Goal: Task Accomplishment & Management: Manage account settings

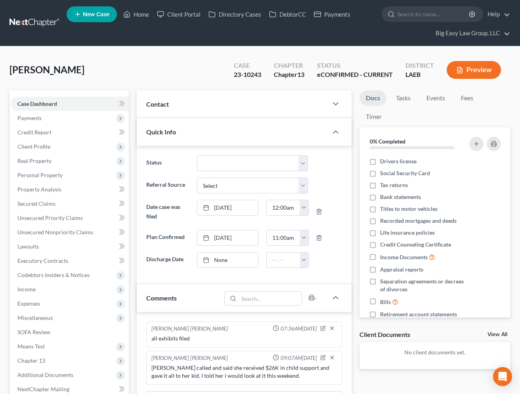
select select "0"
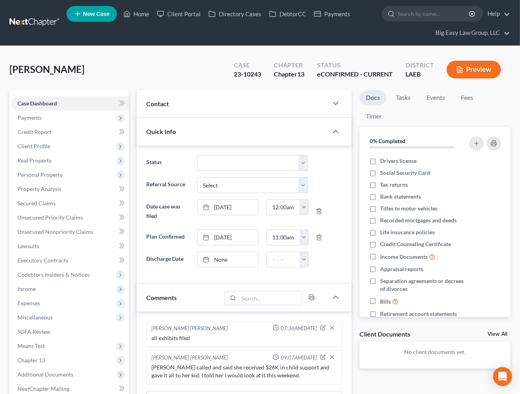
scroll to position [294, 0]
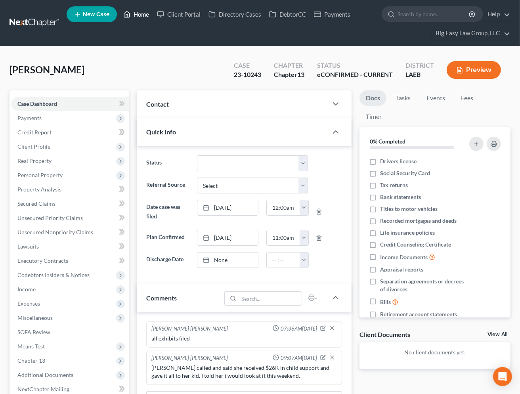
click at [132, 15] on link "Home" at bounding box center [136, 14] width 34 height 14
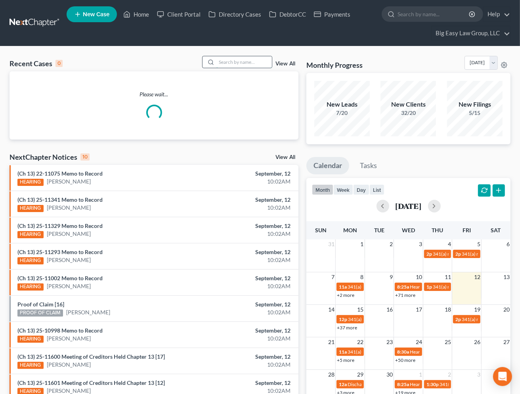
click at [226, 57] on input "search" at bounding box center [243, 61] width 55 height 11
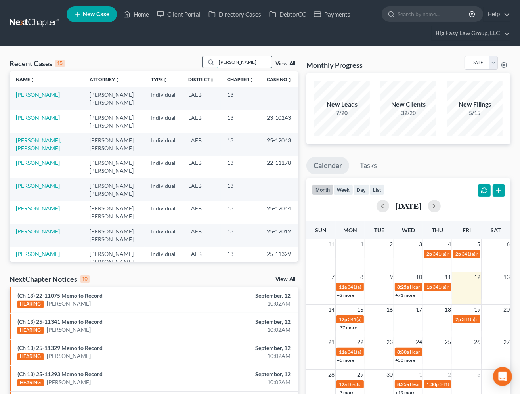
type input "[PERSON_NAME]"
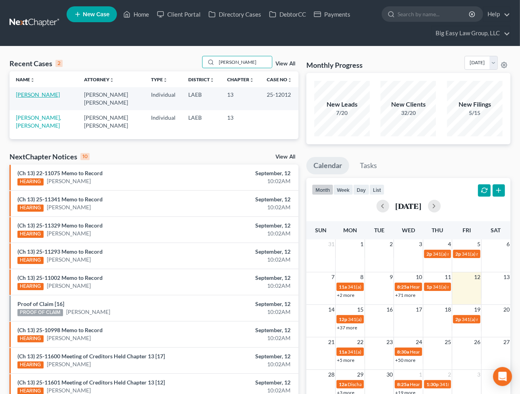
click at [30, 96] on link "[PERSON_NAME]" at bounding box center [38, 94] width 44 height 7
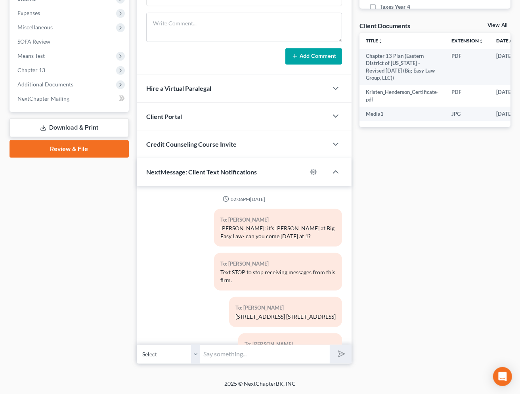
scroll to position [4659, 0]
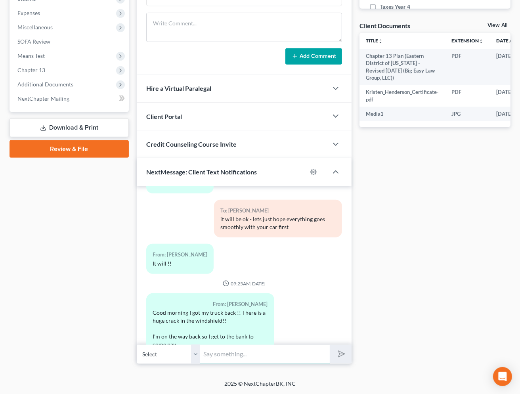
click at [264, 351] on input "text" at bounding box center [265, 353] width 130 height 19
click at [397, 295] on div "Docs Tasks Events Timer 0% Completed Nothing here yet! Drivers license Social S…" at bounding box center [434, 82] width 159 height 564
click at [281, 353] on input "text" at bounding box center [265, 353] width 130 height 19
click at [261, 355] on input "text" at bounding box center [265, 353] width 130 height 19
drag, startPoint x: 393, startPoint y: 314, endPoint x: 321, endPoint y: 345, distance: 78.7
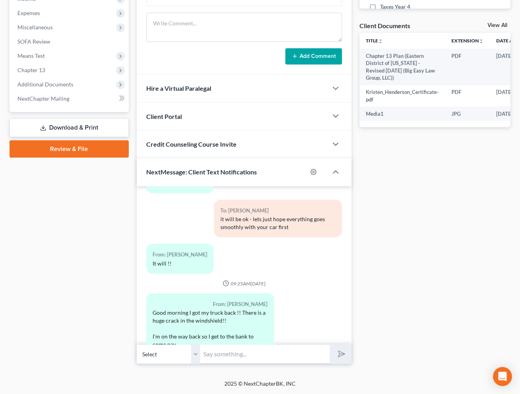
click at [391, 315] on div "Docs Tasks Events Timer 0% Completed Nothing here yet! Drivers license Social S…" at bounding box center [434, 82] width 159 height 564
click at [284, 355] on input "text" at bounding box center [265, 353] width 130 height 19
type input "T"
type input "I'm glad you got it back - as for the windshield, we would need definitive proo…"
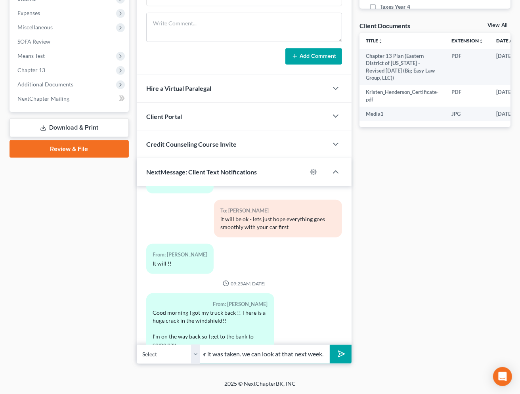
click at [330, 345] on button "submit" at bounding box center [341, 354] width 22 height 19
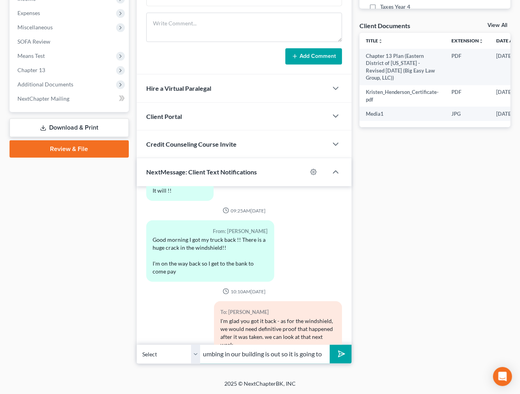
scroll to position [0, 280]
type input "please come with the money as soon as you can - [PERSON_NAME] will be here wait…"
click at [330, 345] on button "submit" at bounding box center [341, 354] width 22 height 19
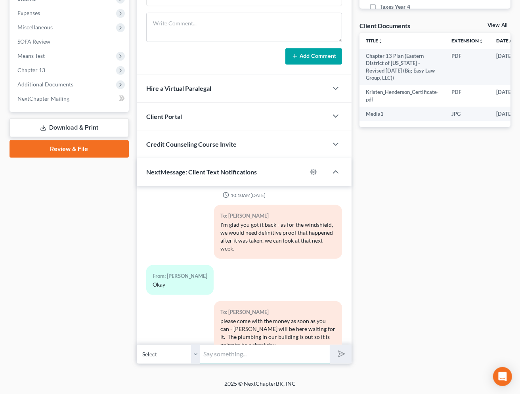
scroll to position [4865, 0]
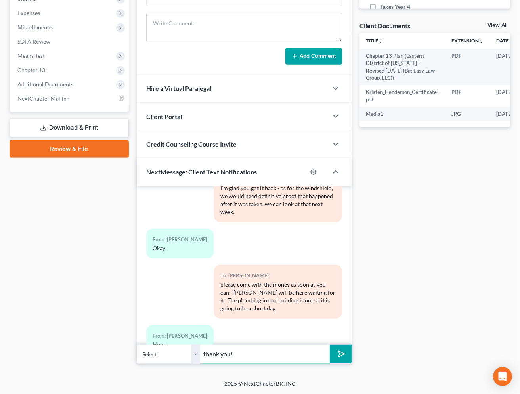
type input "thank you!"
click at [330, 345] on button "submit" at bounding box center [341, 354] width 22 height 19
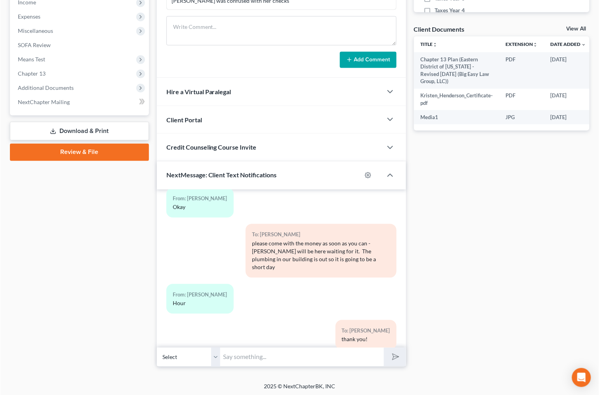
scroll to position [4726, 0]
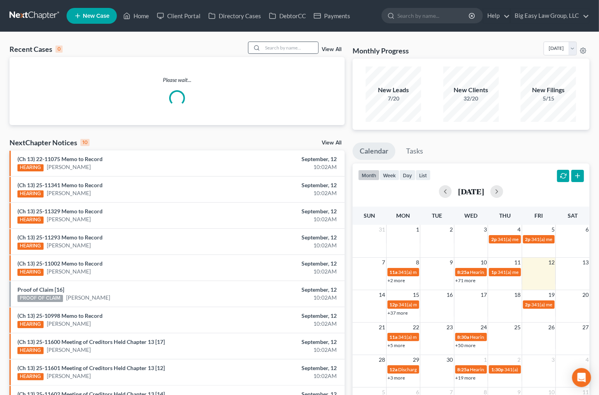
click at [263, 45] on div at bounding box center [255, 47] width 14 height 11
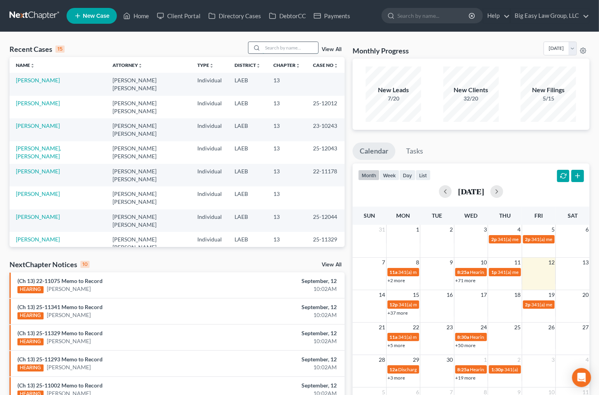
click at [265, 46] on input "search" at bounding box center [290, 47] width 55 height 11
type input "morris"
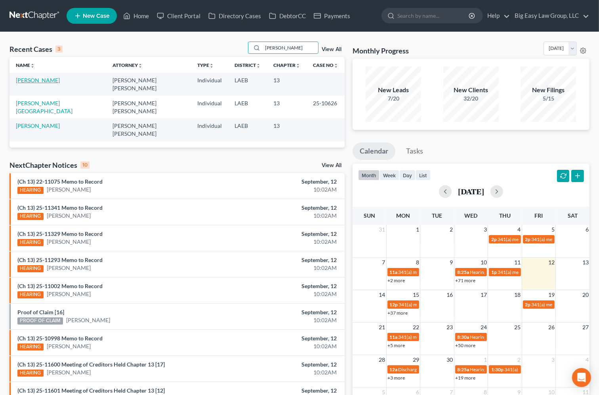
click at [32, 78] on link "[PERSON_NAME]" at bounding box center [38, 80] width 44 height 7
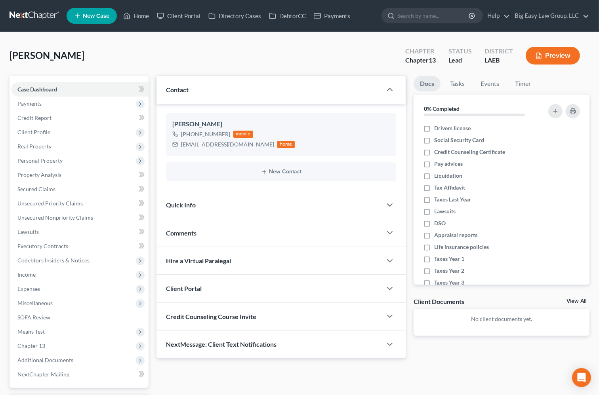
drag, startPoint x: 221, startPoint y: 238, endPoint x: 215, endPoint y: 238, distance: 6.0
click at [221, 237] on div "Comments" at bounding box center [268, 232] width 225 height 27
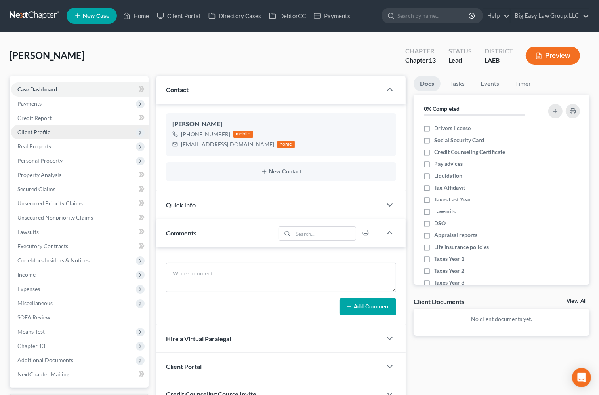
click at [95, 129] on span "Client Profile" at bounding box center [79, 132] width 137 height 14
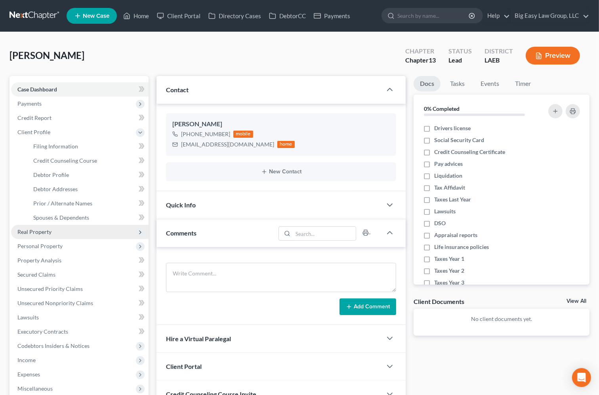
click at [97, 227] on span "Real Property" at bounding box center [79, 232] width 137 height 14
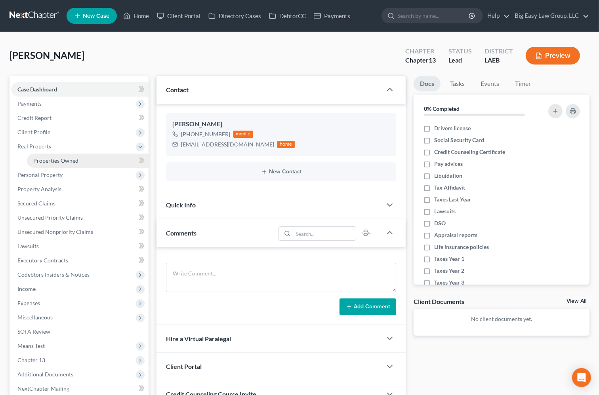
drag, startPoint x: 82, startPoint y: 161, endPoint x: 142, endPoint y: 160, distance: 60.6
click at [82, 161] on link "Properties Owned" at bounding box center [88, 161] width 122 height 14
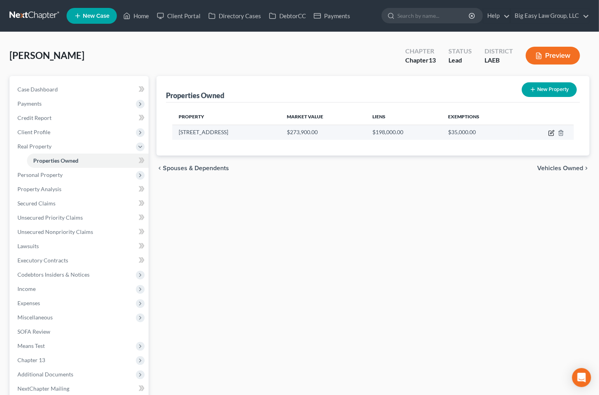
click at [550, 131] on icon "button" at bounding box center [551, 133] width 6 height 6
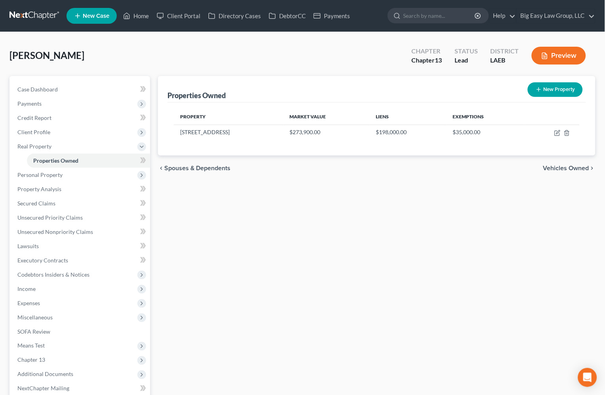
select select "19"
select select "0"
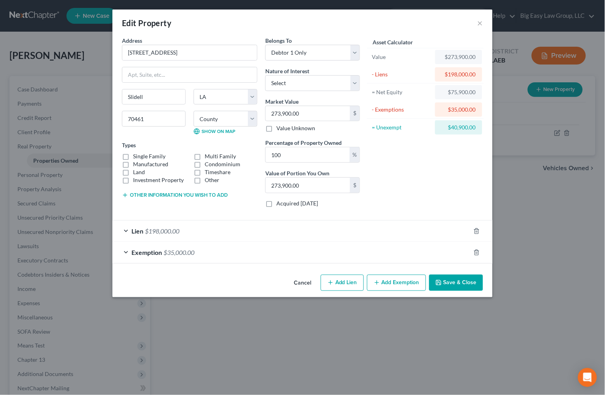
click at [133, 158] on label "Single Family" at bounding box center [149, 156] width 32 height 8
click at [136, 158] on input "Single Family" at bounding box center [138, 154] width 5 height 5
checkbox input "true"
click at [345, 52] on select "Select Debtor 1 Only Debtor 2 Only Debtor 1 And Debtor 2 Only At Least One Of T…" at bounding box center [312, 53] width 95 height 16
click at [455, 280] on button "Save & Close" at bounding box center [456, 283] width 54 height 17
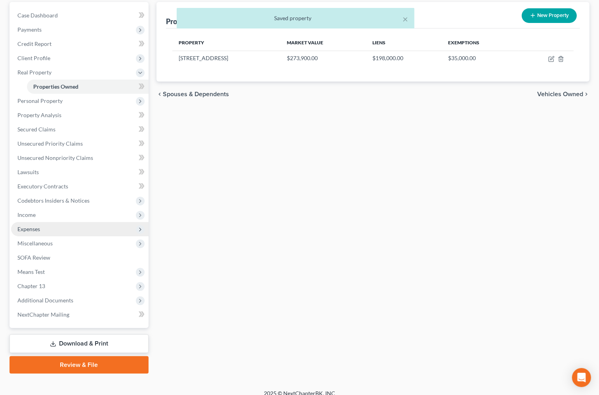
scroll to position [81, 0]
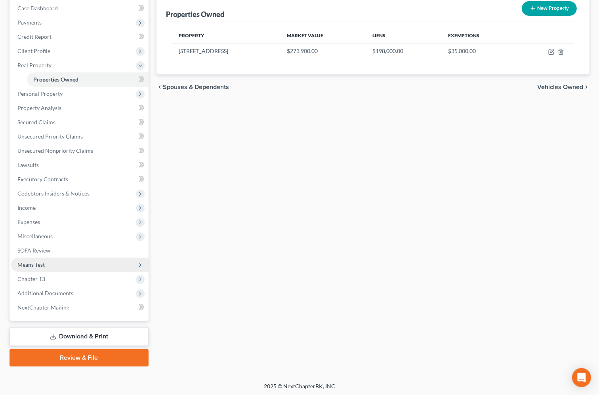
click at [104, 259] on span "Means Test" at bounding box center [79, 265] width 137 height 14
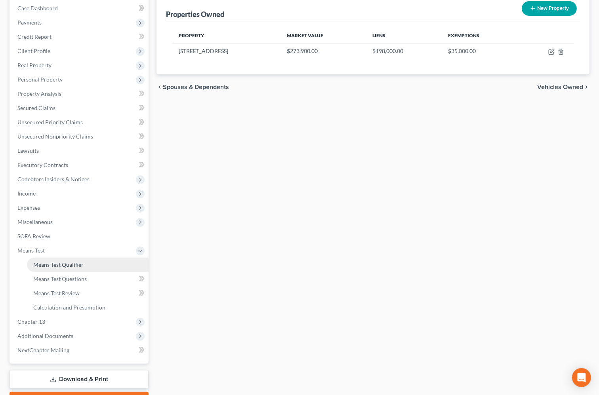
click at [104, 261] on link "Means Test Qualifier" at bounding box center [88, 265] width 122 height 14
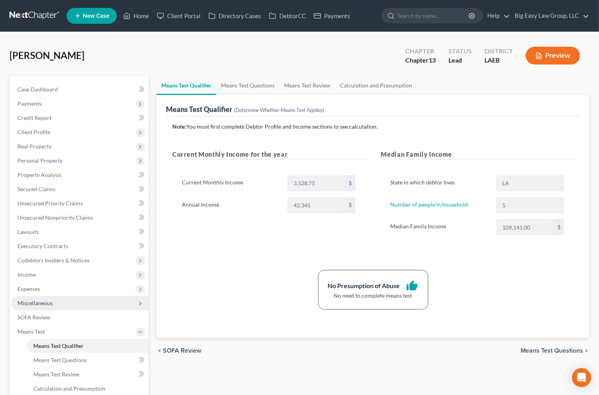
click at [71, 299] on span "Miscellaneous" at bounding box center [79, 303] width 137 height 14
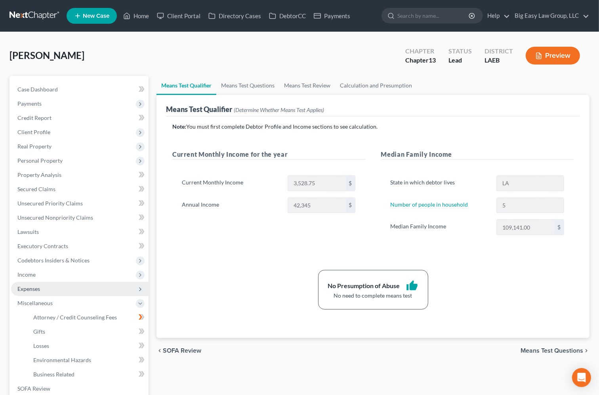
click at [72, 286] on span "Expenses" at bounding box center [79, 289] width 137 height 14
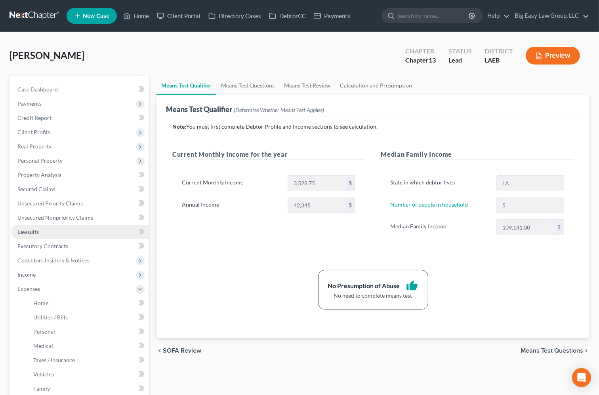
click at [90, 232] on link "Lawsuits" at bounding box center [79, 232] width 137 height 14
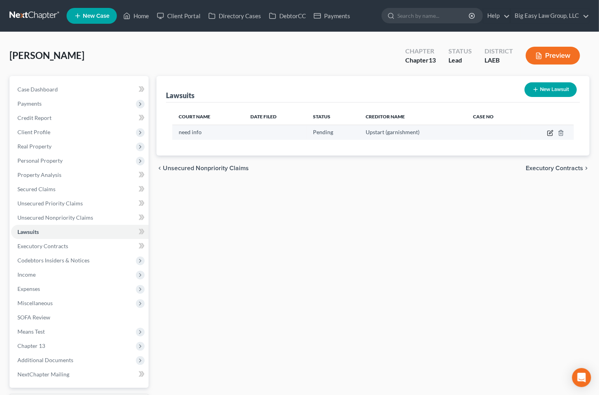
click at [547, 133] on icon "button" at bounding box center [549, 133] width 5 height 5
select select "0"
select select "1"
select select "4"
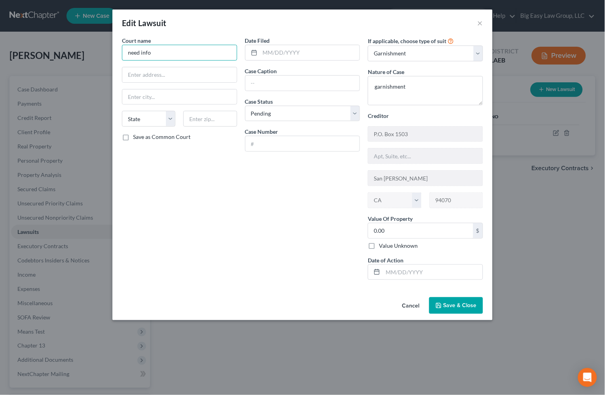
drag, startPoint x: 194, startPoint y: 52, endPoint x: -94, endPoint y: 53, distance: 287.9
click at [0, 53] on html "Home New Case Client Portal Directory Cases DebtorCC Payments Big Easy Law Grou…" at bounding box center [302, 243] width 605 height 486
type input "City Court of East St Tammany"
click at [296, 87] on input "text" at bounding box center [303, 83] width 114 height 15
click at [278, 82] on input "Velocity INvestments" at bounding box center [303, 83] width 114 height 15
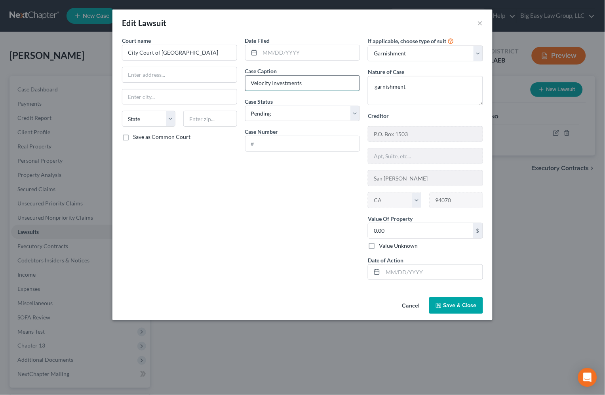
click at [326, 77] on input "Velocity Investments" at bounding box center [303, 83] width 114 height 15
click at [323, 81] on input "Velocity Investments" at bounding box center [303, 83] width 114 height 15
type input "Velocity Investments v Bianca Morris"
click at [288, 139] on input "text" at bounding box center [303, 143] width 114 height 15
type input "2024C3410"
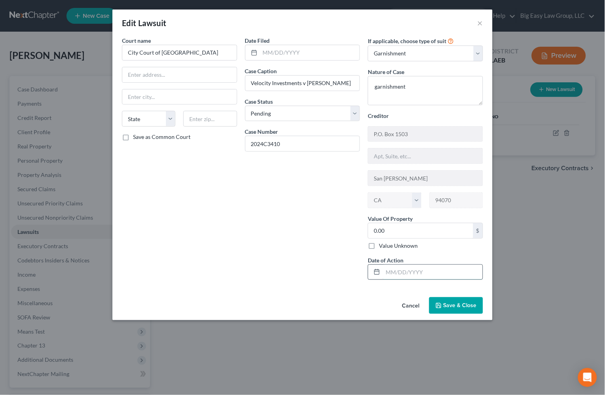
click at [389, 272] on input "text" at bounding box center [433, 272] width 100 height 15
type input "11/25/2024"
click at [446, 53] on select "Select Repossession Garnishment Foreclosure Attached, Seized, Or Levied Other" at bounding box center [425, 54] width 115 height 16
select select "4"
click at [368, 46] on select "Select Repossession Garnishment Foreclosure Attached, Seized, Or Levied Other" at bounding box center [425, 54] width 115 height 16
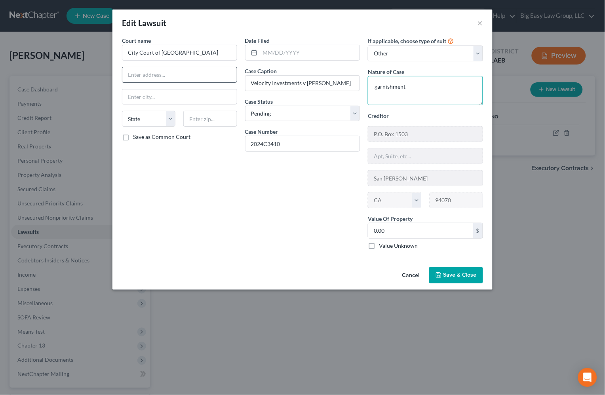
drag, startPoint x: 433, startPoint y: 94, endPoint x: 206, endPoint y: 72, distance: 228.3
click at [206, 72] on div "Court name * City Court of East St Tammany State AL AK AR AZ CA CO CT DE DC FL …" at bounding box center [302, 146] width 369 height 220
type textarea "collection"
click at [354, 114] on select "Select Pending On Appeal Concluded" at bounding box center [302, 114] width 115 height 16
select select "2"
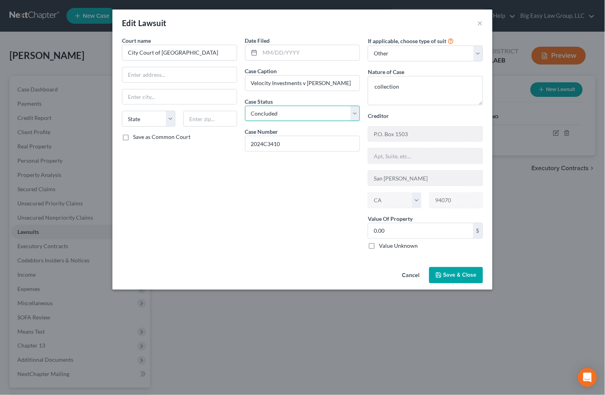
click at [245, 106] on select "Select Pending On Appeal Concluded" at bounding box center [302, 114] width 115 height 16
click at [424, 90] on textarea "collection" at bounding box center [425, 90] width 115 height 29
type textarea "collection - judgment issued"
click at [459, 276] on span "Save & Close" at bounding box center [460, 275] width 33 height 7
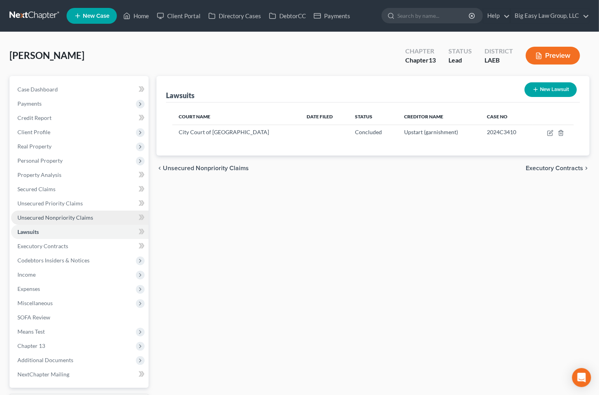
drag, startPoint x: 76, startPoint y: 218, endPoint x: 95, endPoint y: 215, distance: 19.3
click at [76, 218] on span "Unsecured Nonpriority Claims" at bounding box center [55, 217] width 76 height 7
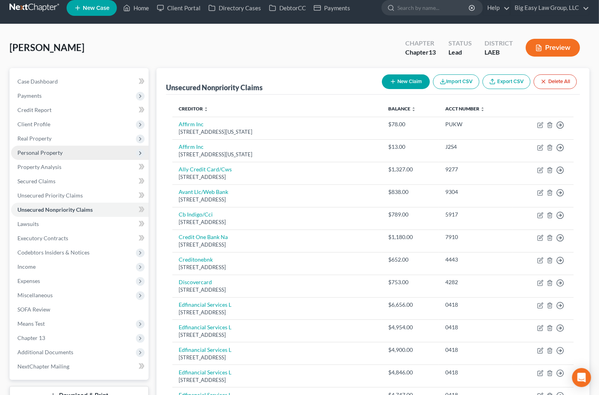
scroll to position [57, 0]
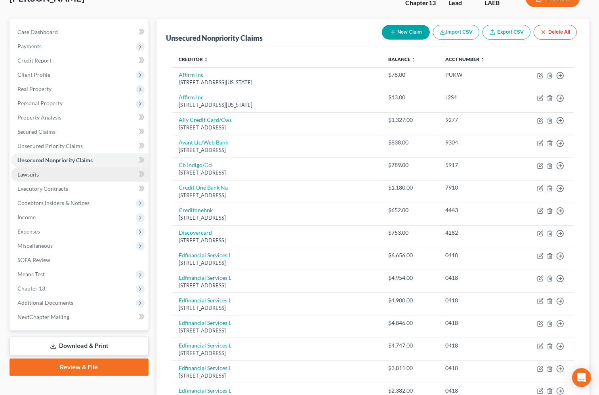
click at [66, 174] on link "Lawsuits" at bounding box center [79, 175] width 137 height 14
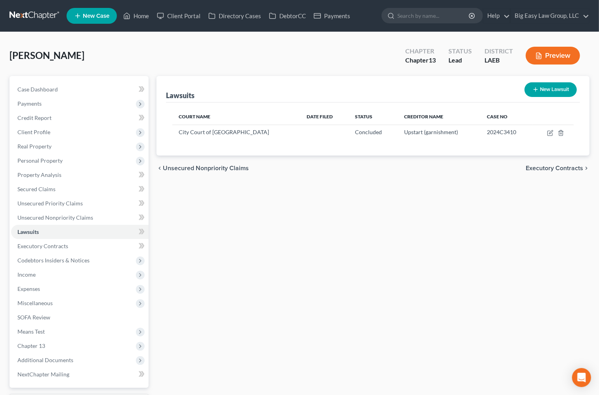
click at [538, 85] on button "New Lawsuit" at bounding box center [550, 89] width 52 height 15
select select "0"
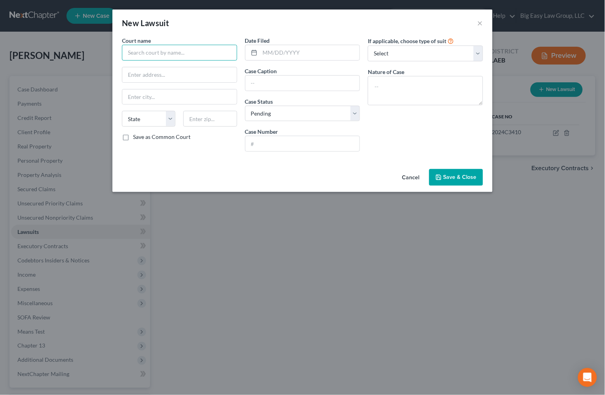
click at [196, 47] on input "text" at bounding box center [179, 53] width 115 height 16
drag, startPoint x: 175, startPoint y: 65, endPoint x: 261, endPoint y: 40, distance: 89.0
click at [175, 65] on div "22nd JDC" at bounding box center [169, 67] width 82 height 8
type input "22nd JDC"
type input "701 N Columbia St Ste 200"
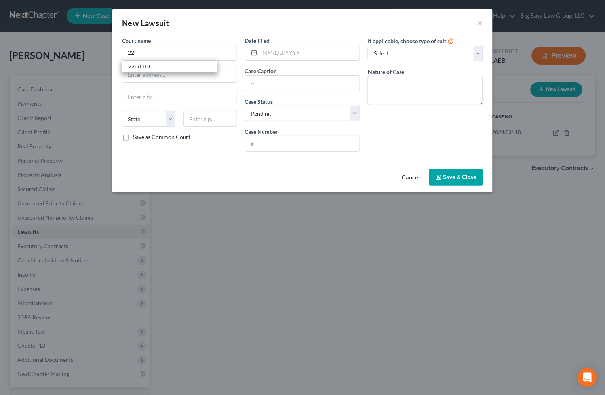
type input "Covington"
select select "19"
type input "70433"
click at [268, 49] on input "text" at bounding box center [310, 52] width 100 height 15
type input "08/20/2024"
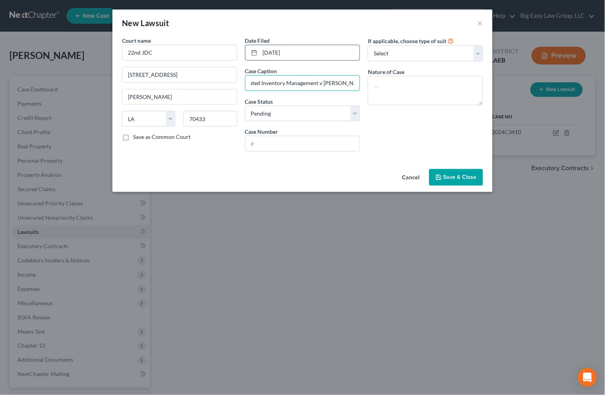
scroll to position [0, 23]
type input "Accelerated Inventory Management v Bianca Morris"
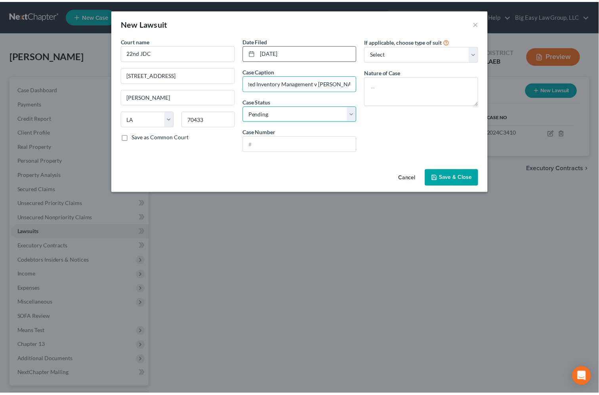
scroll to position [0, 0]
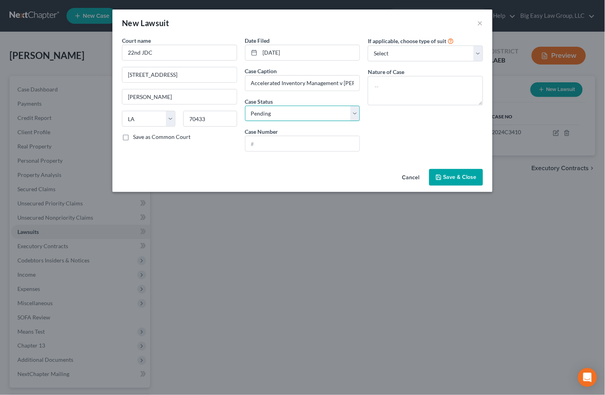
click at [277, 110] on select "Select Pending On Appeal Concluded" at bounding box center [302, 114] width 115 height 16
select select "2"
click at [245, 106] on select "Select Pending On Appeal Concluded" at bounding box center [302, 114] width 115 height 16
click at [302, 144] on input "text" at bounding box center [303, 143] width 114 height 15
type input "2024-13899"
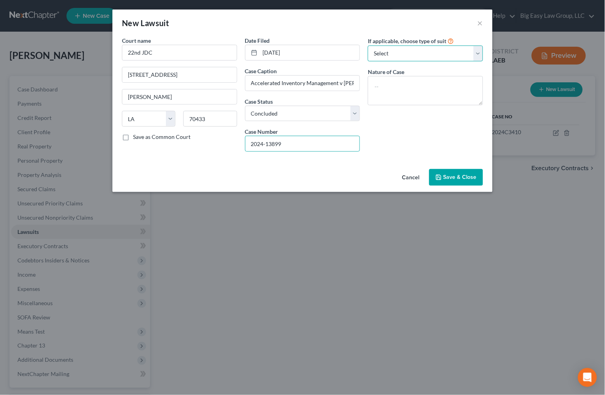
click at [390, 57] on select "Select Repossession Garnishment Foreclosure Attached, Seized, Or Levied Other" at bounding box center [425, 54] width 115 height 16
select select "4"
click at [368, 46] on select "Select Repossession Garnishment Foreclosure Attached, Seized, Or Levied Other" at bounding box center [425, 54] width 115 height 16
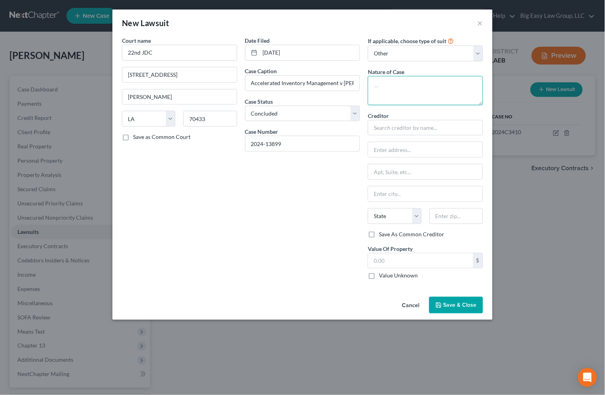
click at [398, 87] on textarea at bounding box center [425, 90] width 115 height 29
click at [404, 130] on input "text" at bounding box center [425, 128] width 115 height 16
click at [392, 125] on input "text" at bounding box center [425, 128] width 115 height 16
click at [422, 86] on textarea "collection" at bounding box center [425, 90] width 115 height 29
type textarea "collection for Webbank Lending Club"
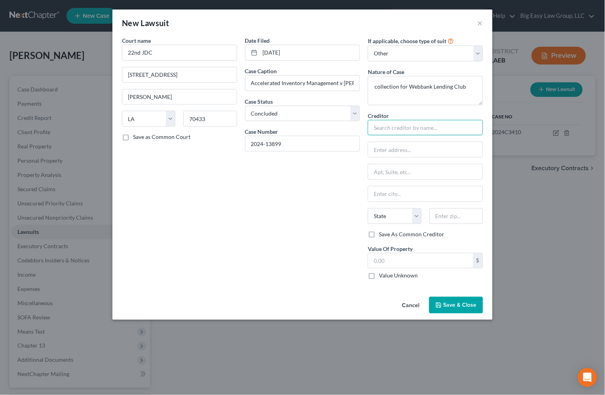
drag, startPoint x: 408, startPoint y: 130, endPoint x: 403, endPoint y: 131, distance: 5.2
click at [408, 130] on input "text" at bounding box center [425, 128] width 115 height 16
click at [399, 126] on input "text" at bounding box center [425, 128] width 115 height 16
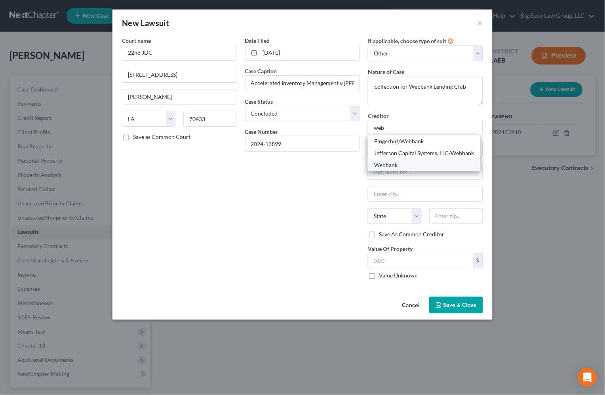
click at [408, 160] on div "Webbank" at bounding box center [424, 165] width 112 height 12
type input "Webbank"
type input "215 State St. Suite 1000"
type input "Salt Lake City"
select select "46"
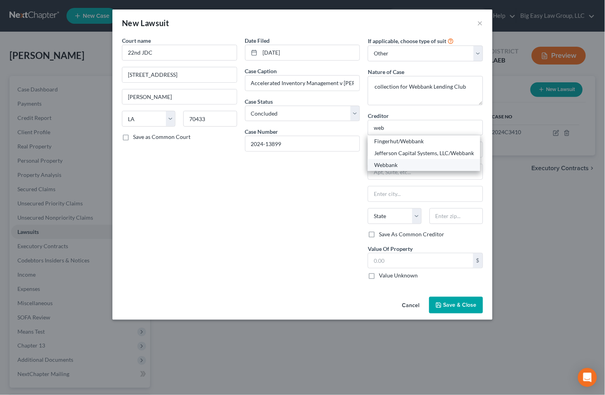
type input "84111"
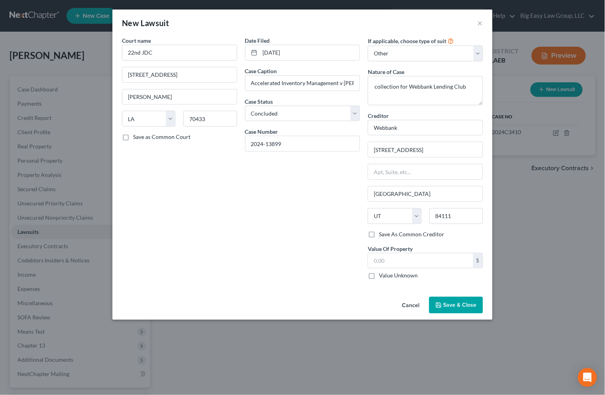
click at [445, 302] on span "Save & Close" at bounding box center [460, 305] width 33 height 7
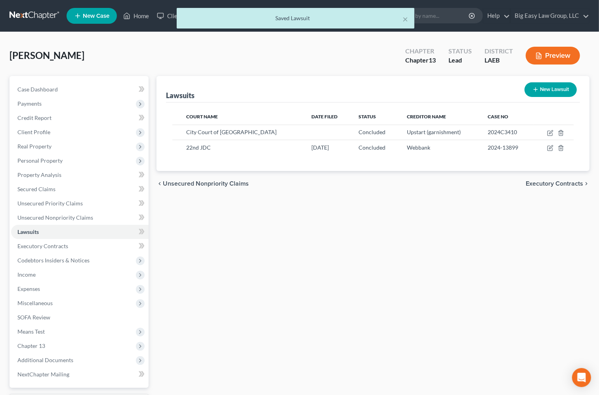
click at [155, 50] on div "Morris, Bianca Upgraded Chapter Chapter 13 Status Lead District LAEB Preview" at bounding box center [300, 59] width 580 height 34
click at [78, 213] on link "Unsecured Nonpriority Claims" at bounding box center [79, 218] width 137 height 14
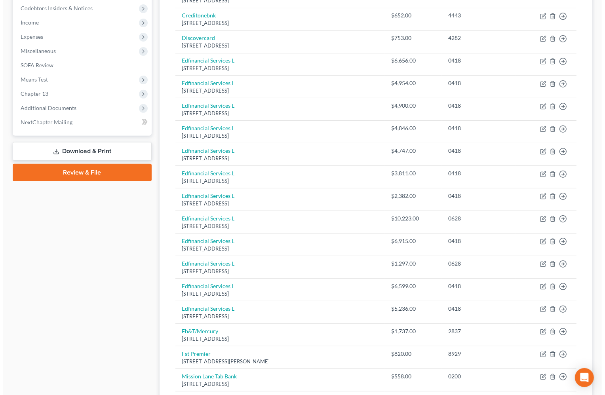
scroll to position [17, 0]
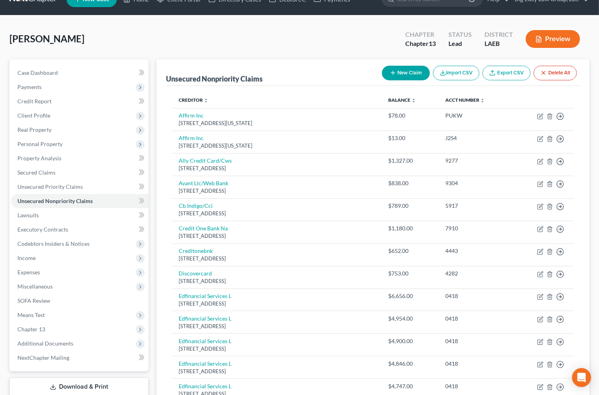
click at [410, 72] on button "New Claim" at bounding box center [406, 73] width 48 height 15
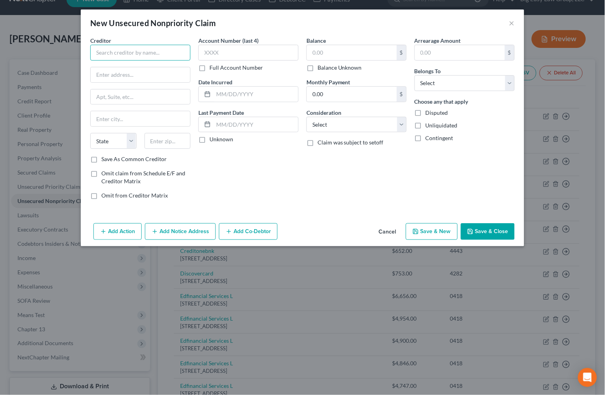
click at [128, 46] on input "text" at bounding box center [140, 53] width 100 height 16
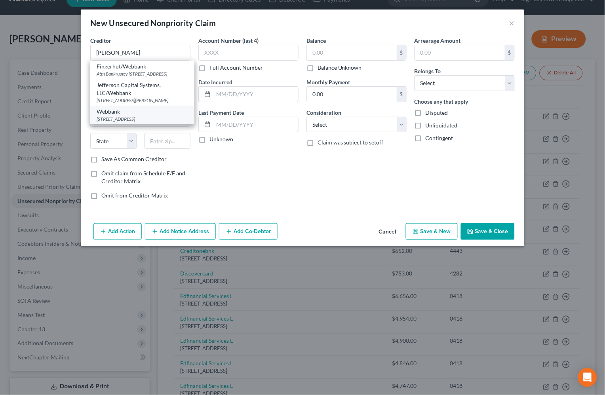
click at [142, 116] on div "Webbank" at bounding box center [142, 112] width 91 height 8
type input "Webbank"
type input "215 State St. Suite 1000"
type input "Salt Lake City"
select select "46"
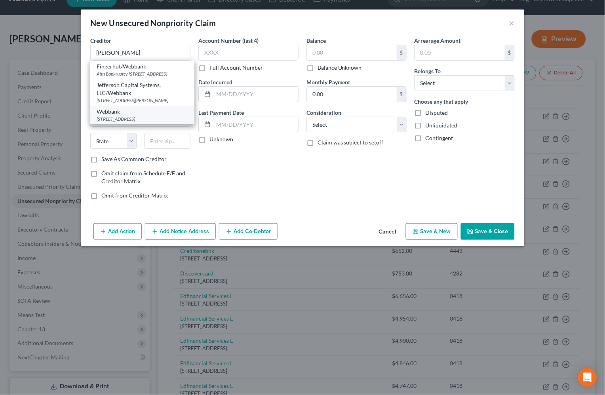
type input "84111"
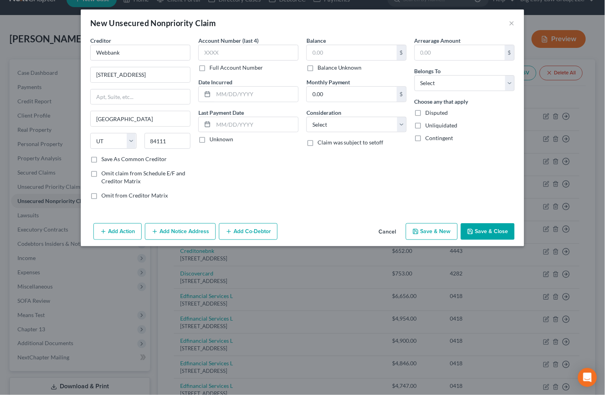
click at [333, 69] on label "Balance Unknown" at bounding box center [340, 68] width 44 height 8
click at [326, 69] on input "Balance Unknown" at bounding box center [323, 66] width 5 height 5
checkbox input "true"
type input "0.00"
click at [452, 90] on select "Select Debtor 1 Only Debtor 2 Only Debtor 1 And Debtor 2 Only At Least One Of T…" at bounding box center [465, 83] width 100 height 16
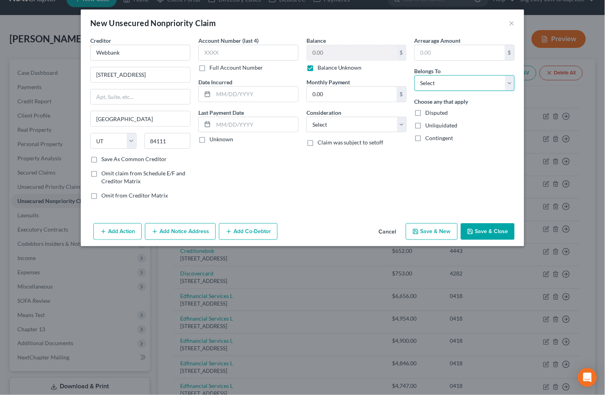
select select "0"
click at [415, 75] on select "Select Debtor 1 Only Debtor 2 Only Debtor 1 And Debtor 2 Only At Least One Of T…" at bounding box center [465, 83] width 100 height 16
click at [206, 230] on button "Add Notice Address" at bounding box center [180, 231] width 71 height 17
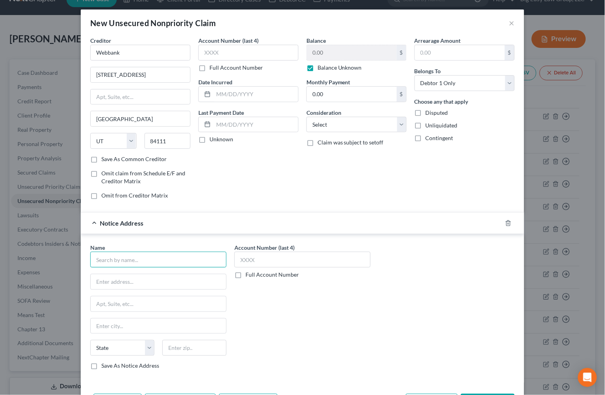
click at [145, 258] on input "text" at bounding box center [158, 260] width 136 height 16
click at [155, 278] on div "100 Veterans Blvd., Suite 560, Metairie, LA 70005" at bounding box center [138, 281] width 82 height 7
type input "The Oakes Law Firm"
type input "100 Veterans Blvd., Suite 560"
type input "Metairie"
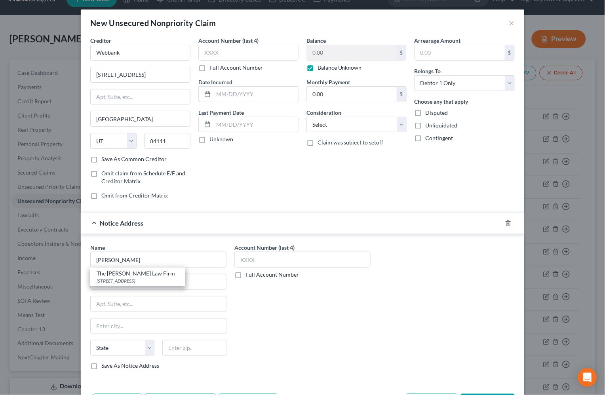
select select "19"
type input "70005"
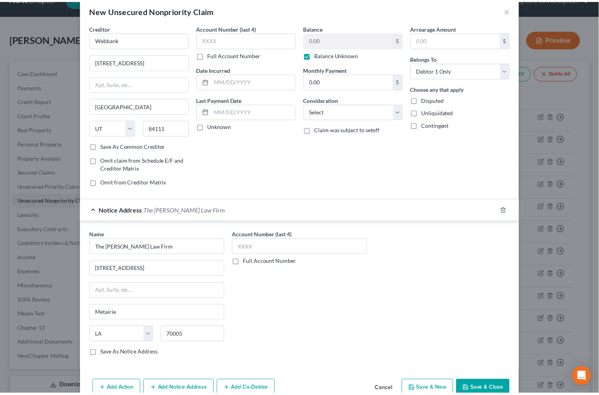
scroll to position [32, 0]
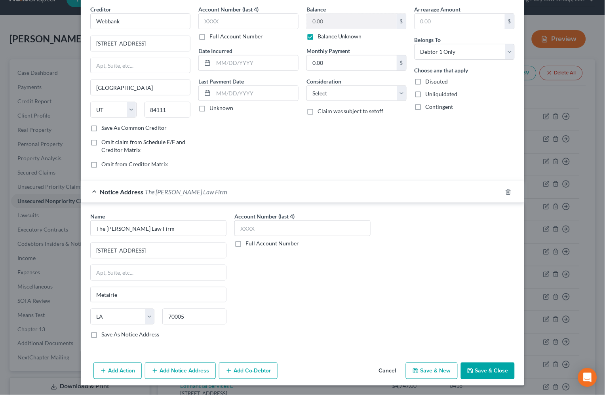
click at [479, 369] on button "Save & Close" at bounding box center [488, 371] width 54 height 17
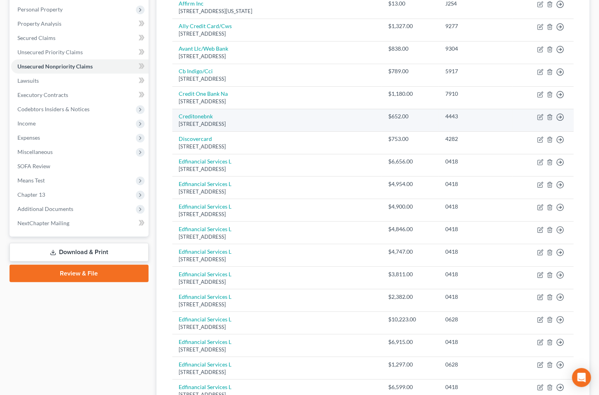
scroll to position [151, 0]
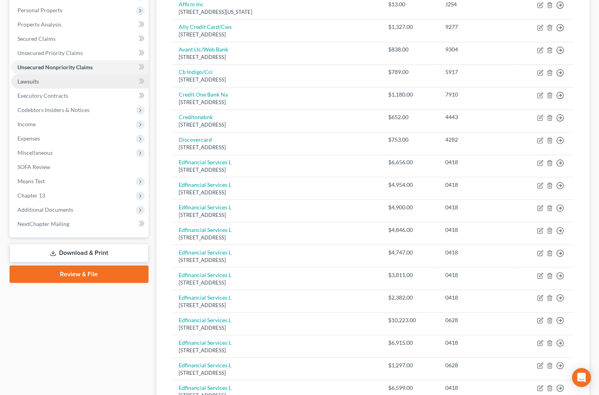
click at [88, 87] on link "Lawsuits" at bounding box center [79, 81] width 137 height 14
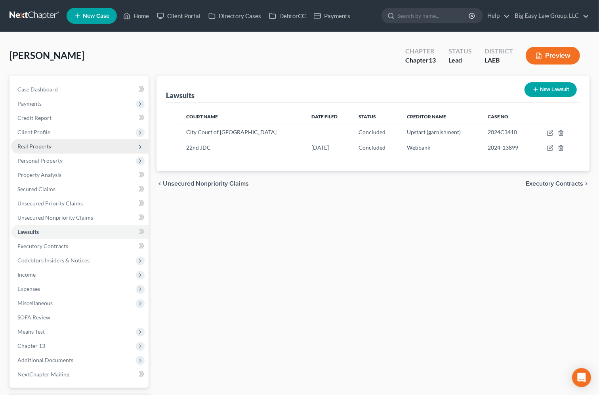
click at [42, 147] on span "Real Property" at bounding box center [34, 146] width 34 height 7
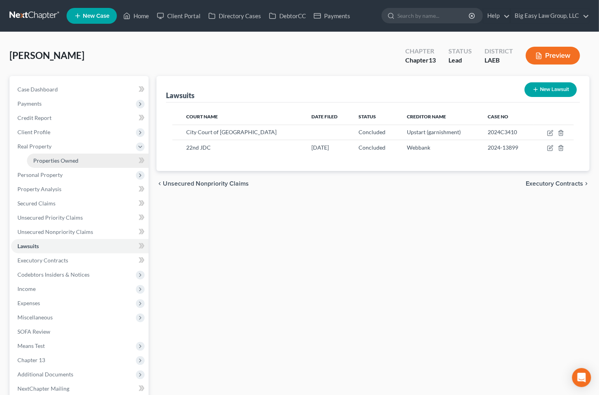
click at [63, 157] on span "Properties Owned" at bounding box center [55, 160] width 45 height 7
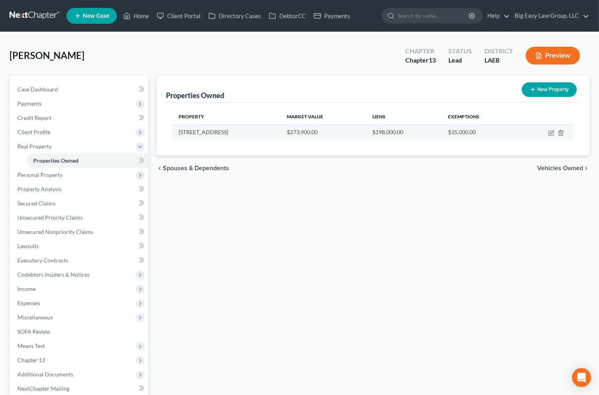
click at [565, 132] on td at bounding box center [545, 132] width 55 height 15
click at [562, 131] on icon "button" at bounding box center [561, 132] width 4 height 5
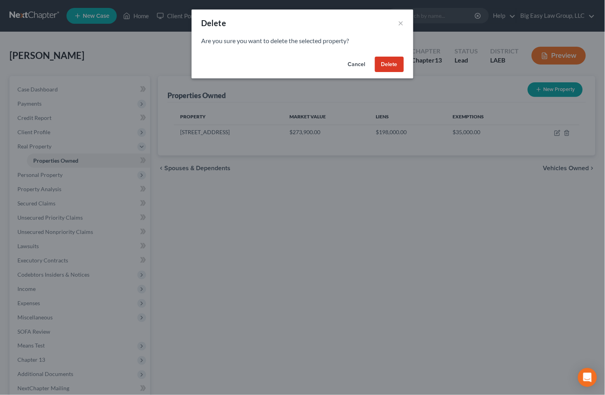
click at [391, 65] on button "Delete" at bounding box center [389, 65] width 29 height 16
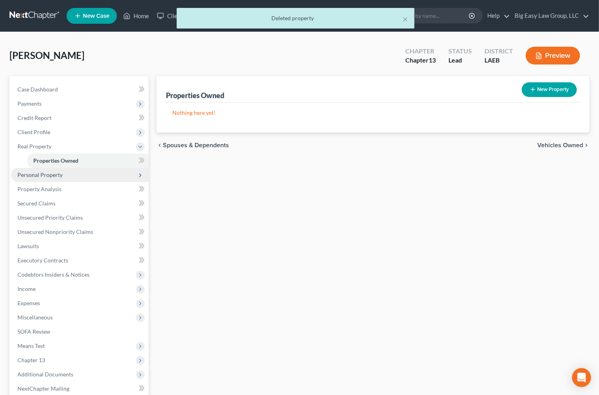
drag, startPoint x: 42, startPoint y: 174, endPoint x: 75, endPoint y: 175, distance: 32.9
click at [42, 174] on span "Personal Property" at bounding box center [39, 174] width 45 height 7
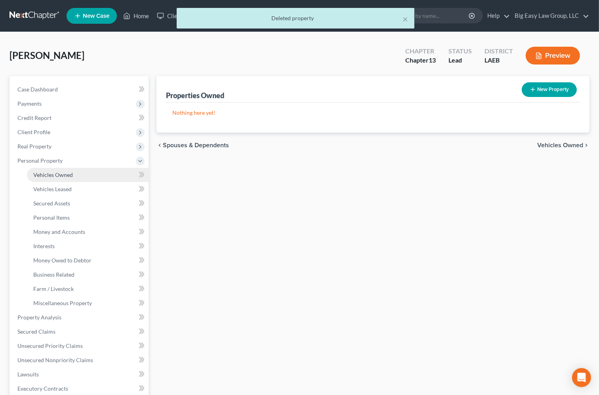
drag, startPoint x: 81, startPoint y: 175, endPoint x: 150, endPoint y: 171, distance: 69.0
click at [81, 175] on link "Vehicles Owned" at bounding box center [88, 175] width 122 height 14
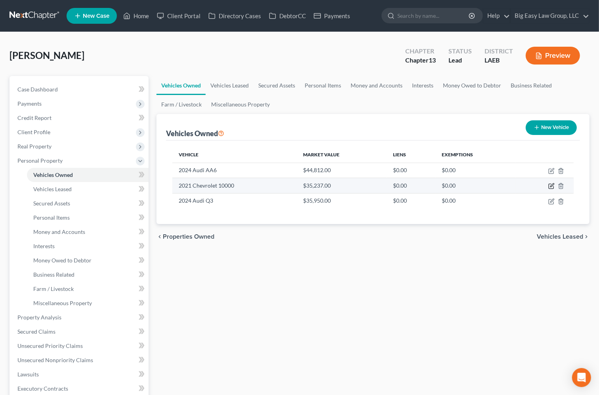
click at [550, 187] on icon "button" at bounding box center [552, 186] width 4 height 4
select select "0"
select select "5"
select select "0"
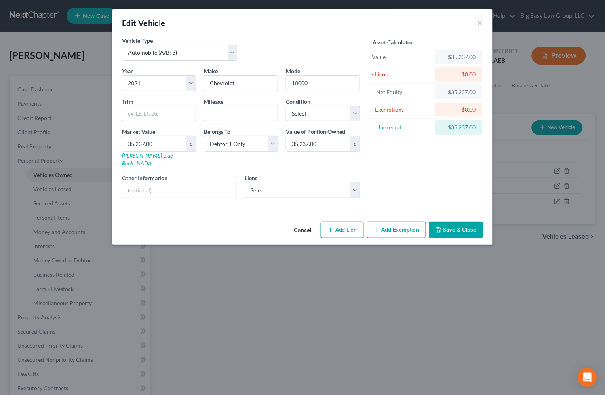
drag, startPoint x: 469, startPoint y: 221, endPoint x: 379, endPoint y: 228, distance: 90.9
click at [469, 222] on button "Save & Close" at bounding box center [456, 230] width 54 height 17
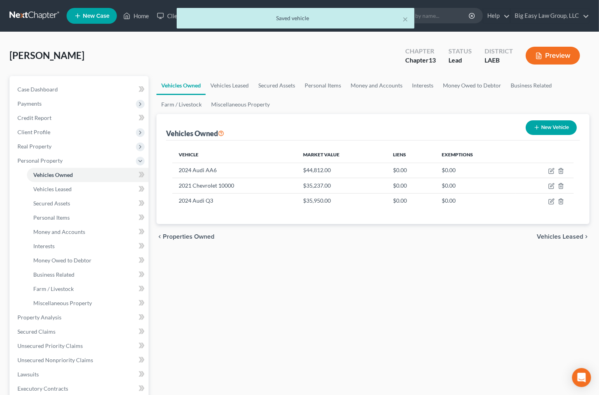
drag, startPoint x: 328, startPoint y: 261, endPoint x: 335, endPoint y: 217, distance: 44.2
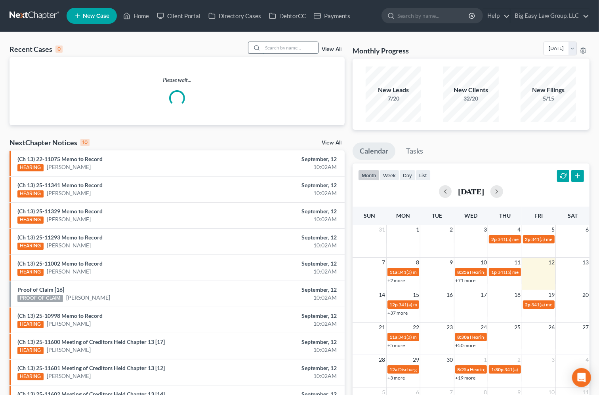
click at [267, 49] on input "search" at bounding box center [290, 47] width 55 height 11
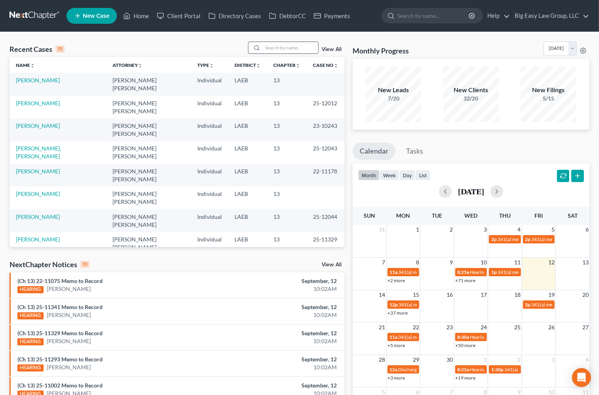
click at [267, 49] on input "search" at bounding box center [290, 47] width 55 height 11
click at [44, 76] on td "[PERSON_NAME]" at bounding box center [58, 84] width 97 height 23
click at [44, 79] on link "[PERSON_NAME]" at bounding box center [38, 80] width 44 height 7
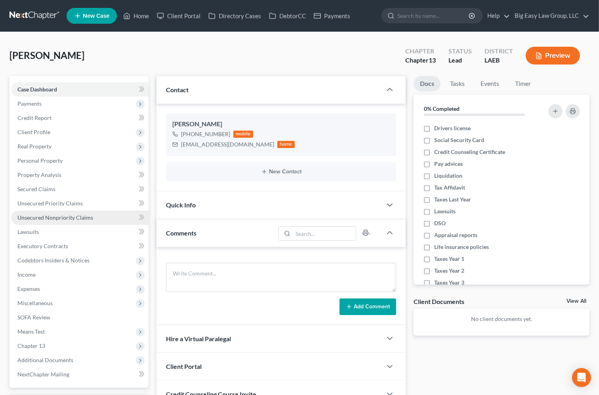
click at [64, 216] on span "Unsecured Nonpriority Claims" at bounding box center [55, 217] width 76 height 7
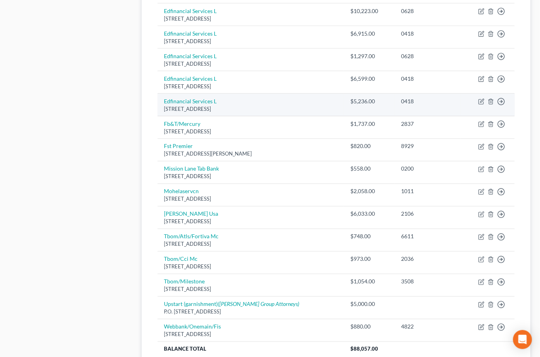
scroll to position [48, 0]
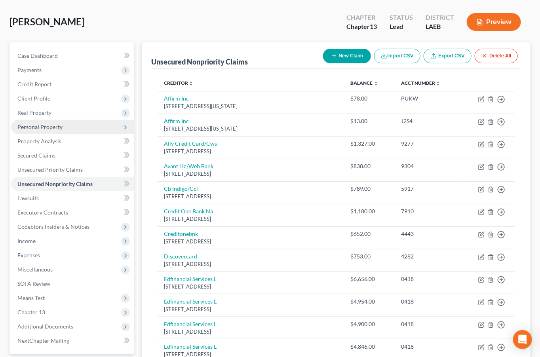
click at [87, 122] on span "Personal Property" at bounding box center [72, 127] width 123 height 14
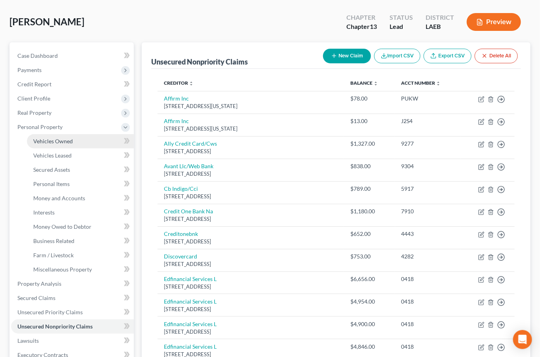
click at [89, 141] on link "Vehicles Owned" at bounding box center [80, 141] width 107 height 14
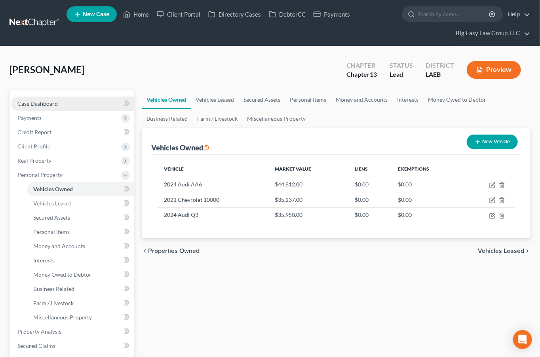
click at [74, 101] on link "Case Dashboard" at bounding box center [72, 104] width 123 height 14
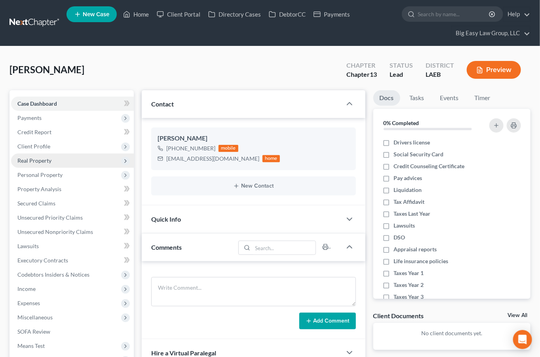
click at [55, 158] on span "Real Property" at bounding box center [72, 161] width 123 height 14
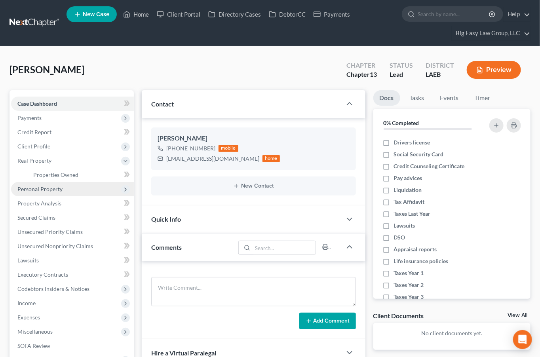
click at [63, 189] on span "Personal Property" at bounding box center [72, 189] width 123 height 14
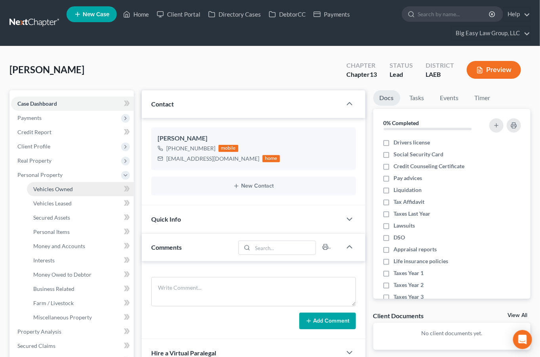
click at [72, 190] on link "Vehicles Owned" at bounding box center [80, 189] width 107 height 14
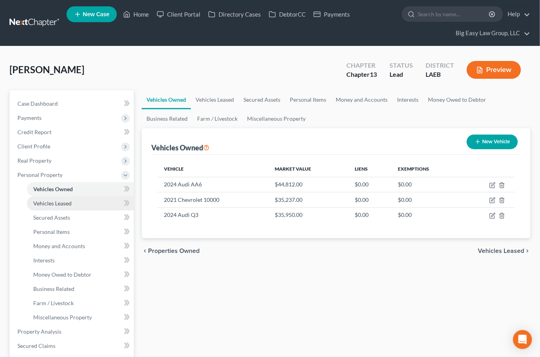
click at [92, 203] on link "Vehicles Leased" at bounding box center [80, 203] width 107 height 14
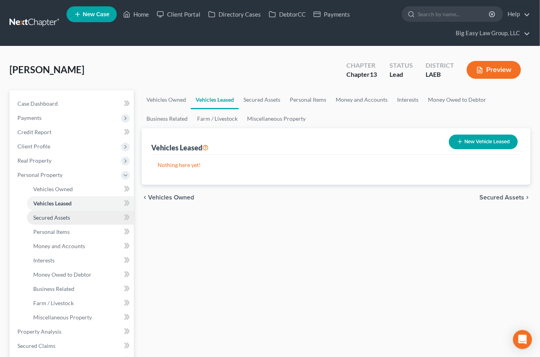
click at [84, 215] on link "Secured Assets" at bounding box center [80, 218] width 107 height 14
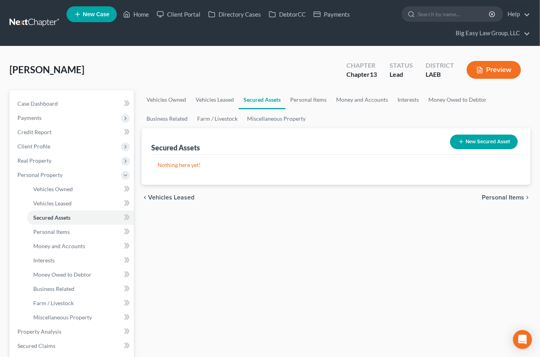
click at [498, 67] on button "Preview" at bounding box center [494, 70] width 54 height 18
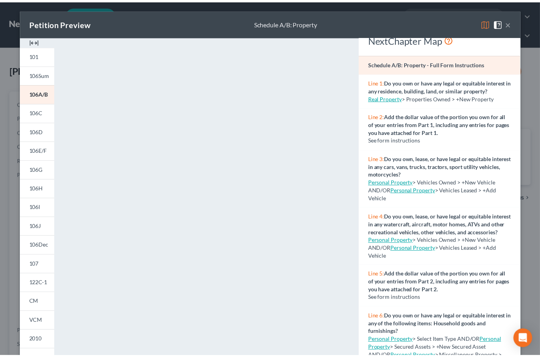
scroll to position [15, 0]
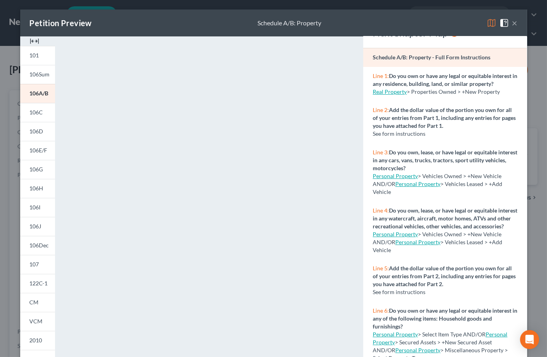
click at [512, 23] on button "×" at bounding box center [515, 23] width 6 height 10
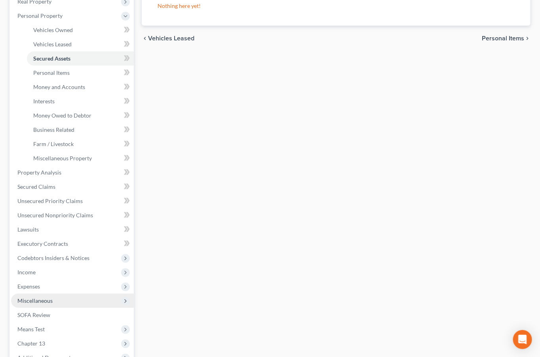
scroll to position [209, 0]
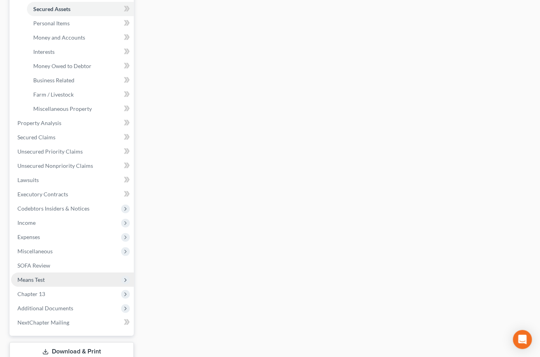
click at [83, 276] on span "Means Test" at bounding box center [72, 280] width 123 height 14
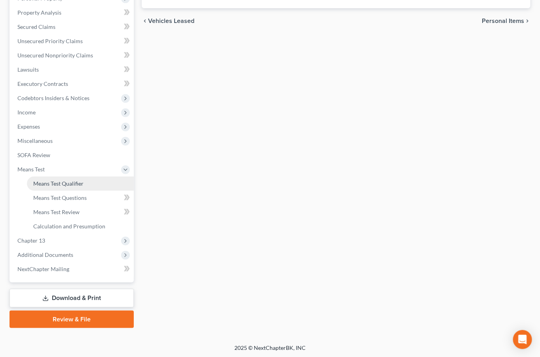
drag, startPoint x: 75, startPoint y: 182, endPoint x: 74, endPoint y: 187, distance: 4.4
click at [75, 183] on span "Means Test Qualifier" at bounding box center [58, 183] width 50 height 7
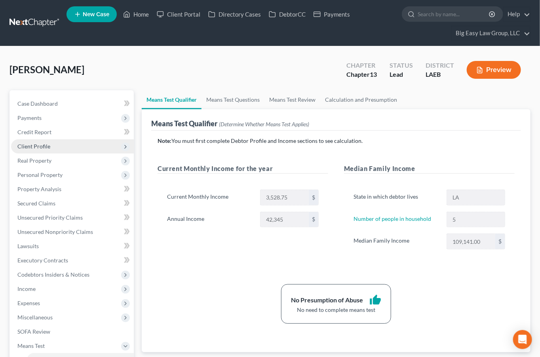
click at [89, 146] on span "Client Profile" at bounding box center [72, 146] width 123 height 14
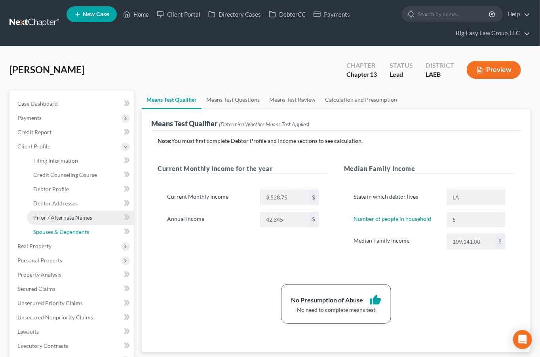
drag, startPoint x: 96, startPoint y: 227, endPoint x: 104, endPoint y: 224, distance: 8.2
click at [96, 227] on link "Spouses & Dependents" at bounding box center [80, 232] width 107 height 14
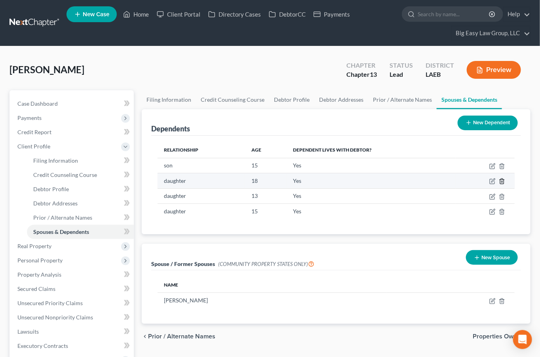
click at [503, 179] on icon "button" at bounding box center [502, 181] width 4 height 5
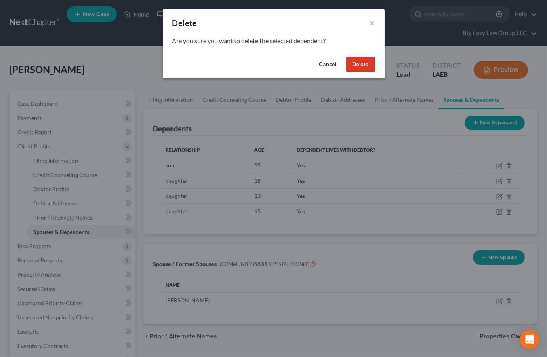
click at [362, 65] on button "Delete" at bounding box center [360, 65] width 29 height 16
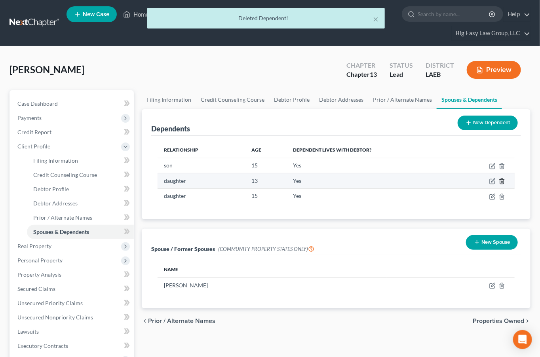
click at [505, 180] on icon "button" at bounding box center [502, 181] width 6 height 6
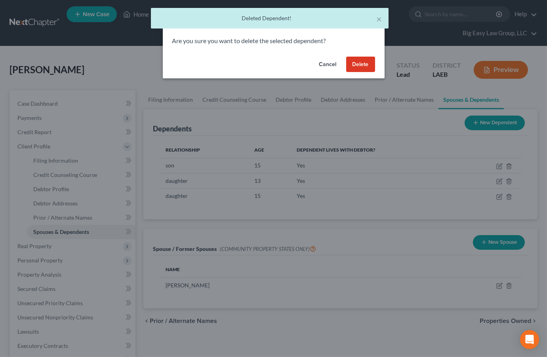
click at [354, 66] on button "Delete" at bounding box center [360, 65] width 29 height 16
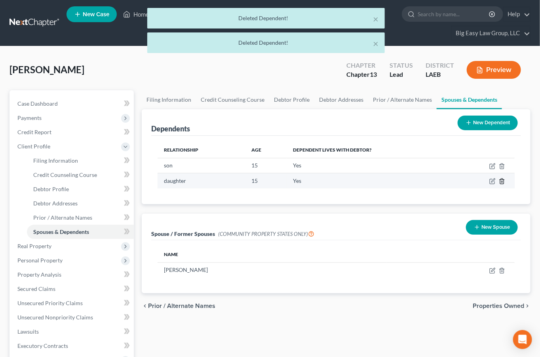
click at [502, 179] on icon "button" at bounding box center [502, 181] width 6 height 6
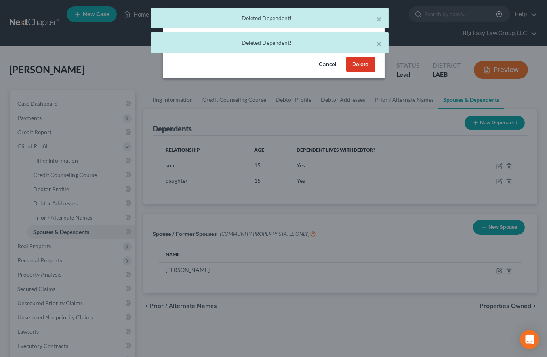
click at [354, 62] on button "Delete" at bounding box center [360, 65] width 29 height 16
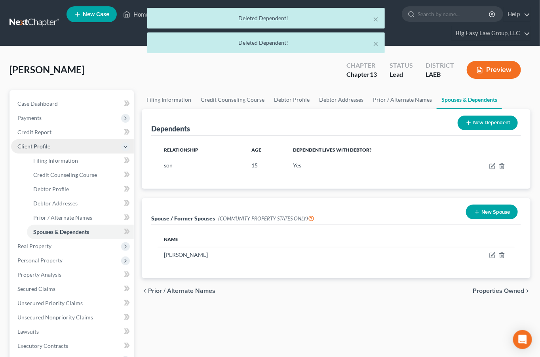
click at [83, 143] on span "Client Profile" at bounding box center [72, 146] width 123 height 14
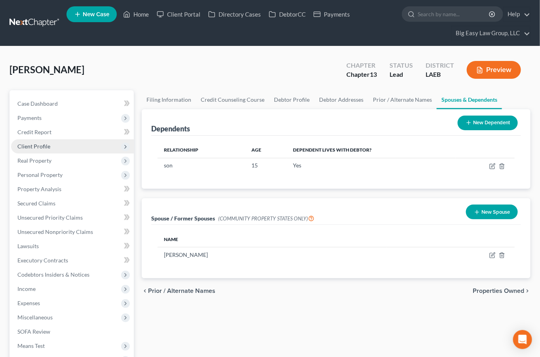
click at [89, 147] on span "Client Profile" at bounding box center [72, 146] width 123 height 14
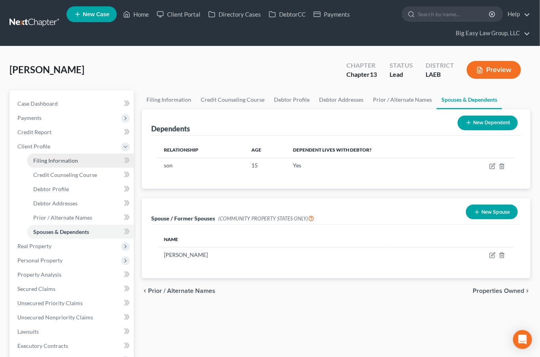
click at [92, 163] on link "Filing Information" at bounding box center [80, 161] width 107 height 14
select select "1"
select select "0"
select select "3"
select select "19"
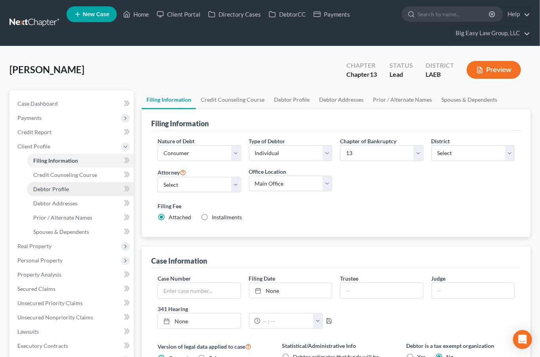
click at [110, 188] on link "Debtor Profile" at bounding box center [80, 189] width 107 height 14
select select "1"
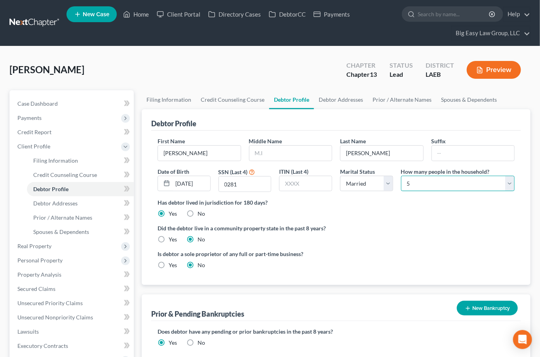
click at [426, 184] on select "Select 1 2 3 4 5 6 7 8 9 10 11 12 13 14 15 16 17 18 19 20" at bounding box center [458, 184] width 114 height 16
select select "2"
click at [401, 176] on select "Select 1 2 3 4 5 6 7 8 9 10 11 12 13 14 15 16 17 18 19 20" at bounding box center [458, 184] width 114 height 16
click at [370, 226] on label "Did the debtor live in a community property state in the past 8 years?" at bounding box center [336, 228] width 357 height 8
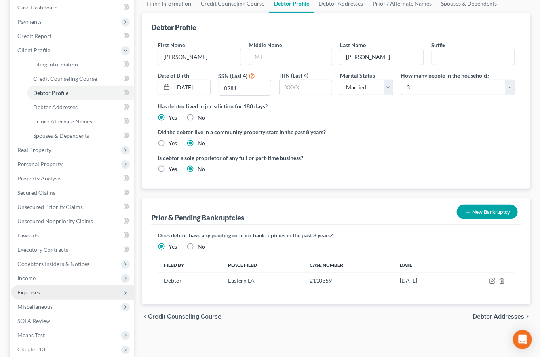
scroll to position [115, 0]
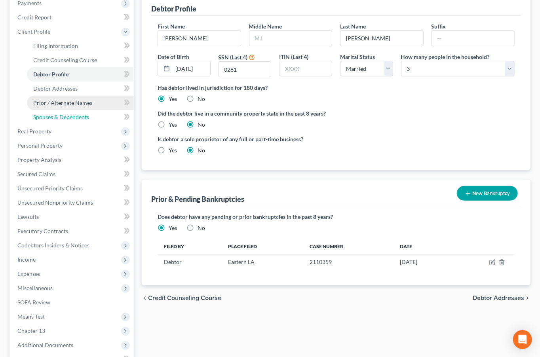
drag, startPoint x: 84, startPoint y: 113, endPoint x: 118, endPoint y: 107, distance: 34.5
click at [84, 114] on span "Spouses & Dependents" at bounding box center [61, 117] width 56 height 7
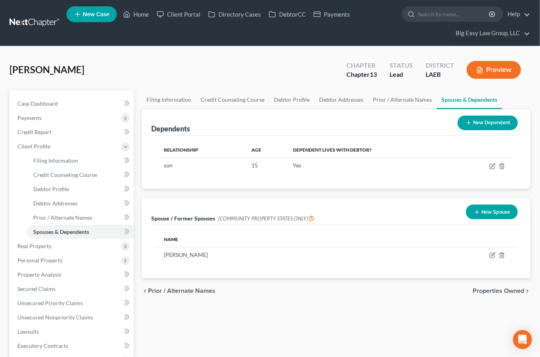
click at [486, 126] on button "New Dependent" at bounding box center [488, 123] width 60 height 15
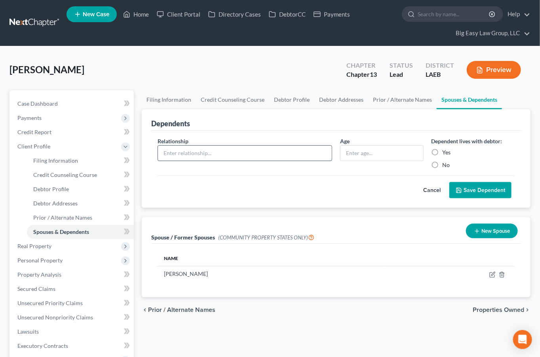
click at [246, 153] on input "text" at bounding box center [245, 153] width 174 height 15
type input "stepchild"
drag, startPoint x: 437, startPoint y: 164, endPoint x: 374, endPoint y: 169, distance: 63.2
click at [443, 164] on label "No" at bounding box center [447, 165] width 8 height 8
click at [446, 164] on input "No" at bounding box center [448, 163] width 5 height 5
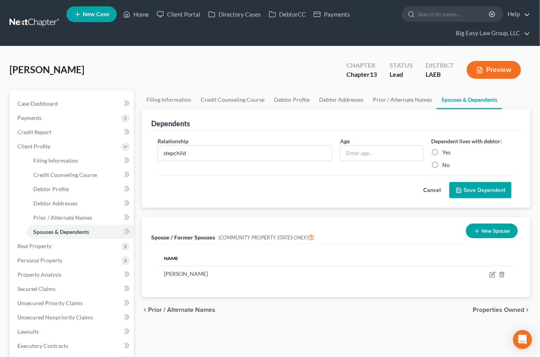
radio input "true"
click at [379, 156] on input "text" at bounding box center [382, 153] width 83 height 15
type input "18"
click at [474, 192] on button "Save Dependent" at bounding box center [481, 190] width 62 height 17
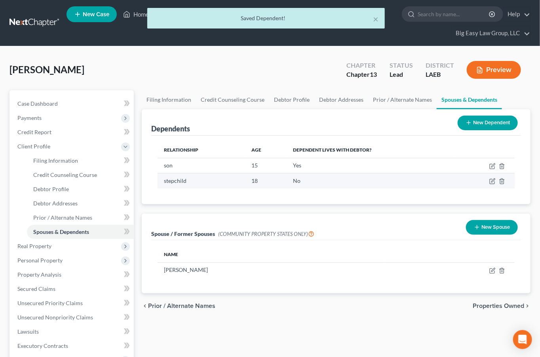
click at [492, 176] on td at bounding box center [485, 180] width 59 height 15
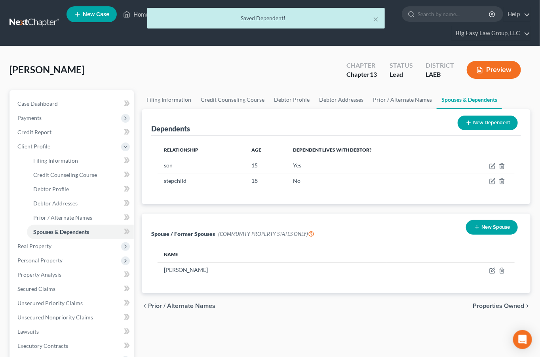
click at [491, 125] on button "New Dependent" at bounding box center [488, 123] width 60 height 15
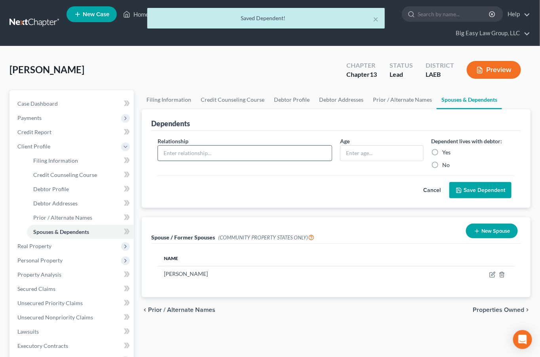
click at [182, 155] on input "text" at bounding box center [245, 153] width 174 height 15
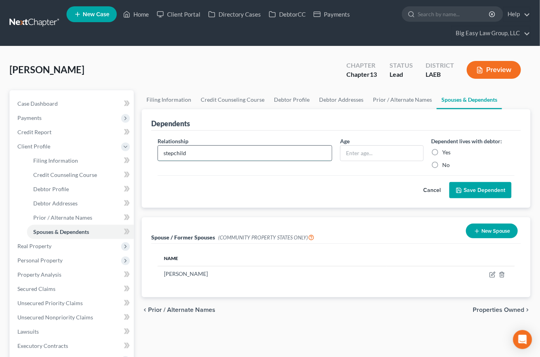
type input "stepchild"
type input "13"
drag, startPoint x: 440, startPoint y: 166, endPoint x: 460, endPoint y: 173, distance: 20.7
click at [443, 166] on label "No" at bounding box center [447, 165] width 8 height 8
click at [446, 166] on input "No" at bounding box center [448, 163] width 5 height 5
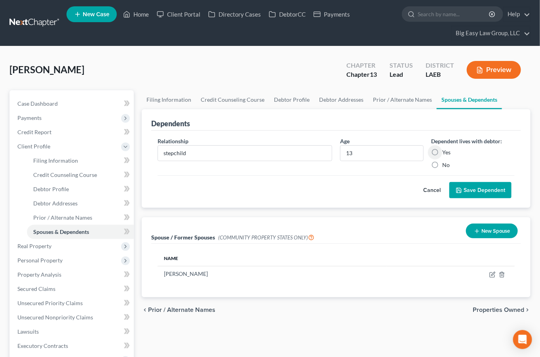
radio input "true"
click at [480, 189] on button "Save Dependent" at bounding box center [481, 190] width 62 height 17
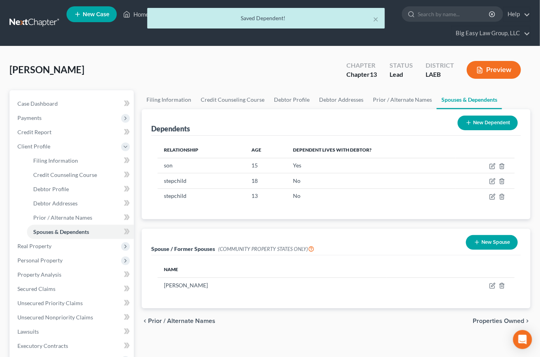
click at [470, 120] on icon at bounding box center [469, 123] width 6 height 6
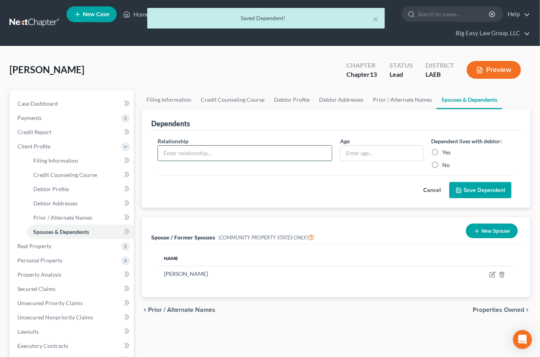
click at [217, 154] on input "text" at bounding box center [245, 153] width 174 height 15
type input "stepchild"
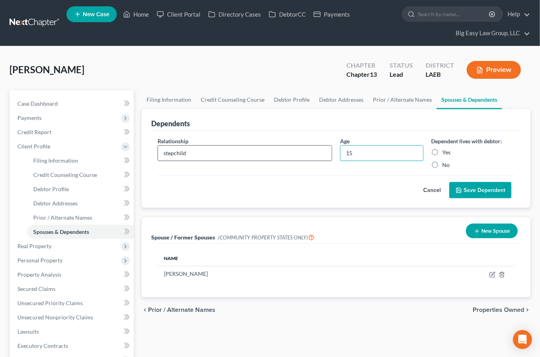
type input "15"
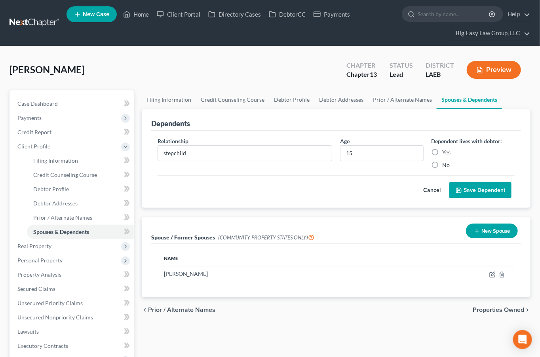
drag, startPoint x: 436, startPoint y: 164, endPoint x: 474, endPoint y: 180, distance: 42.1
click at [443, 164] on label "No" at bounding box center [447, 165] width 8 height 8
click at [446, 164] on input "No" at bounding box center [448, 163] width 5 height 5
radio input "true"
click at [480, 182] on div "Cancel Save Dependent" at bounding box center [336, 186] width 357 height 23
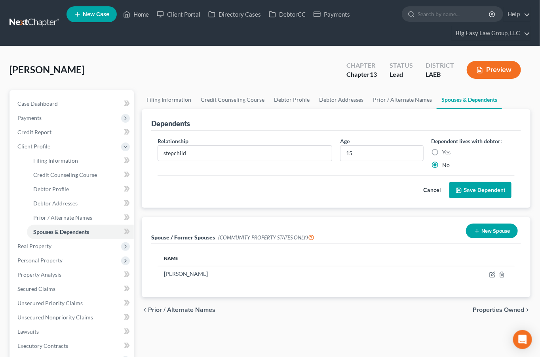
click at [482, 187] on button "Save Dependent" at bounding box center [481, 190] width 62 height 17
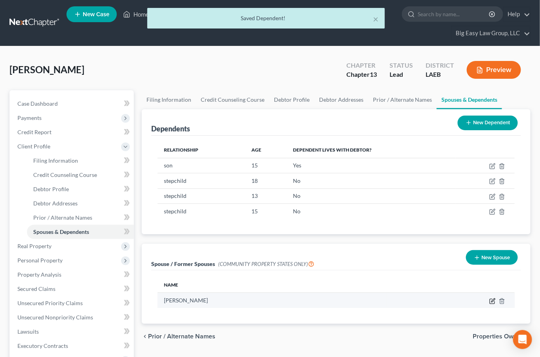
click at [493, 299] on icon "button" at bounding box center [494, 301] width 4 height 4
select select "4"
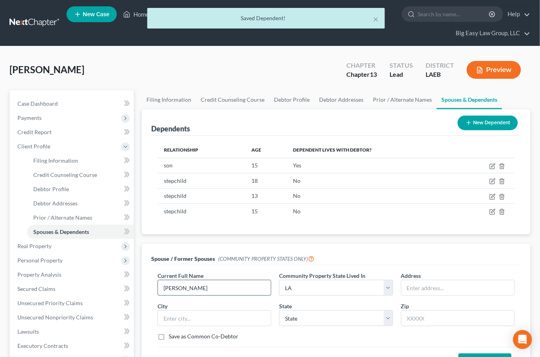
click at [227, 293] on input "Jermaine Lacour" at bounding box center [214, 287] width 113 height 15
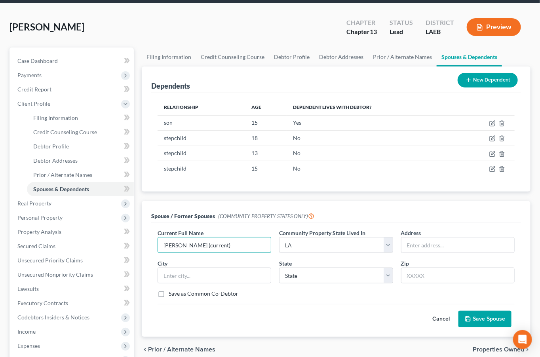
scroll to position [44, 0]
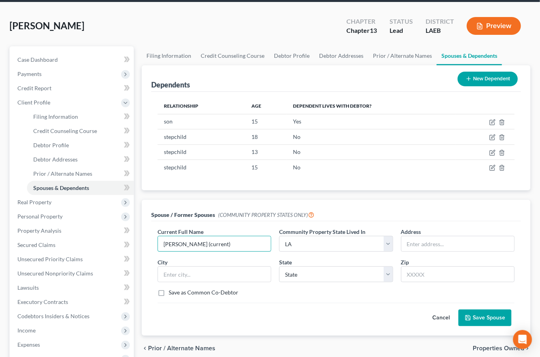
type input "Jermaine Lacour (current)"
click at [488, 316] on button "Save Spouse" at bounding box center [485, 318] width 53 height 17
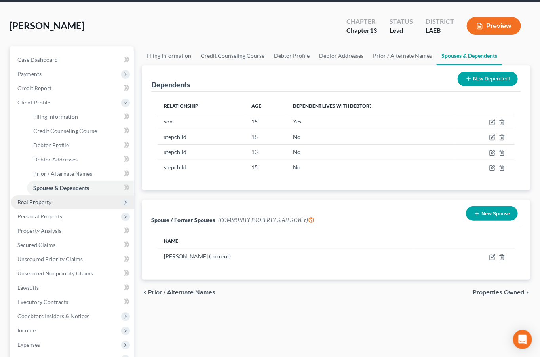
click at [60, 203] on span "Real Property" at bounding box center [72, 202] width 123 height 14
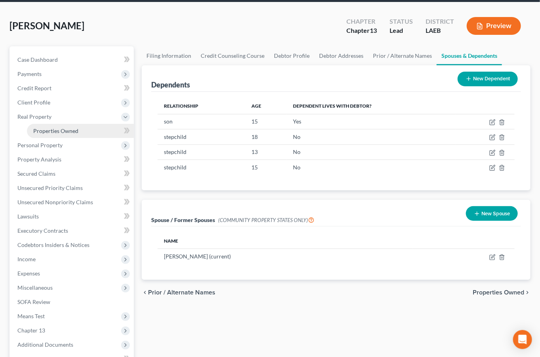
click at [80, 133] on link "Properties Owned" at bounding box center [80, 131] width 107 height 14
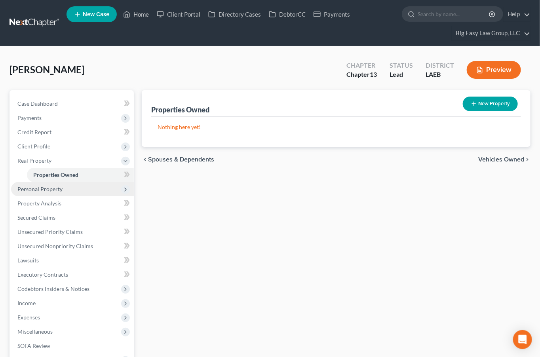
click at [71, 188] on span "Personal Property" at bounding box center [72, 189] width 123 height 14
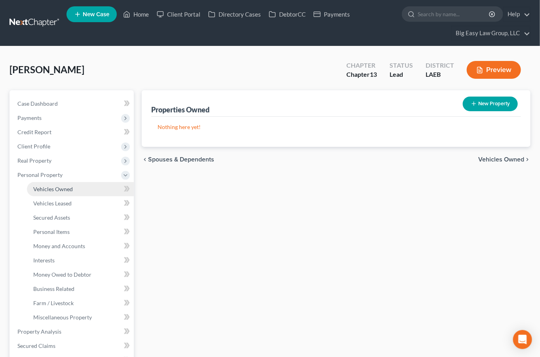
click at [72, 188] on link "Vehicles Owned" at bounding box center [80, 189] width 107 height 14
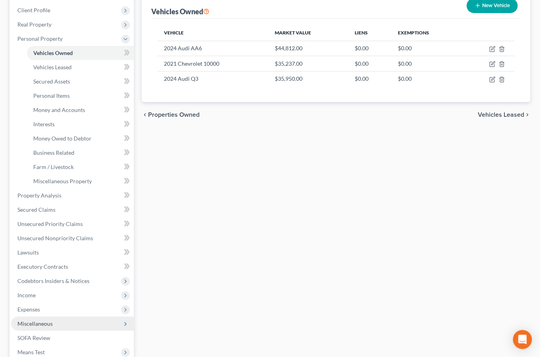
scroll to position [177, 0]
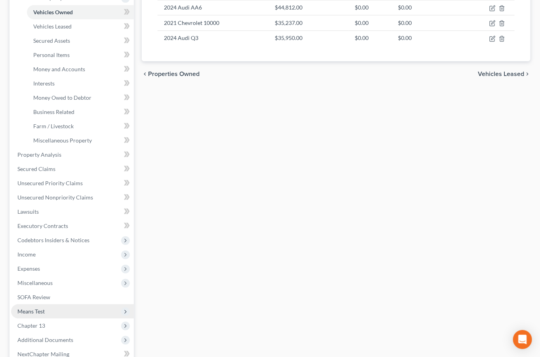
click at [89, 311] on span "Means Test" at bounding box center [72, 312] width 123 height 14
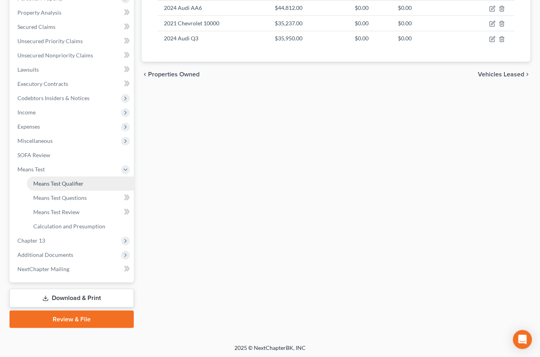
click at [103, 179] on link "Means Test Qualifier" at bounding box center [80, 184] width 107 height 14
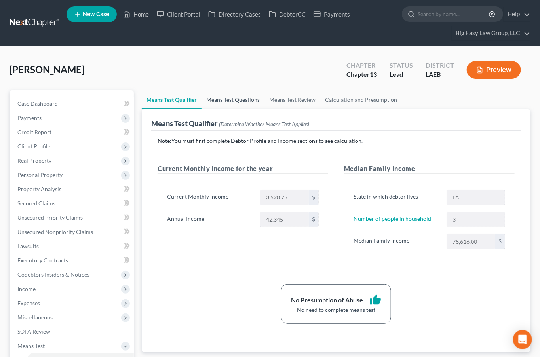
click at [225, 101] on link "Means Test Questions" at bounding box center [233, 99] width 63 height 19
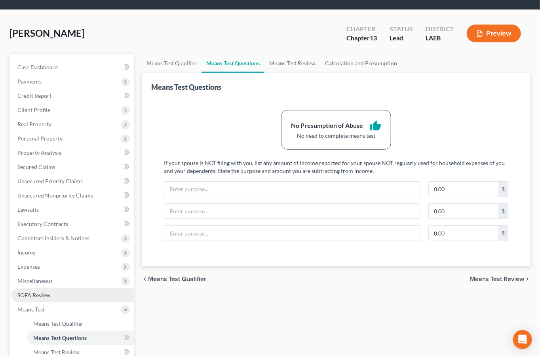
scroll to position [81, 0]
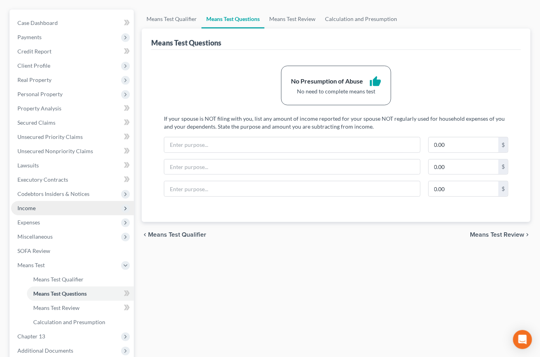
click at [56, 212] on span "Income" at bounding box center [72, 208] width 123 height 14
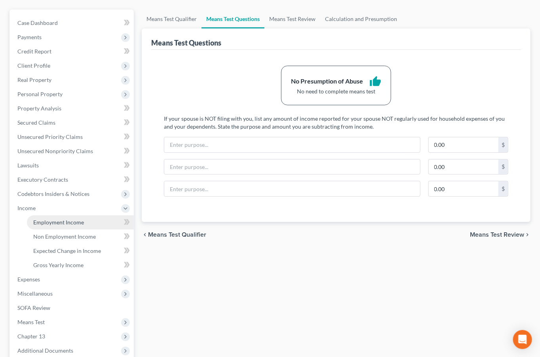
click at [61, 219] on span "Employment Income" at bounding box center [58, 222] width 51 height 7
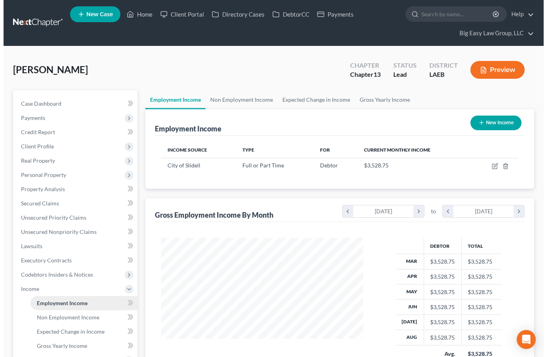
scroll to position [142, 217]
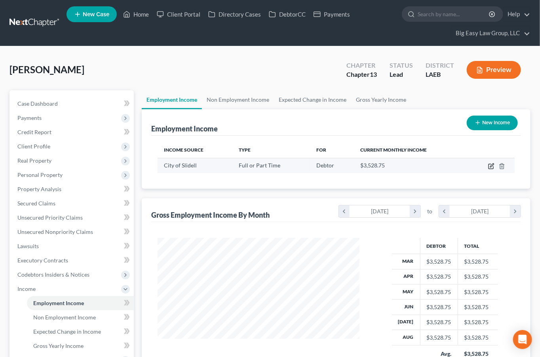
click at [489, 166] on icon "button" at bounding box center [491, 166] width 5 height 5
select select "0"
select select "19"
select select "2"
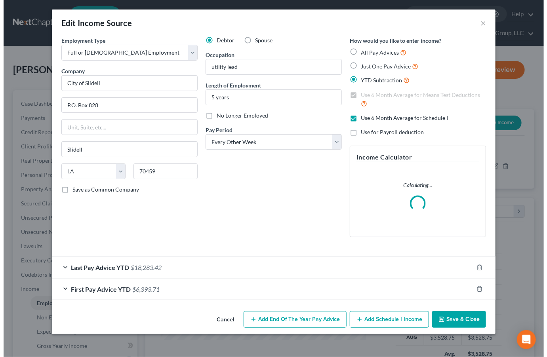
scroll to position [142, 221]
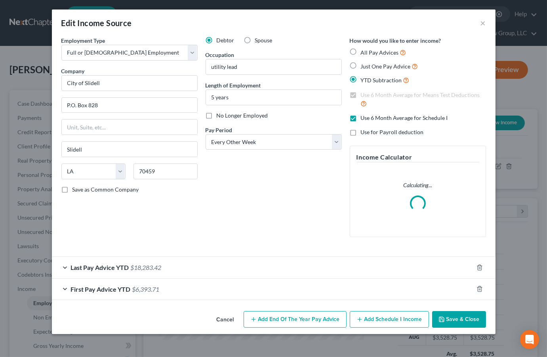
drag, startPoint x: 149, startPoint y: 261, endPoint x: 178, endPoint y: 246, distance: 32.4
click at [149, 261] on div "Last Pay Advice YTD $18,283.42" at bounding box center [262, 267] width 421 height 21
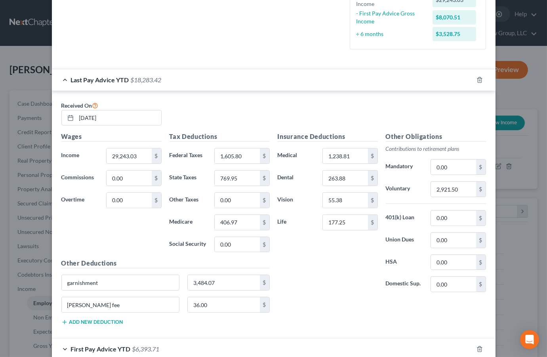
scroll to position [232, 0]
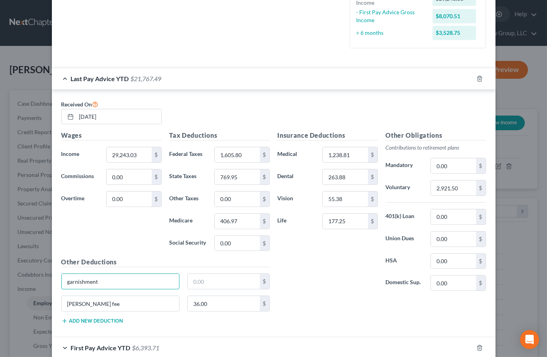
drag, startPoint x: 134, startPoint y: 280, endPoint x: -21, endPoint y: 244, distance: 158.7
click at [0, 244] on html "Home New Case Client Portal Directory Cases DebtorCC Payments Big Easy Law Grou…" at bounding box center [273, 278] width 547 height 557
drag, startPoint x: 126, startPoint y: 309, endPoint x: 48, endPoint y: 295, distance: 78.4
click at [52, 295] on div "Received On 08/29/2025 Wages Income * 29,243.03 $ Commissions 0.00 $ Overtime 0…" at bounding box center [274, 214] width 444 height 248
drag, startPoint x: 224, startPoint y: 307, endPoint x: 152, endPoint y: 286, distance: 74.6
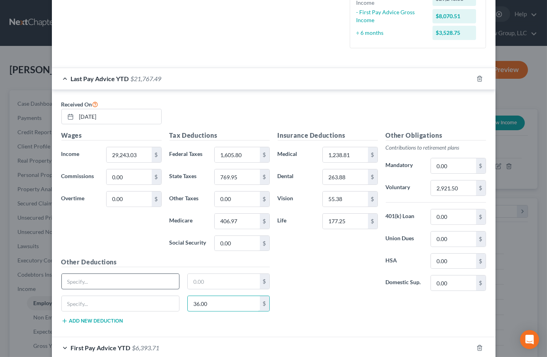
click at [134, 288] on div "Other Deductions $ 36.00 $ Add new deduction" at bounding box center [165, 293] width 216 height 73
click at [301, 116] on div "Received On 08/29/2025" at bounding box center [273, 115] width 433 height 32
click at [356, 152] on input "1,238.81" at bounding box center [345, 154] width 45 height 15
click at [354, 198] on input "55.38" at bounding box center [345, 199] width 45 height 15
click at [353, 157] on input "1,238.81" at bounding box center [345, 154] width 45 height 15
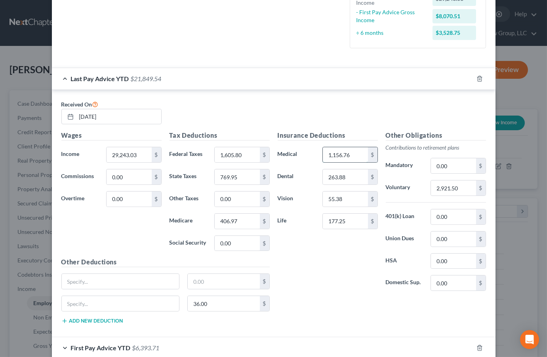
drag, startPoint x: 357, startPoint y: 149, endPoint x: 360, endPoint y: 155, distance: 6.6
click at [360, 155] on input "1,156.76" at bounding box center [345, 154] width 45 height 15
type input "1,238.81"
drag, startPoint x: 214, startPoint y: 307, endPoint x: 151, endPoint y: 297, distance: 63.8
click at [151, 297] on div "36.00 $" at bounding box center [165, 307] width 216 height 22
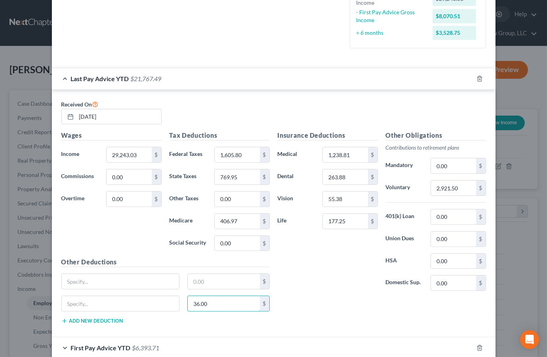
drag, startPoint x: 212, startPoint y: 305, endPoint x: 181, endPoint y: 299, distance: 31.5
click at [183, 299] on div "36.00 $" at bounding box center [228, 304] width 90 height 16
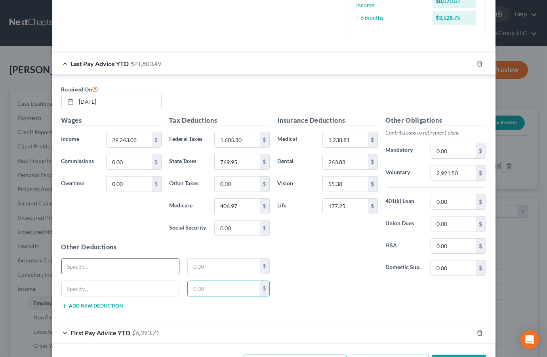
scroll to position [278, 0]
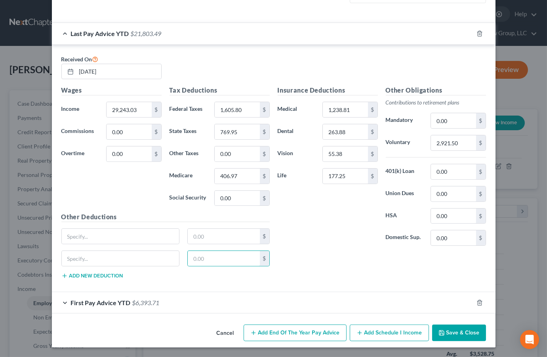
click at [98, 308] on div "First Pay Advice YTD $6,393.71" at bounding box center [262, 302] width 421 height 21
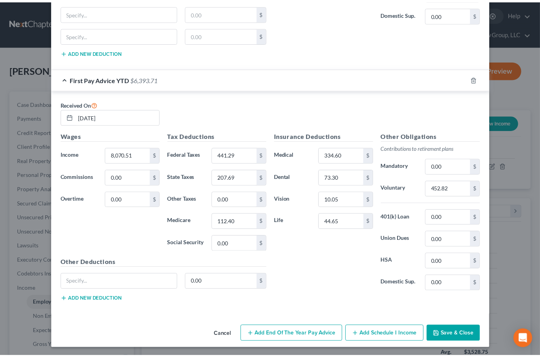
scroll to position [503, 0]
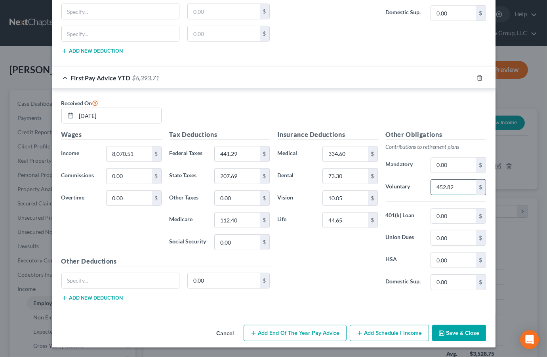
click at [465, 187] on input "452.82" at bounding box center [453, 187] width 45 height 15
type input "806.36"
drag, startPoint x: 354, startPoint y: 220, endPoint x: 297, endPoint y: 213, distance: 57.8
click at [301, 213] on div "Life 44.65 $" at bounding box center [328, 220] width 108 height 16
drag, startPoint x: 341, startPoint y: 220, endPoint x: 321, endPoint y: 215, distance: 20.4
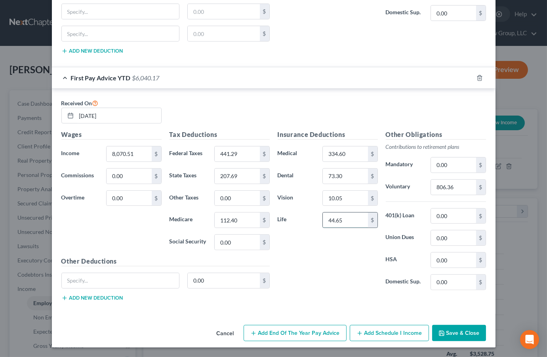
click at [323, 215] on input "44.65" at bounding box center [345, 220] width 45 height 15
type input "49.25"
click at [447, 332] on button "Save & Close" at bounding box center [459, 333] width 54 height 17
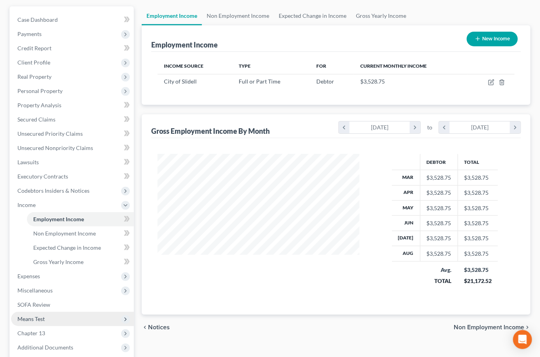
scroll to position [117, 0]
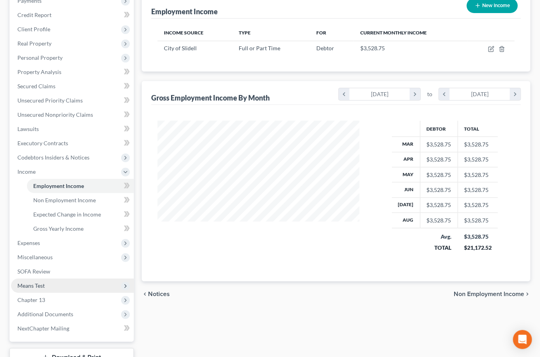
click at [70, 285] on span "Means Test" at bounding box center [72, 286] width 123 height 14
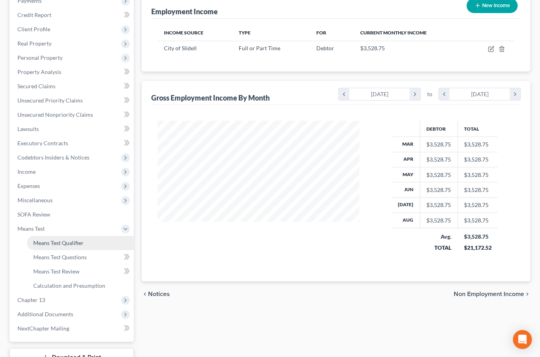
click at [78, 247] on link "Means Test Qualifier" at bounding box center [80, 243] width 107 height 14
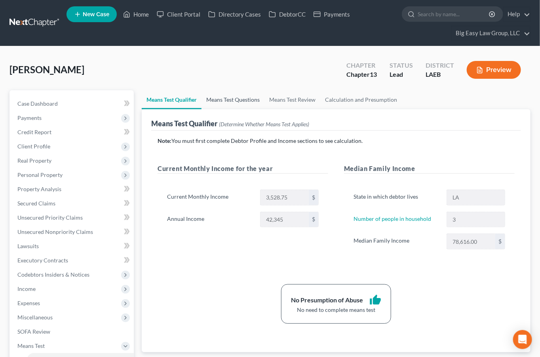
click at [256, 103] on link "Means Test Questions" at bounding box center [233, 99] width 63 height 19
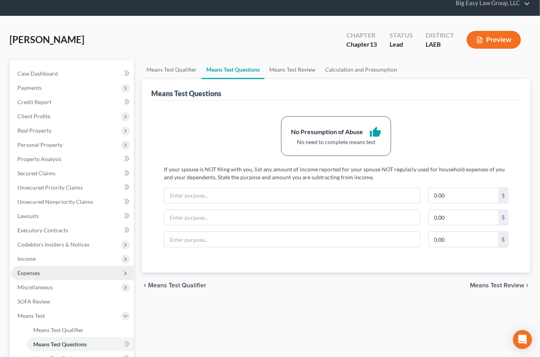
scroll to position [50, 0]
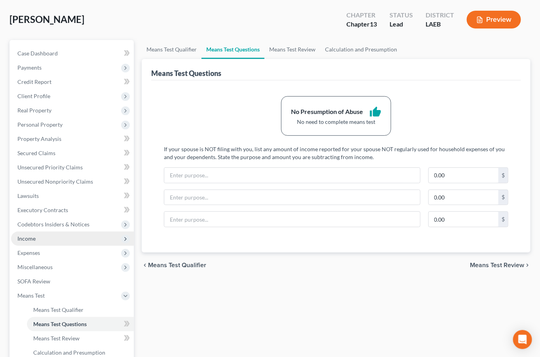
click at [81, 237] on span "Income" at bounding box center [72, 239] width 123 height 14
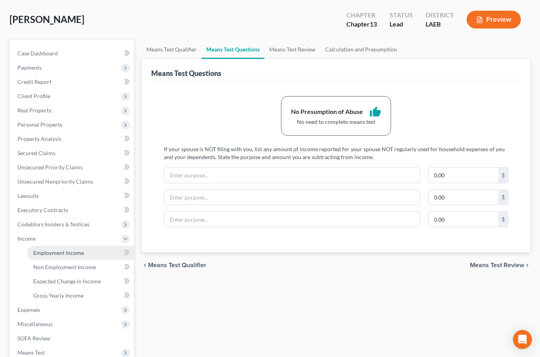
click at [88, 246] on link "Employment Income" at bounding box center [80, 253] width 107 height 14
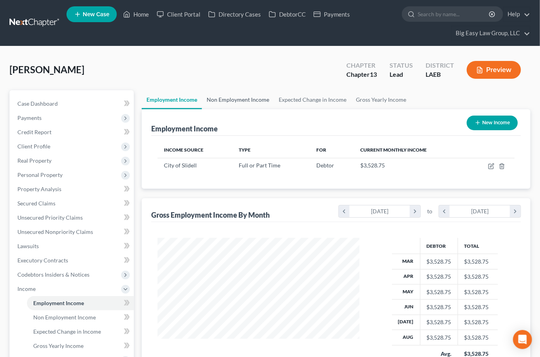
scroll to position [142, 217]
click at [222, 95] on link "Non Employment Income" at bounding box center [238, 99] width 72 height 19
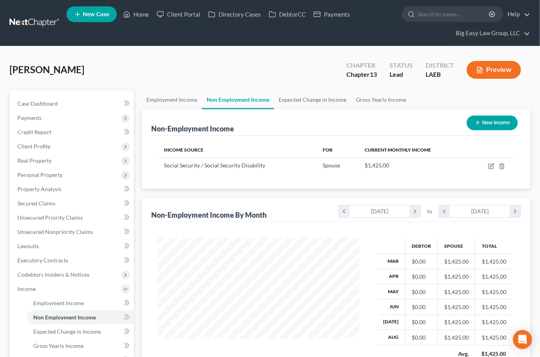
scroll to position [142, 217]
click at [241, 78] on div "Morris, Bianca Upgraded Chapter Chapter 13 Status Lead District LAEB Preview" at bounding box center [270, 73] width 521 height 34
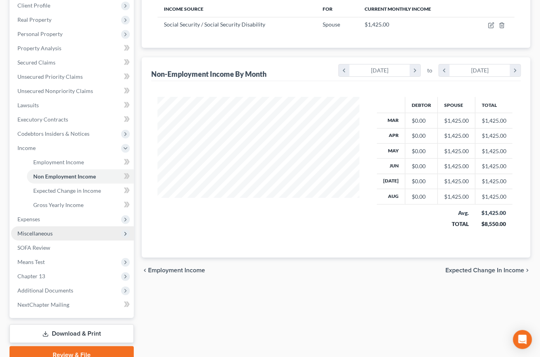
scroll to position [142, 0]
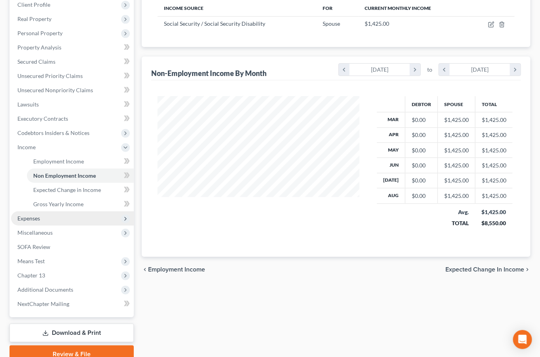
click at [95, 216] on span "Expenses" at bounding box center [72, 219] width 123 height 14
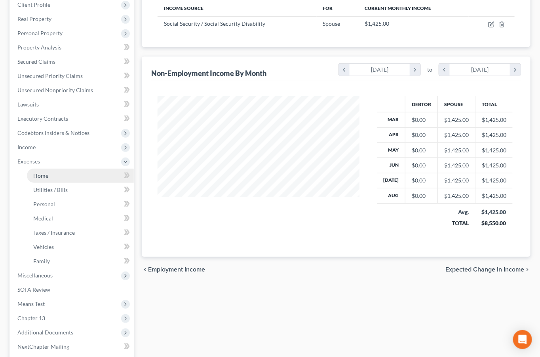
click at [85, 176] on link "Home" at bounding box center [80, 176] width 107 height 14
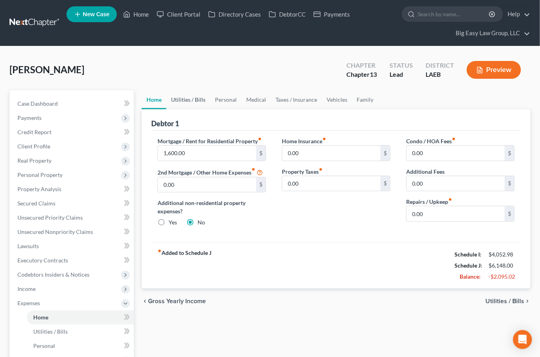
click at [190, 100] on link "Utilities / Bills" at bounding box center [188, 99] width 44 height 19
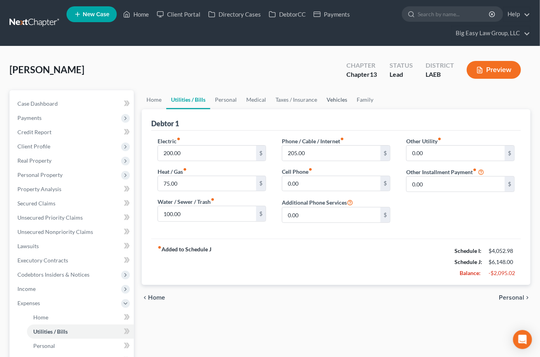
click at [329, 101] on link "Vehicles" at bounding box center [337, 99] width 30 height 19
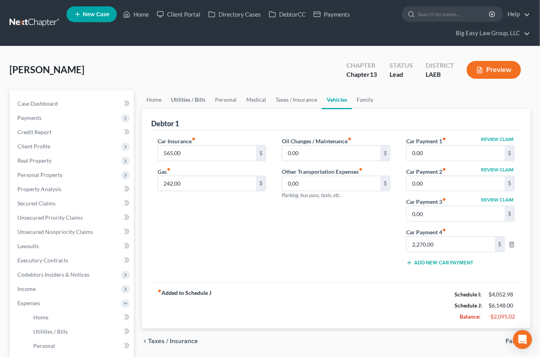
click at [190, 91] on link "Utilities / Bills" at bounding box center [188, 99] width 44 height 19
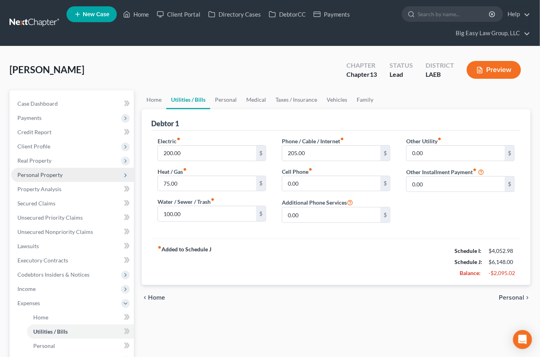
click at [69, 170] on span "Personal Property" at bounding box center [72, 175] width 123 height 14
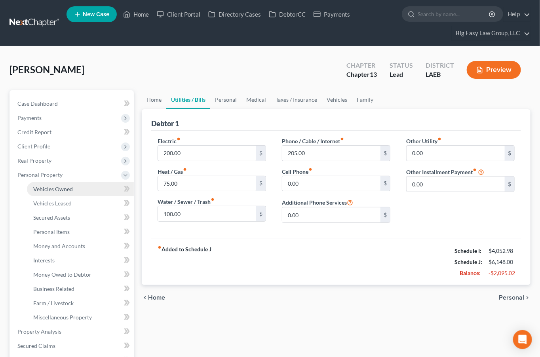
click at [74, 184] on link "Vehicles Owned" at bounding box center [80, 189] width 107 height 14
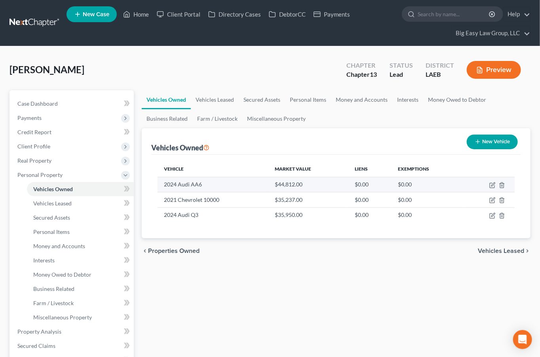
drag, startPoint x: 191, startPoint y: 183, endPoint x: 237, endPoint y: 181, distance: 46.8
click at [191, 183] on td "2024 Audi AA6" at bounding box center [213, 184] width 111 height 15
click at [490, 182] on icon "button" at bounding box center [493, 185] width 6 height 6
select select "0"
select select "2"
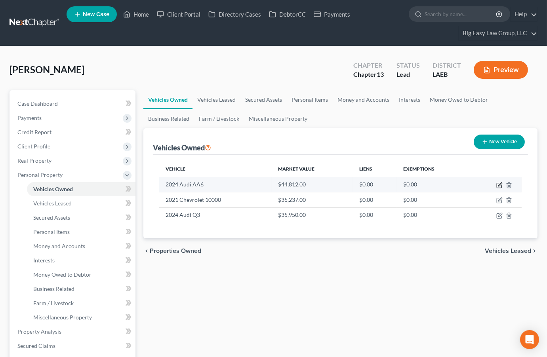
select select "0"
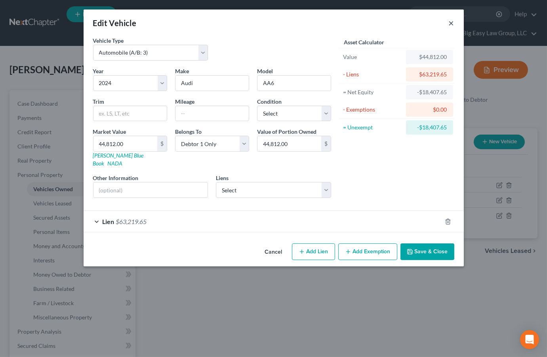
click at [452, 22] on button "×" at bounding box center [452, 23] width 6 height 10
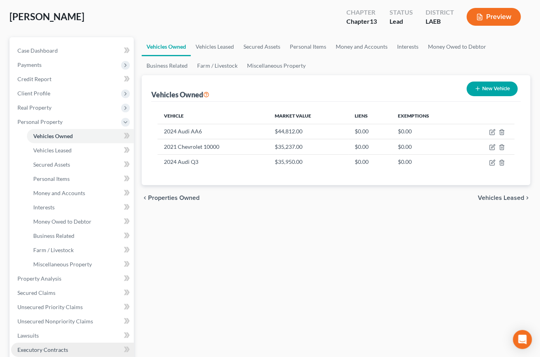
scroll to position [156, 0]
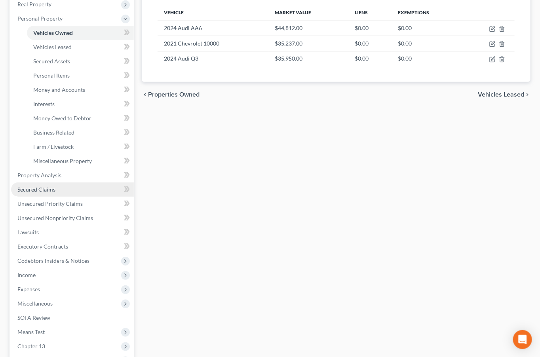
click at [63, 191] on link "Secured Claims" at bounding box center [72, 190] width 123 height 14
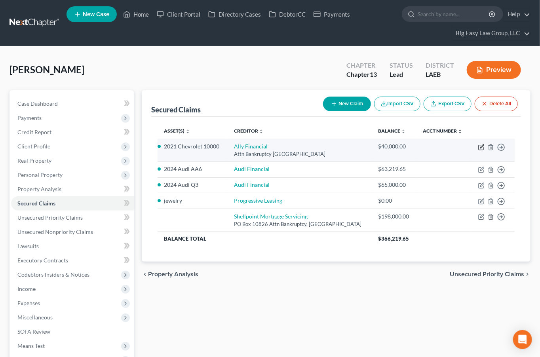
click at [478, 146] on icon "button" at bounding box center [481, 147] width 6 height 6
select select "24"
select select "0"
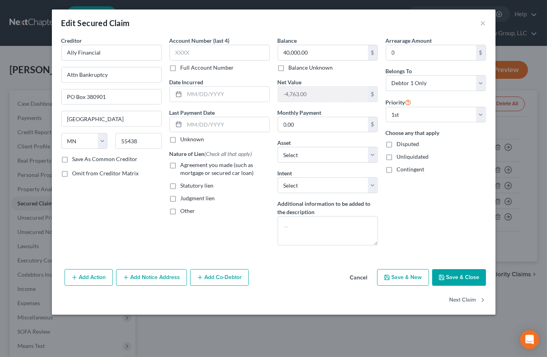
drag, startPoint x: 170, startPoint y: 166, endPoint x: 272, endPoint y: 185, distance: 103.9
click at [181, 166] on label "Agreement you made (such as mortgage or secured car loan)" at bounding box center [225, 169] width 89 height 16
click at [184, 166] on input "Agreement you made (such as mortgage or secured car loan)" at bounding box center [186, 163] width 5 height 5
checkbox input "true"
click at [471, 278] on button "Save & Close" at bounding box center [459, 277] width 54 height 17
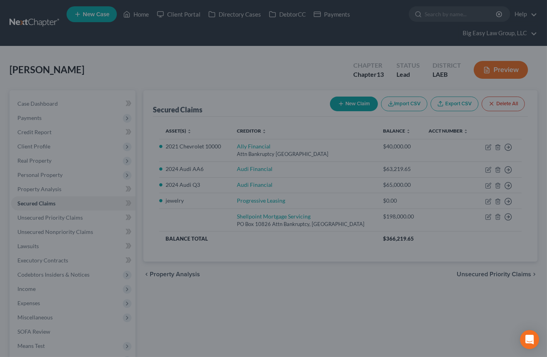
select select "3"
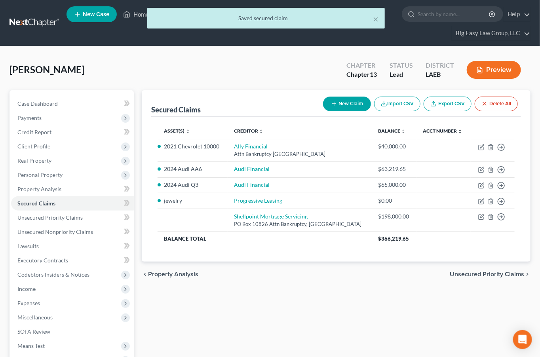
click at [368, 284] on div "chevron_left Property Analysis Unsecured Priority Claims chevron_right" at bounding box center [336, 274] width 389 height 25
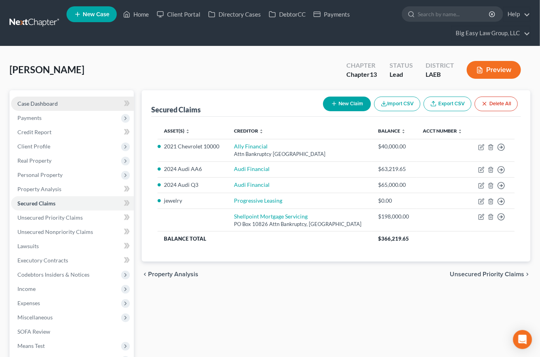
click at [47, 104] on span "Case Dashboard" at bounding box center [37, 103] width 40 height 7
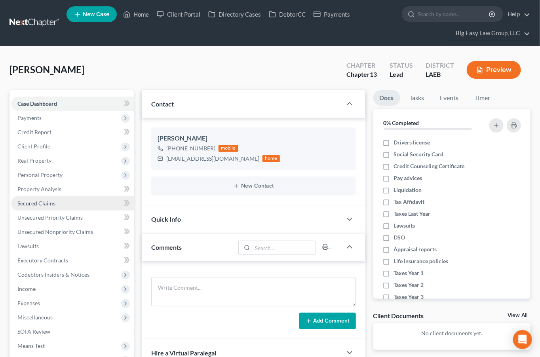
click at [67, 201] on link "Secured Claims" at bounding box center [72, 203] width 123 height 14
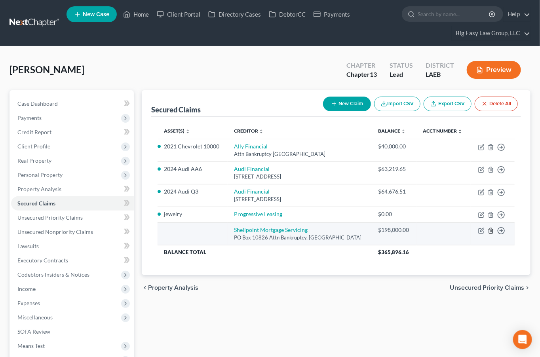
click at [491, 229] on icon "button" at bounding box center [491, 231] width 6 height 6
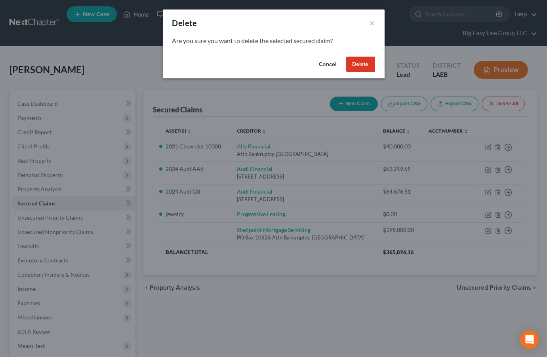
click at [365, 62] on button "Delete" at bounding box center [360, 65] width 29 height 16
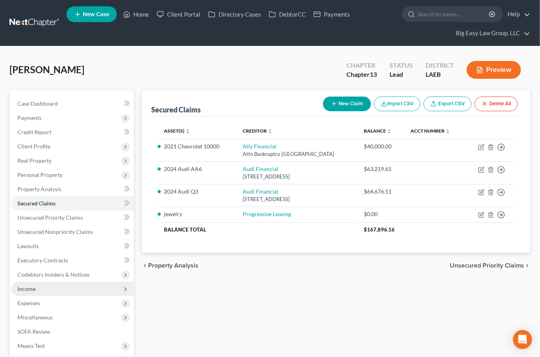
click at [61, 290] on span "Income" at bounding box center [72, 289] width 123 height 14
drag, startPoint x: 77, startPoint y: 298, endPoint x: 123, endPoint y: 283, distance: 48.7
click at [77, 298] on link "Employment Income" at bounding box center [80, 303] width 107 height 14
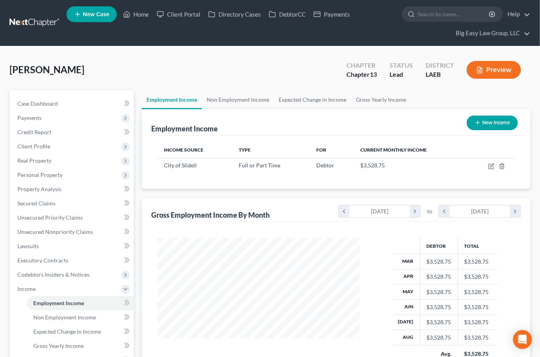
scroll to position [142, 217]
click at [244, 100] on link "Non Employment Income" at bounding box center [238, 99] width 72 height 19
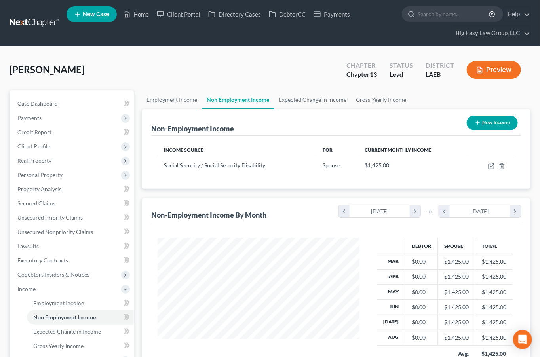
scroll to position [142, 217]
click at [291, 101] on link "Expected Change in Income" at bounding box center [312, 99] width 77 height 19
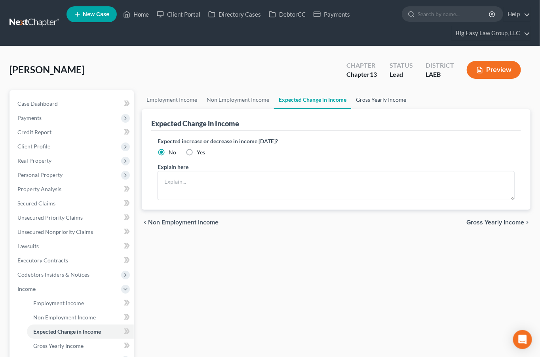
click at [364, 95] on link "Gross Yearly Income" at bounding box center [381, 99] width 60 height 19
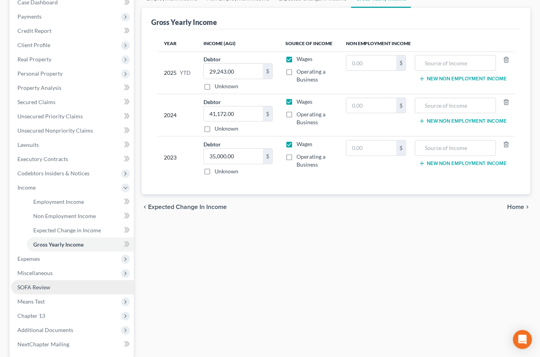
scroll to position [122, 0]
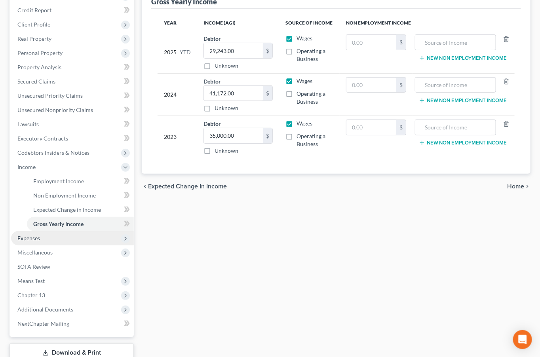
click at [66, 235] on span "Expenses" at bounding box center [72, 238] width 123 height 14
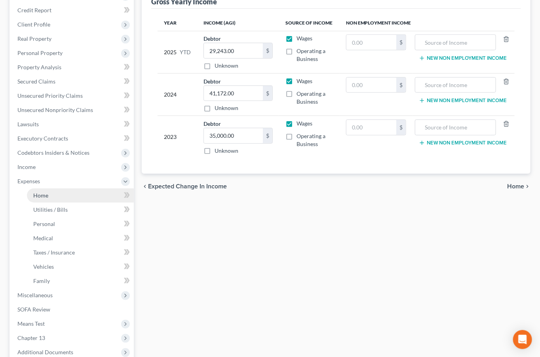
click at [82, 190] on link "Home" at bounding box center [80, 196] width 107 height 14
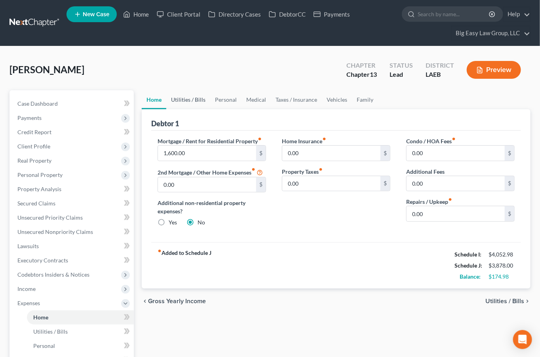
click at [180, 97] on link "Utilities / Bills" at bounding box center [188, 99] width 44 height 19
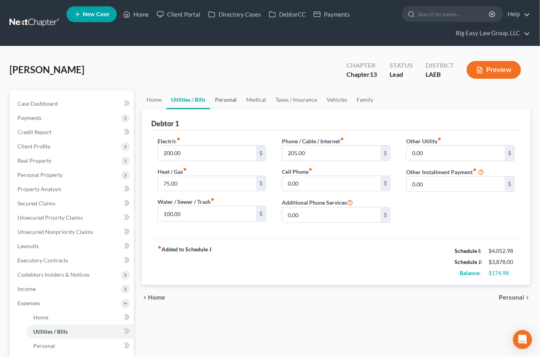
click at [231, 96] on link "Personal" at bounding box center [225, 99] width 31 height 19
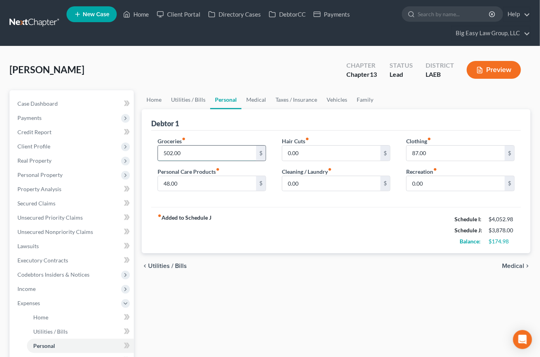
click at [212, 153] on input "502.00" at bounding box center [207, 153] width 98 height 15
type input "977"
click at [437, 152] on input "87.00" at bounding box center [456, 153] width 98 height 15
type input "187"
click at [175, 187] on input "48.00" at bounding box center [207, 183] width 98 height 15
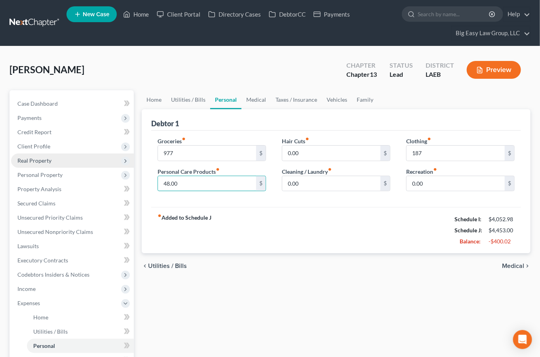
drag, startPoint x: 187, startPoint y: 185, endPoint x: 76, endPoint y: 164, distance: 112.9
click at [76, 164] on div "Petition Navigation Case Dashboard Payments Invoices Payments Payments Credit R…" at bounding box center [270, 318] width 529 height 457
type input "87"
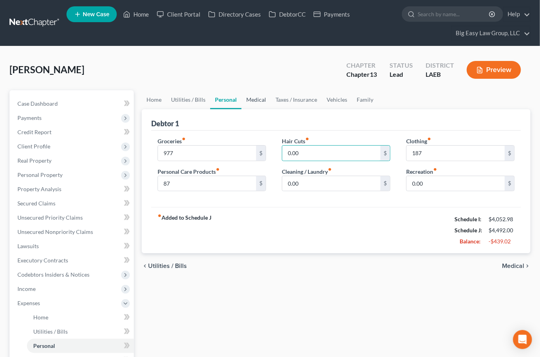
click at [256, 99] on link "Medical" at bounding box center [256, 99] width 29 height 19
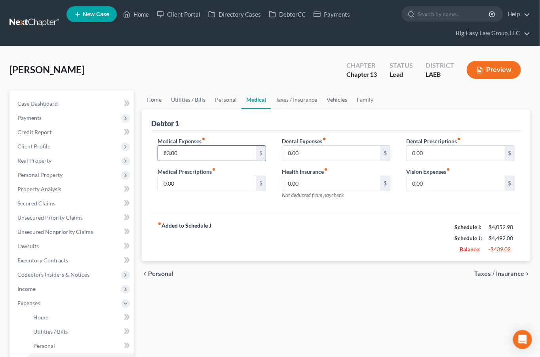
click at [222, 155] on input "83.00" at bounding box center [207, 153] width 98 height 15
type input "166"
click at [292, 100] on link "Taxes / Insurance" at bounding box center [296, 99] width 51 height 19
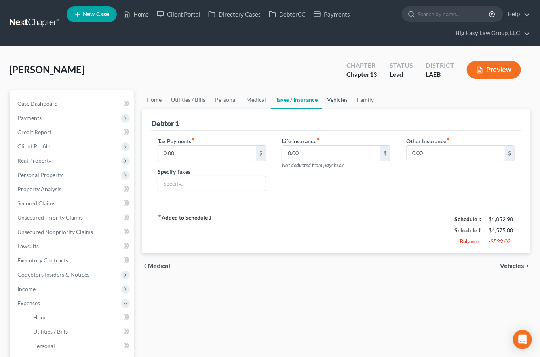
click at [326, 99] on link "Vehicles" at bounding box center [337, 99] width 30 height 19
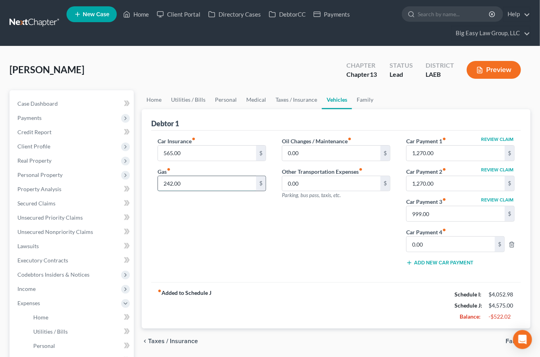
click at [233, 183] on input "242.00" at bounding box center [207, 183] width 98 height 15
type input "484"
click at [358, 99] on link "Family" at bounding box center [365, 99] width 26 height 19
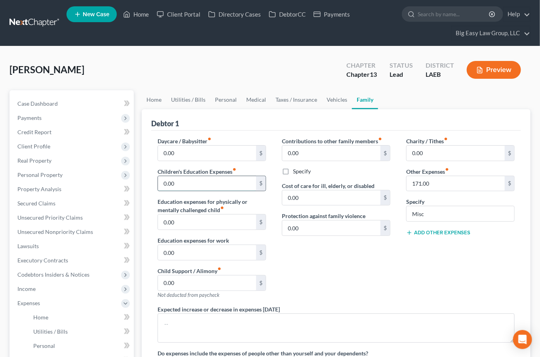
click at [208, 183] on input "0.00" at bounding box center [207, 183] width 98 height 15
type input "214"
click at [442, 185] on input "171.00" at bounding box center [456, 183] width 98 height 15
type input "343"
click at [458, 279] on div "Charity / Tithes fiber_manual_record 0.00 $ Other Expenses fiber_manual_record …" at bounding box center [460, 221] width 124 height 168
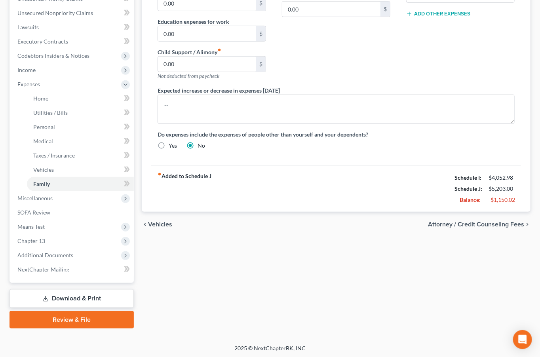
scroll to position [219, 0]
click at [263, 258] on div "Home Utilities / Bills Personal Medical Taxes / Insurance Vehicles Family Debto…" at bounding box center [336, 99] width 397 height 457
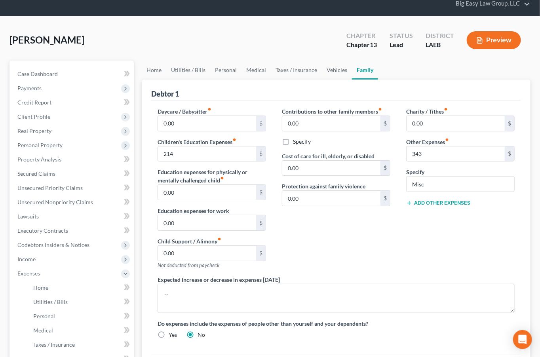
scroll to position [0, 0]
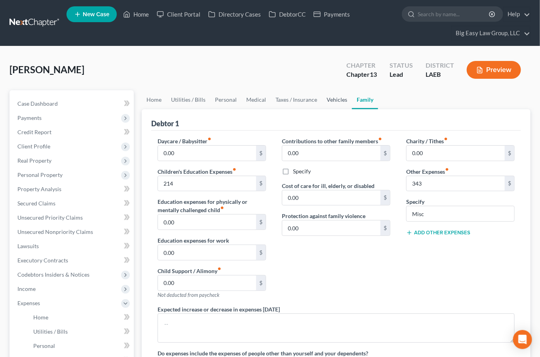
click at [336, 99] on link "Vehicles" at bounding box center [337, 99] width 30 height 19
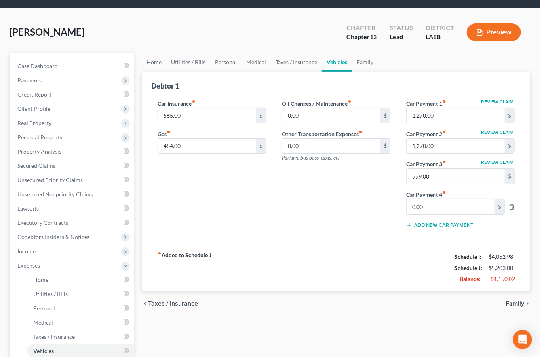
scroll to position [57, 0]
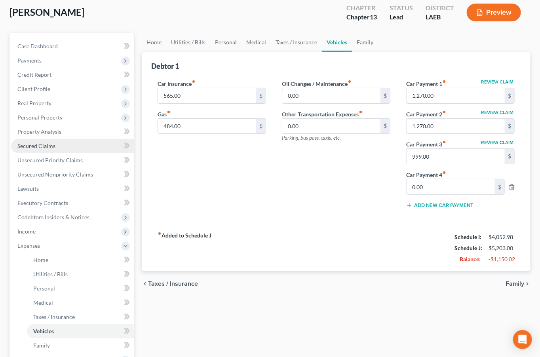
click at [57, 149] on link "Secured Claims" at bounding box center [72, 146] width 123 height 14
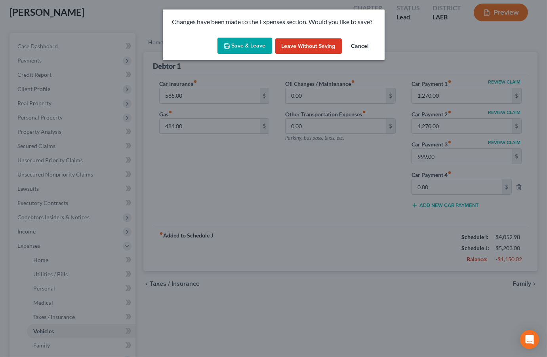
click at [231, 40] on button "Save & Leave" at bounding box center [244, 46] width 55 height 17
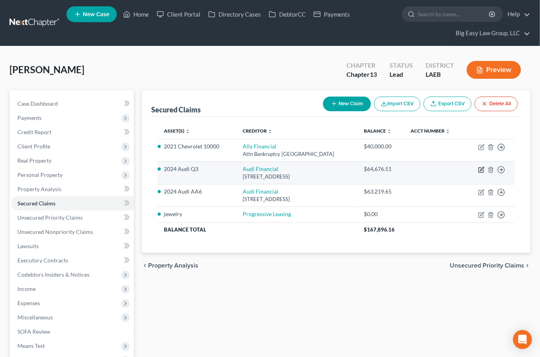
click at [480, 170] on icon "button" at bounding box center [481, 170] width 6 height 6
select select "14"
select select "0"
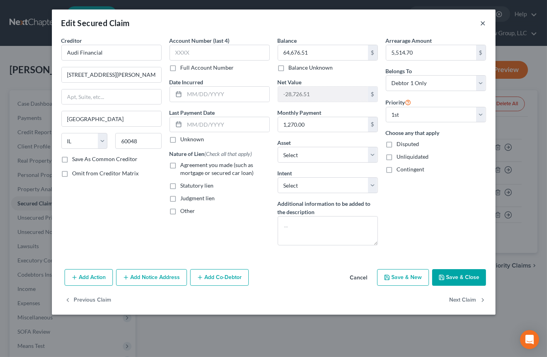
click at [482, 23] on button "×" at bounding box center [483, 23] width 6 height 10
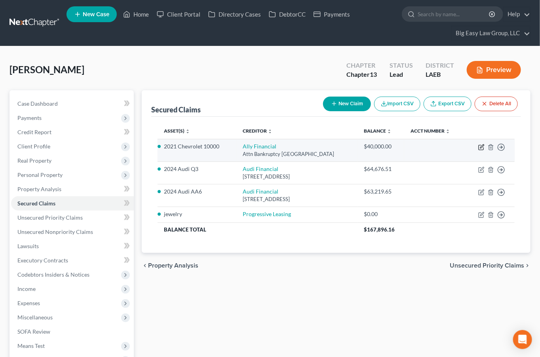
click at [483, 145] on icon "button" at bounding box center [481, 147] width 6 height 6
select select "24"
select select "3"
select select "0"
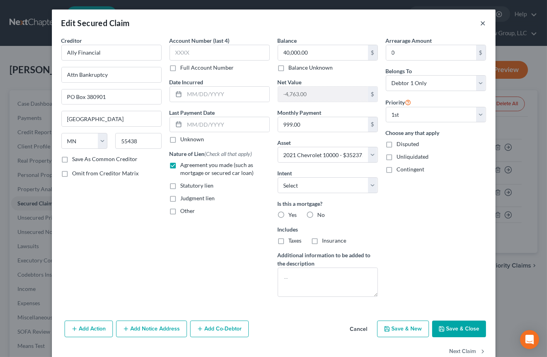
click at [480, 23] on button "×" at bounding box center [483, 23] width 6 height 10
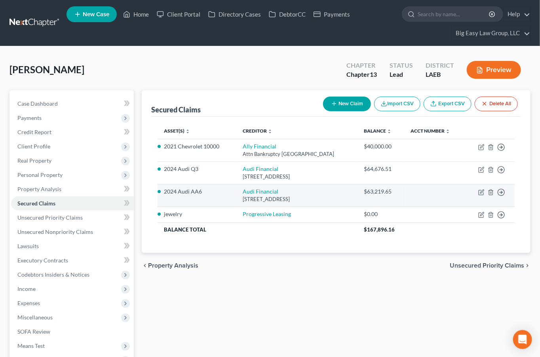
click at [482, 189] on td "Move to E Move to F Move to G Move to Notice Only" at bounding box center [490, 195] width 50 height 23
click at [479, 191] on icon "button" at bounding box center [481, 193] width 5 height 5
select select "14"
select select "2"
select select "0"
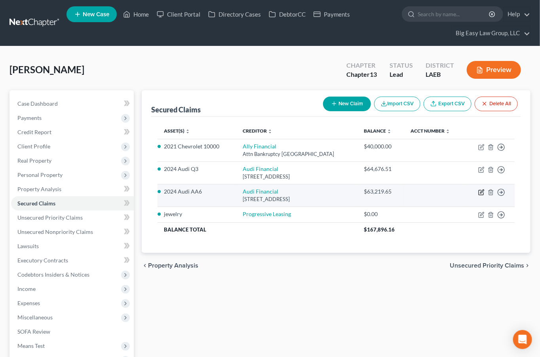
select select "0"
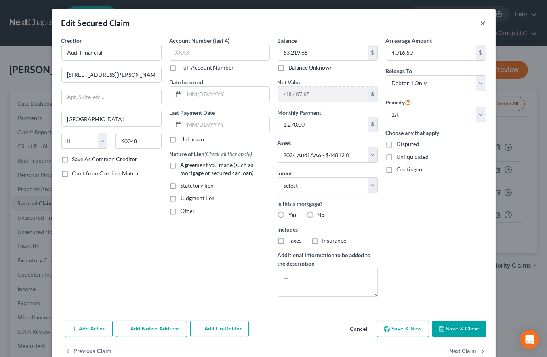
click at [480, 21] on button "×" at bounding box center [483, 23] width 6 height 10
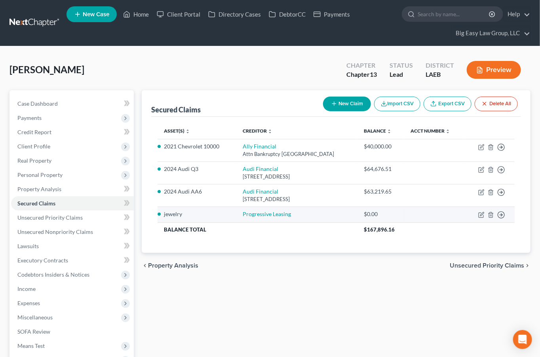
click at [478, 212] on td "Move to E Move to F Move to G Move to Notice Only" at bounding box center [490, 215] width 50 height 16
click at [482, 216] on icon "button" at bounding box center [481, 215] width 6 height 6
select select "0"
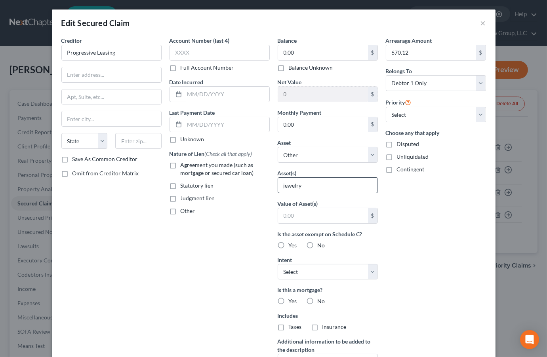
drag, startPoint x: 196, startPoint y: 163, endPoint x: 315, endPoint y: 187, distance: 121.3
click at [197, 163] on span "Agreement you made (such as mortgage or secured car loan)" at bounding box center [217, 169] width 73 height 15
click at [189, 163] on input "Agreement you made (such as mortgage or secured car loan)" at bounding box center [186, 163] width 5 height 5
checkbox input "true"
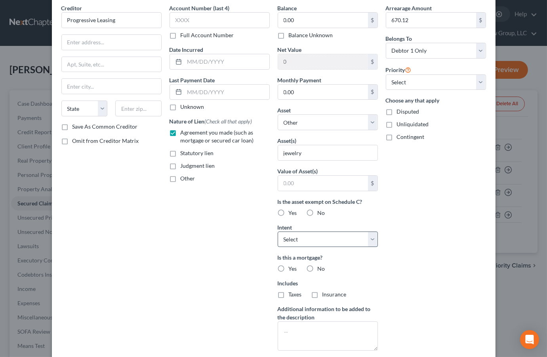
scroll to position [57, 0]
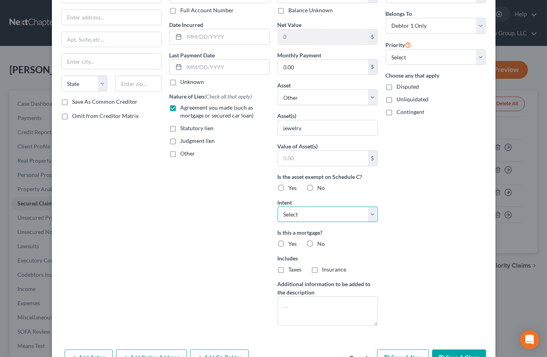
click at [371, 214] on select "Select Surrender Redeem Reaffirm Avoid Other" at bounding box center [328, 215] width 100 height 16
select select "0"
click at [278, 207] on select "Select Surrender Redeem Reaffirm Avoid Other" at bounding box center [328, 215] width 100 height 16
click at [427, 194] on div "Arrearage Amount 670.12 $ Belongs To * Select Debtor 1 Only Debtor 2 Only Debto…" at bounding box center [436, 155] width 108 height 353
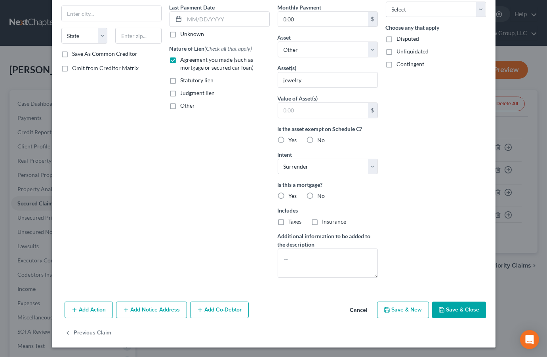
click at [456, 306] on button "Save & Close" at bounding box center [459, 310] width 54 height 17
select select
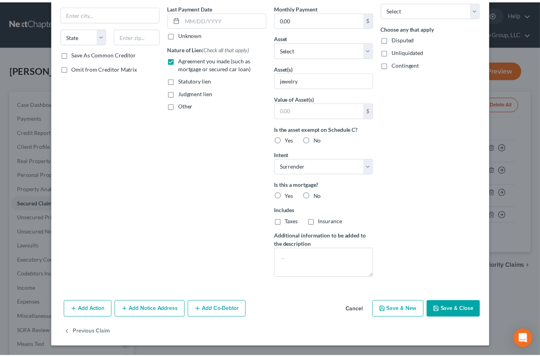
scroll to position [19, 0]
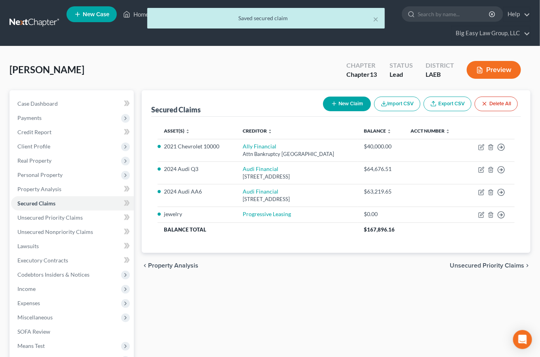
click at [415, 287] on div "Secured Claims New Claim Import CSV Export CSV Delete All Asset(s) expand_more …" at bounding box center [336, 269] width 397 height 358
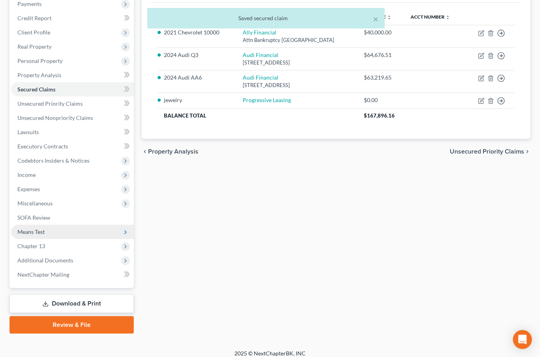
scroll to position [120, 0]
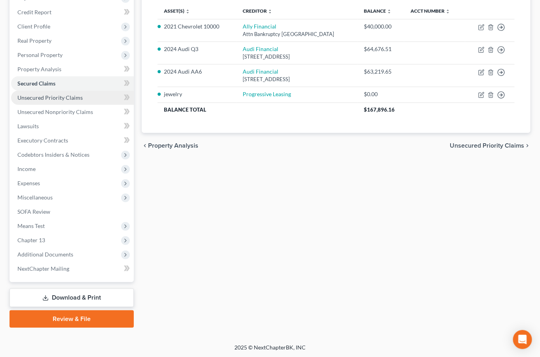
click at [61, 102] on link "Unsecured Priority Claims" at bounding box center [72, 98] width 123 height 14
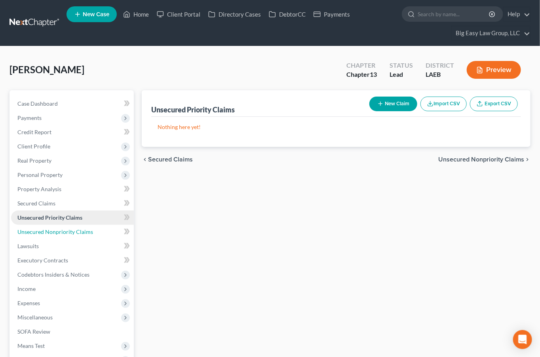
drag, startPoint x: 87, startPoint y: 227, endPoint x: 87, endPoint y: 219, distance: 8.7
click at [87, 227] on link "Unsecured Nonpriority Claims" at bounding box center [72, 232] width 123 height 14
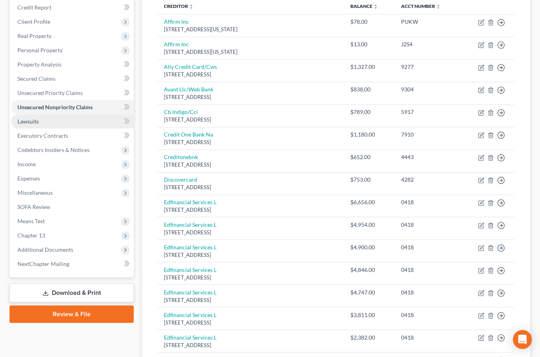
click at [83, 122] on link "Lawsuits" at bounding box center [72, 121] width 123 height 14
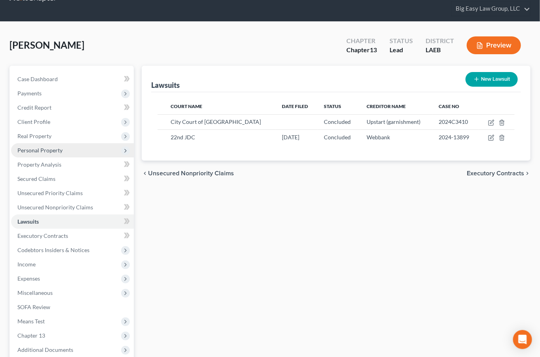
scroll to position [54, 0]
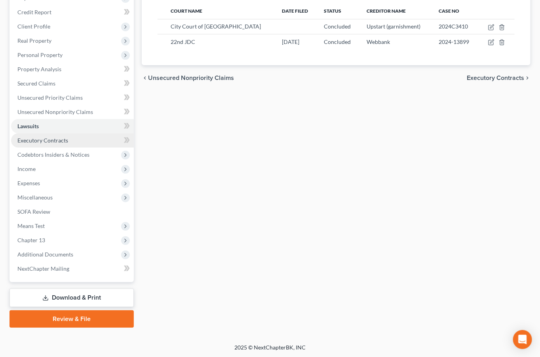
click at [81, 140] on link "Executory Contracts" at bounding box center [72, 140] width 123 height 14
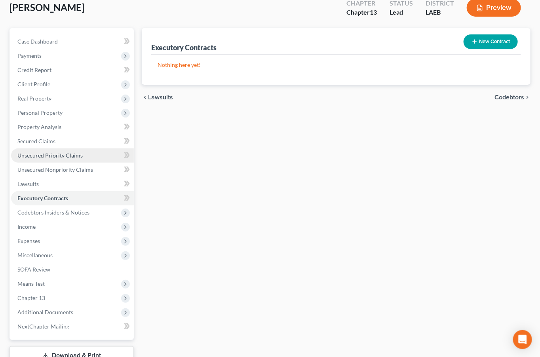
scroll to position [64, 0]
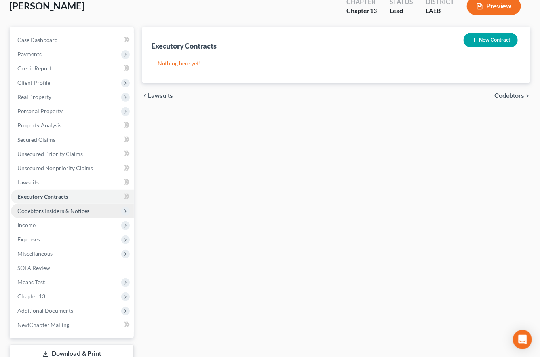
click at [94, 208] on span "Codebtors Insiders & Notices" at bounding box center [72, 211] width 123 height 14
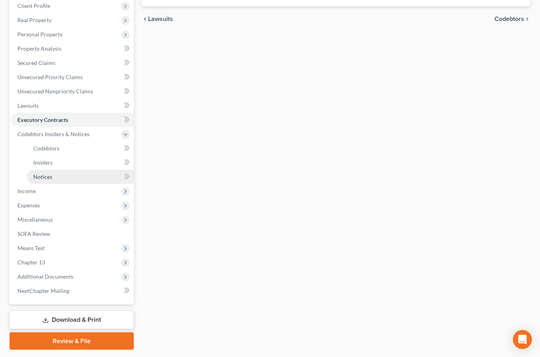
scroll to position [163, 0]
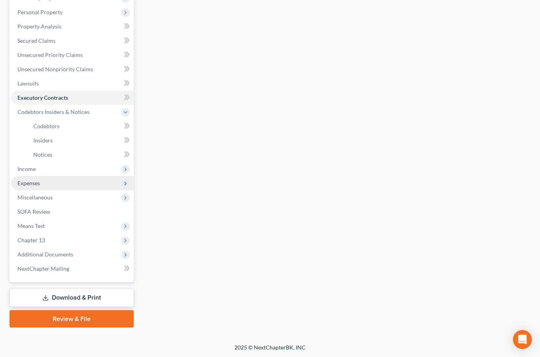
click at [98, 176] on span "Expenses" at bounding box center [72, 183] width 123 height 14
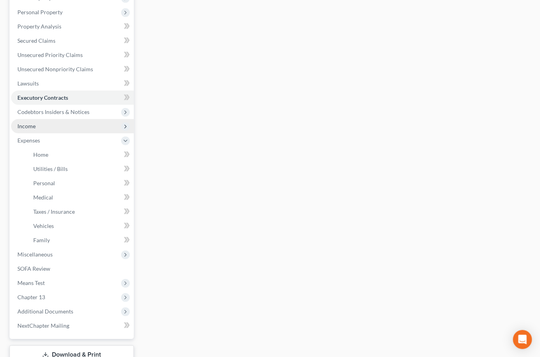
click at [84, 128] on span "Income" at bounding box center [72, 126] width 123 height 14
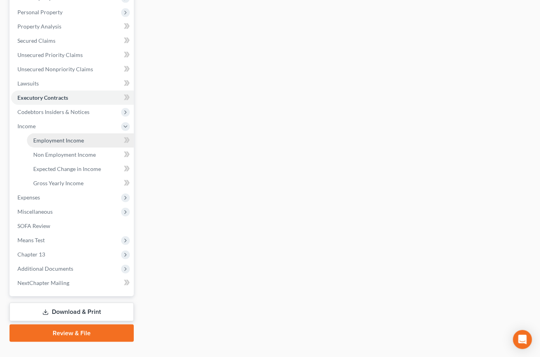
click at [95, 144] on link "Employment Income" at bounding box center [80, 140] width 107 height 14
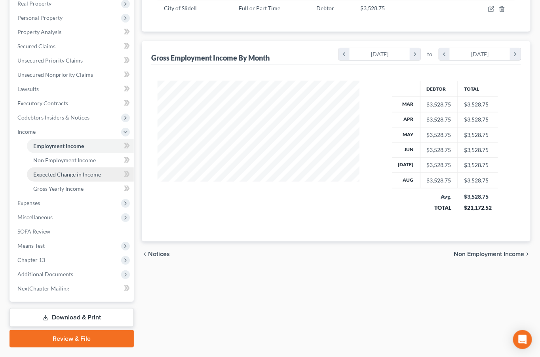
scroll to position [158, 0]
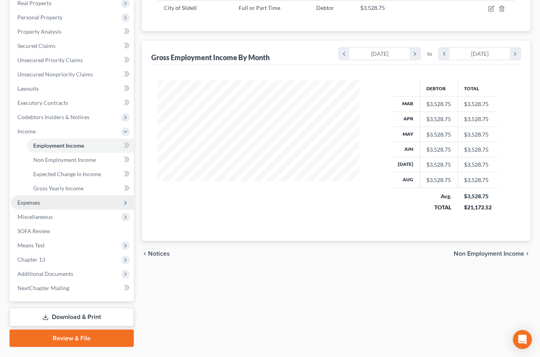
click at [98, 208] on span "Expenses" at bounding box center [72, 203] width 123 height 14
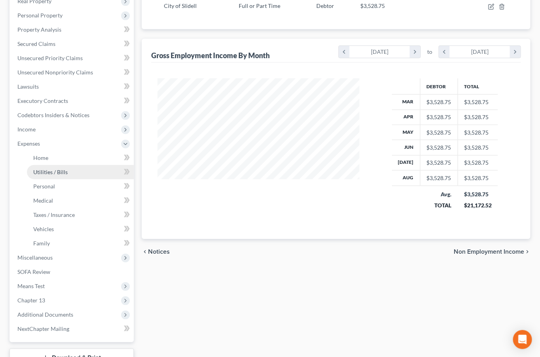
click at [80, 165] on link "Utilities / Bills" at bounding box center [80, 172] width 107 height 14
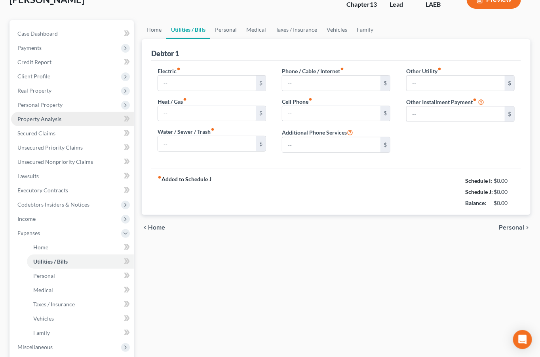
type input "200.00"
type input "75.00"
type input "100.00"
type input "205.00"
type input "0.00"
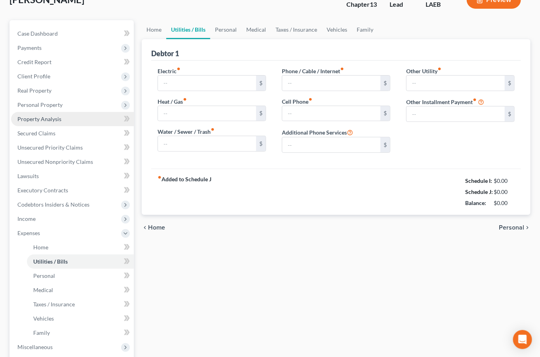
type input "0.00"
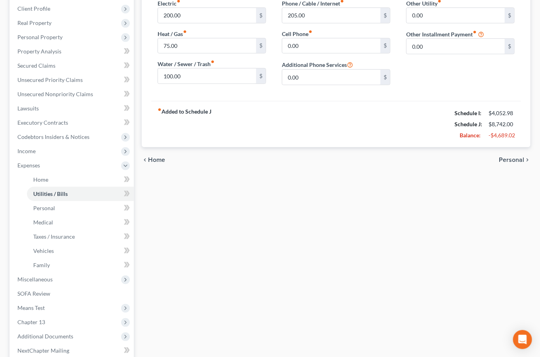
scroll to position [145, 0]
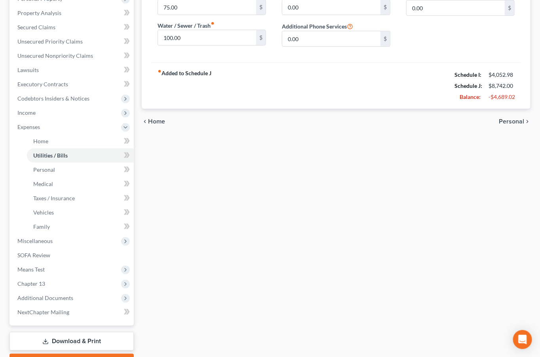
click at [95, 343] on link "Download & Print" at bounding box center [72, 341] width 124 height 19
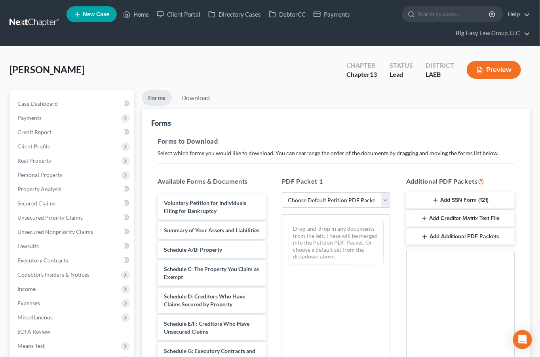
click at [343, 200] on select "Choose Default Petition PDF Packet Complete Bankruptcy Petition (all forms and …" at bounding box center [336, 200] width 109 height 16
select select "0"
click at [282, 192] on select "Choose Default Petition PDF Packet Complete Bankruptcy Petition (all forms and …" at bounding box center [336, 200] width 109 height 16
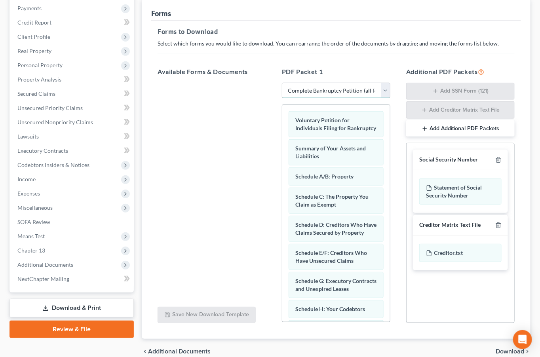
scroll to position [141, 0]
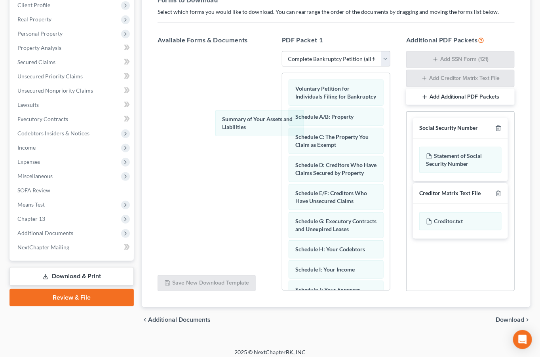
drag, startPoint x: 312, startPoint y: 126, endPoint x: 158, endPoint y: 85, distance: 159.3
click at [282, 95] on div "Summary of Your Assets and Liabilities Voluntary Petition for Individuals Filin…" at bounding box center [336, 310] width 108 height 474
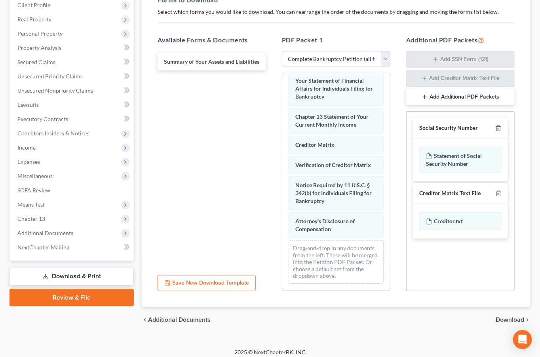
scroll to position [259, 0]
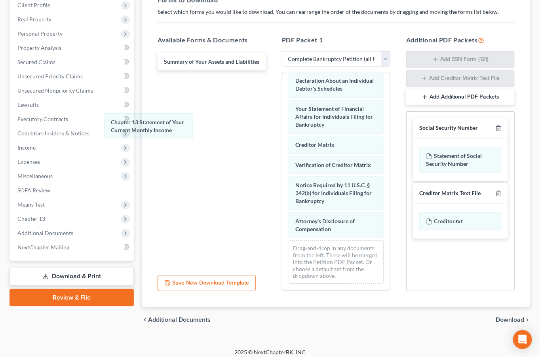
drag, startPoint x: 355, startPoint y: 145, endPoint x: 171, endPoint y: 121, distance: 185.3
click at [282, 124] on div "Chapter 13 Statement of Your Current Monthly Income Voluntary Petition for Indi…" at bounding box center [336, 67] width 108 height 446
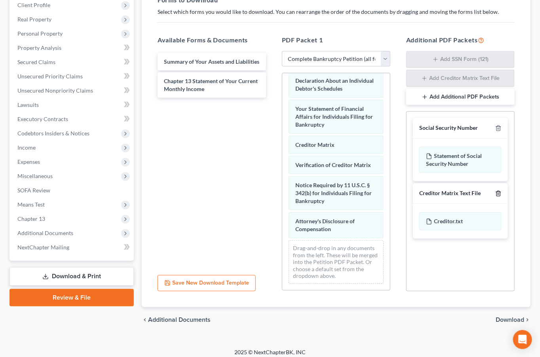
click at [498, 191] on icon "button" at bounding box center [499, 193] width 4 height 5
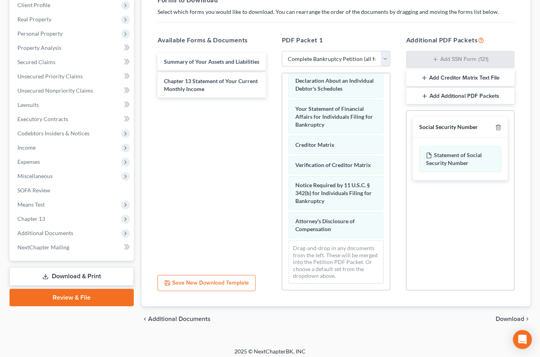
click at [505, 317] on span "Download" at bounding box center [510, 319] width 29 height 6
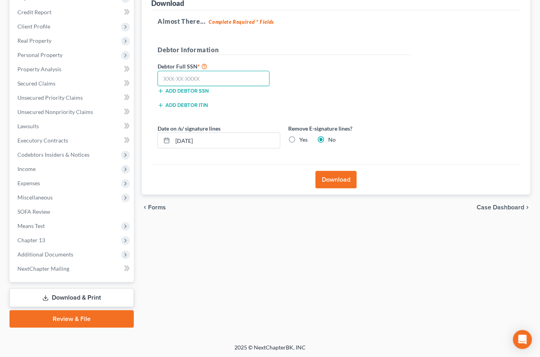
click at [195, 80] on input "text" at bounding box center [214, 79] width 112 height 16
type input "435-59-0281"
click at [348, 182] on button "Download" at bounding box center [336, 179] width 41 height 17
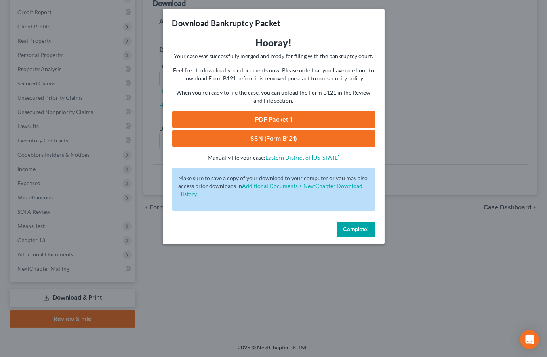
click at [248, 121] on link "PDF Packet 1" at bounding box center [273, 119] width 203 height 17
click at [299, 138] on link "SSN (Form B121)" at bounding box center [273, 138] width 203 height 17
click at [358, 238] on div "Complete!" at bounding box center [274, 231] width 222 height 25
click at [356, 233] on button "Complete!" at bounding box center [356, 230] width 38 height 16
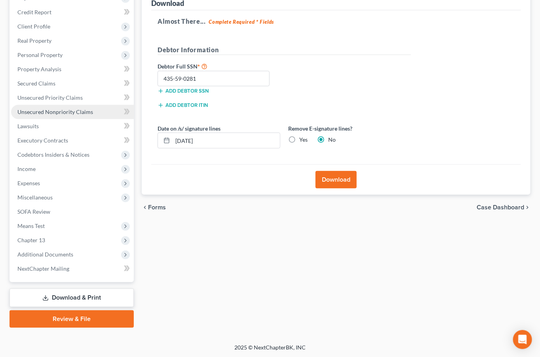
click at [84, 112] on span "Unsecured Nonpriority Claims" at bounding box center [55, 112] width 76 height 7
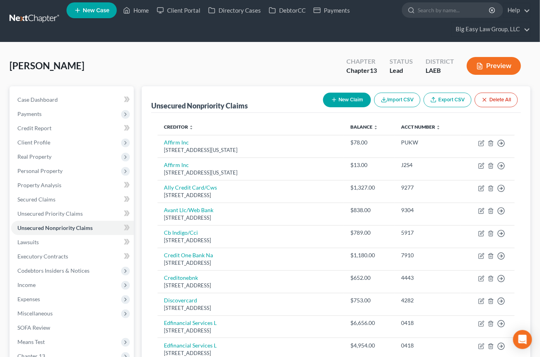
scroll to position [3, 0]
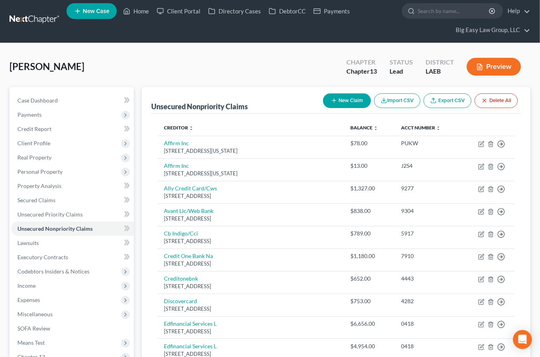
click at [504, 66] on button "Preview" at bounding box center [494, 67] width 54 height 18
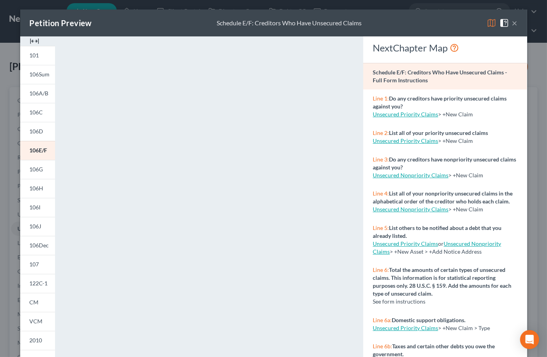
click at [512, 21] on button "×" at bounding box center [515, 23] width 6 height 10
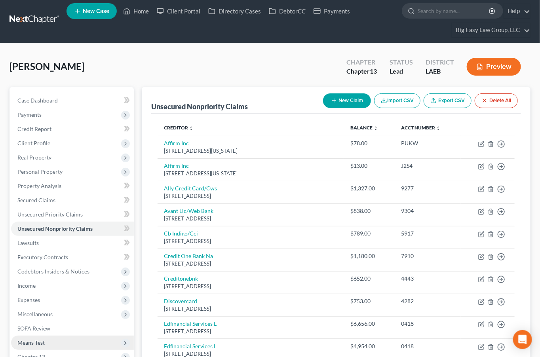
click at [66, 338] on span "Means Test" at bounding box center [72, 343] width 123 height 14
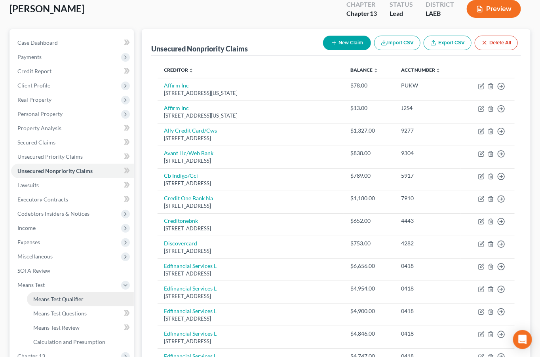
drag, startPoint x: 83, startPoint y: 299, endPoint x: 79, endPoint y: 303, distance: 5.6
click at [83, 299] on link "Means Test Qualifier" at bounding box center [80, 299] width 107 height 14
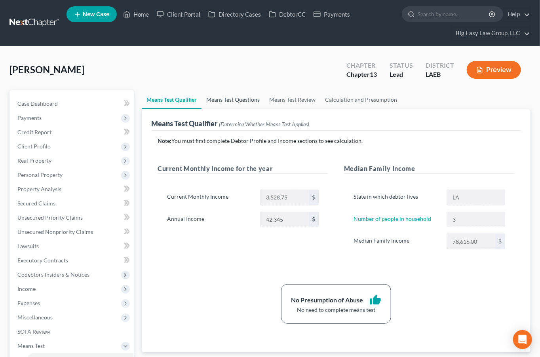
click at [231, 101] on link "Means Test Questions" at bounding box center [233, 99] width 63 height 19
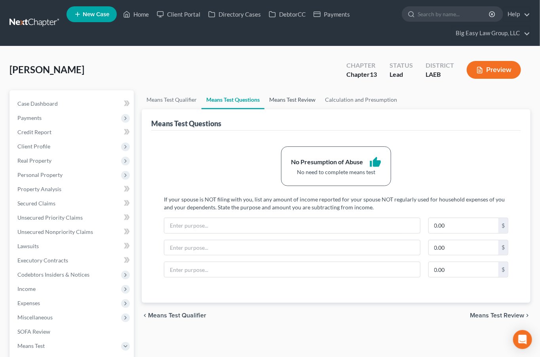
click at [281, 103] on link "Means Test Review" at bounding box center [293, 99] width 56 height 19
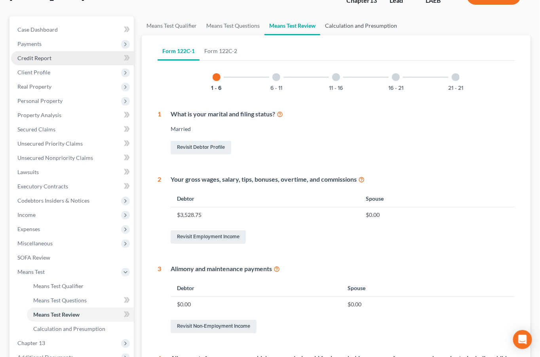
scroll to position [168, 0]
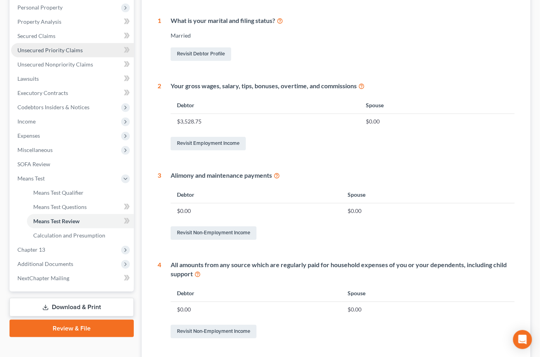
click at [65, 46] on link "Unsecured Priority Claims" at bounding box center [72, 50] width 123 height 14
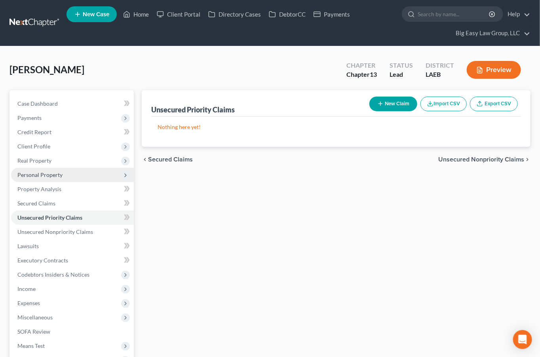
click at [85, 175] on span "Personal Property" at bounding box center [72, 175] width 123 height 14
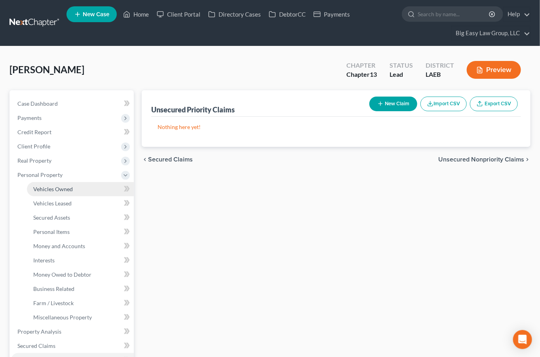
drag, startPoint x: 91, startPoint y: 190, endPoint x: 102, endPoint y: 193, distance: 11.9
click at [91, 191] on link "Vehicles Owned" at bounding box center [80, 189] width 107 height 14
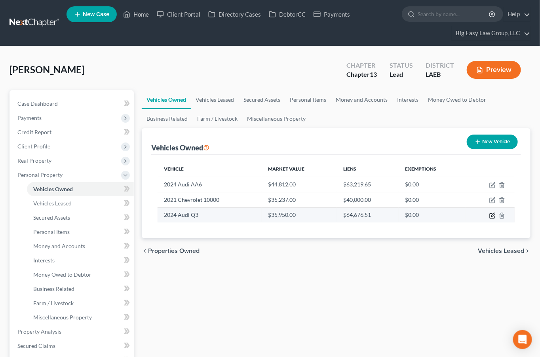
click at [492, 215] on icon "button" at bounding box center [494, 215] width 4 height 4
select select "0"
select select "2"
select select "0"
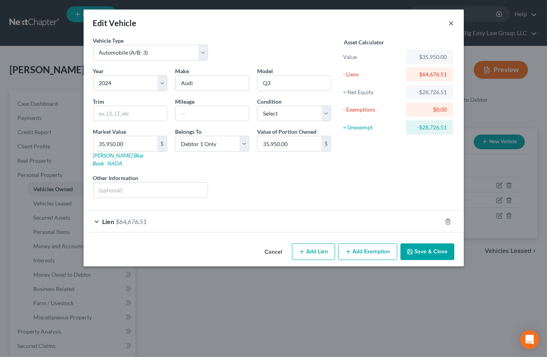
click at [451, 21] on button "×" at bounding box center [452, 23] width 6 height 10
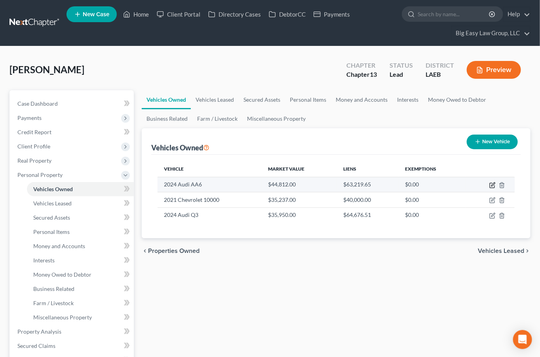
click at [493, 183] on icon "button" at bounding box center [494, 185] width 4 height 4
select select "0"
select select "2"
select select "0"
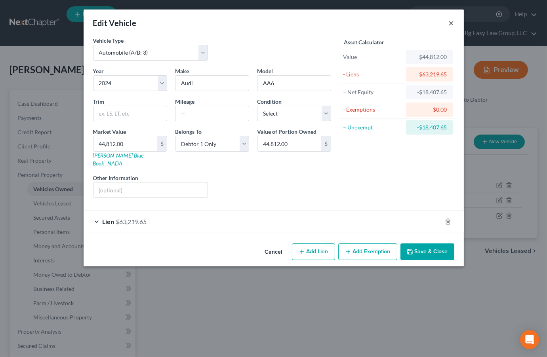
click at [451, 21] on button "×" at bounding box center [452, 23] width 6 height 10
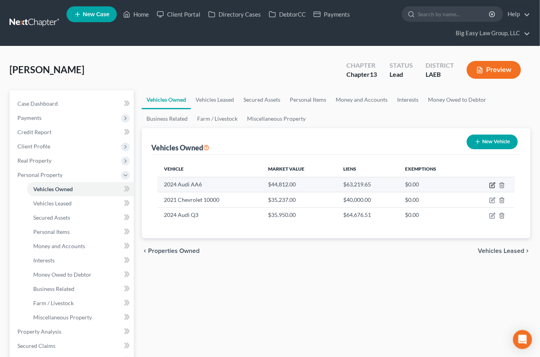
drag, startPoint x: 492, startPoint y: 185, endPoint x: 410, endPoint y: 183, distance: 82.4
click at [492, 185] on icon "button" at bounding box center [494, 185] width 4 height 4
select select "0"
select select "2"
select select "0"
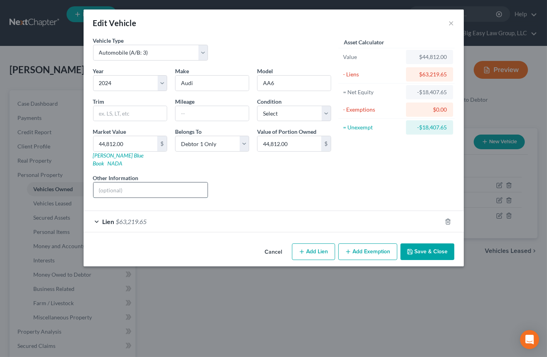
click at [150, 189] on input "text" at bounding box center [150, 190] width 114 height 15
type input "r"
type input "wrecked"
click at [421, 244] on button "Save & Close" at bounding box center [427, 252] width 54 height 17
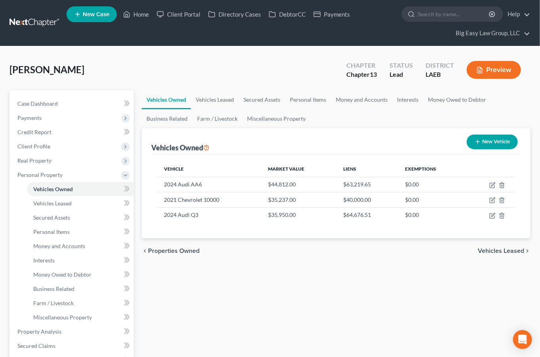
click at [252, 57] on div "Morris, Bianca Upgraded Chapter Chapter 13 Status Lead District LAEB Preview" at bounding box center [270, 73] width 521 height 34
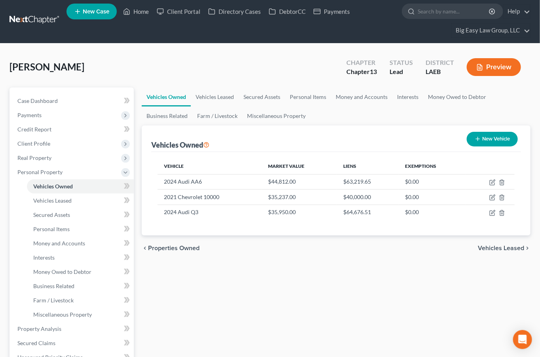
scroll to position [3, 0]
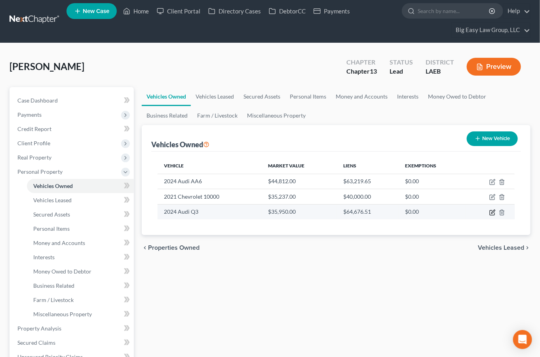
click at [492, 211] on icon "button" at bounding box center [493, 213] width 6 height 6
drag, startPoint x: 492, startPoint y: 211, endPoint x: 460, endPoint y: 213, distance: 32.2
click at [492, 211] on icon "button" at bounding box center [493, 213] width 6 height 6
select select "0"
select select "2"
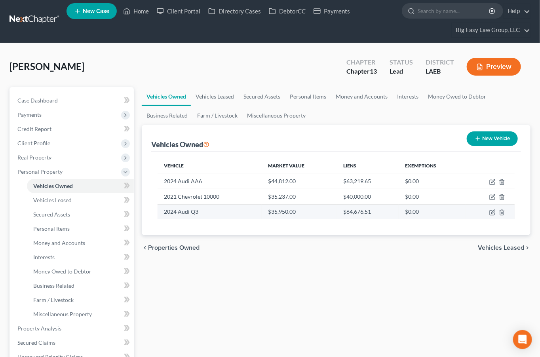
select select "0"
select select "2"
select select "0"
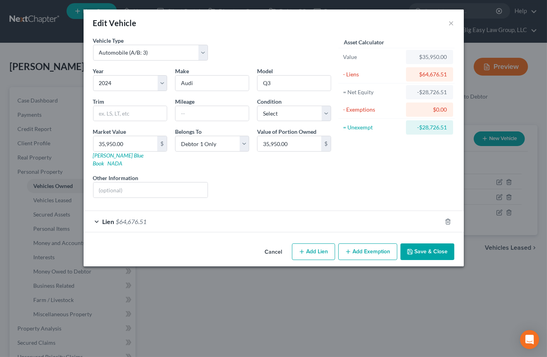
drag, startPoint x: 420, startPoint y: 249, endPoint x: 223, endPoint y: 184, distance: 207.3
click at [418, 249] on button "Save & Close" at bounding box center [427, 252] width 54 height 17
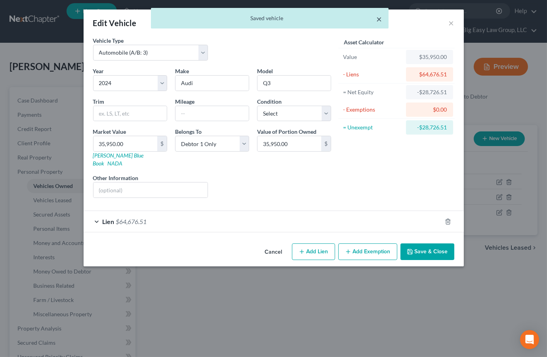
drag, startPoint x: 377, startPoint y: 17, endPoint x: 427, endPoint y: 23, distance: 50.2
click at [378, 17] on button "×" at bounding box center [380, 19] width 6 height 10
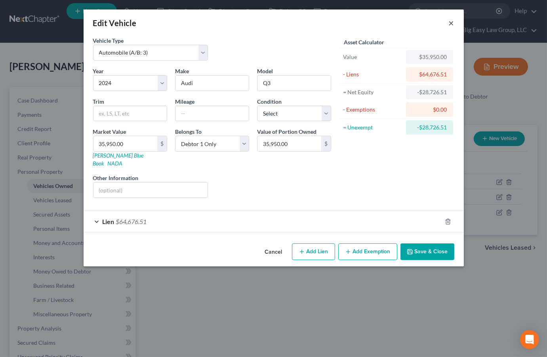
click at [448, 23] on div "Edit Vehicle ×" at bounding box center [274, 23] width 380 height 27
click at [450, 20] on button "×" at bounding box center [452, 23] width 6 height 10
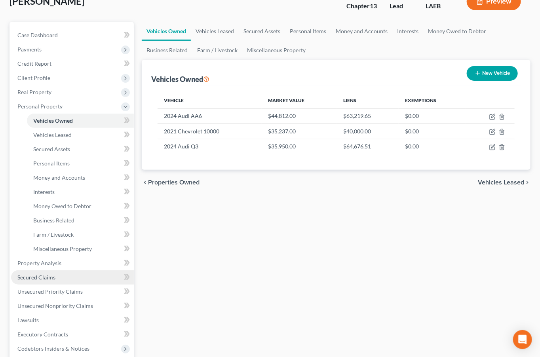
click at [72, 274] on link "Secured Claims" at bounding box center [72, 278] width 123 height 14
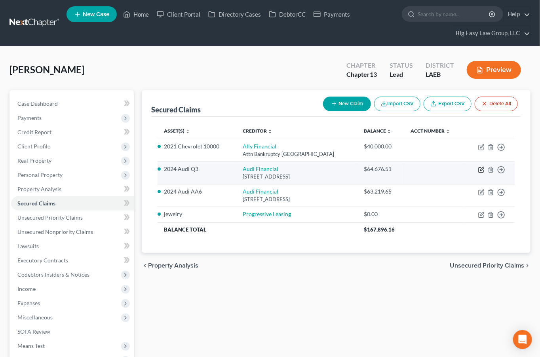
click at [481, 168] on icon "button" at bounding box center [481, 170] width 5 height 5
select select "14"
select select "0"
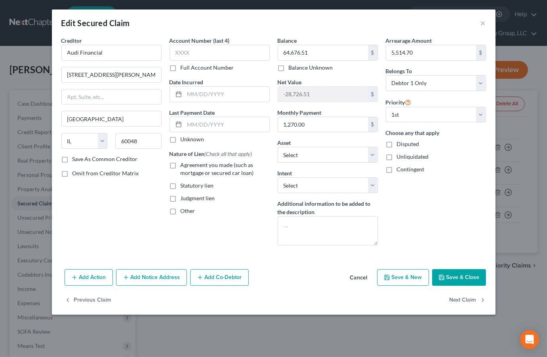
click at [210, 175] on span "Agreement you made (such as mortgage or secured car loan)" at bounding box center [217, 169] width 73 height 15
click at [189, 166] on input "Agreement you made (such as mortgage or secured car loan)" at bounding box center [186, 163] width 5 height 5
checkbox input "true"
click at [323, 188] on select "Select Surrender Redeem Reaffirm Avoid Other" at bounding box center [328, 185] width 100 height 16
click at [421, 53] on input "5,514.70" at bounding box center [431, 52] width 90 height 15
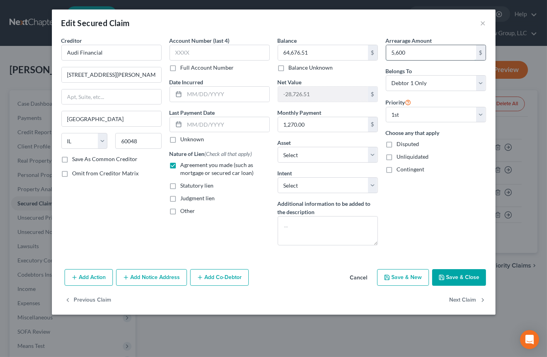
type input "5,600"
click at [461, 282] on button "Save & Close" at bounding box center [459, 277] width 54 height 17
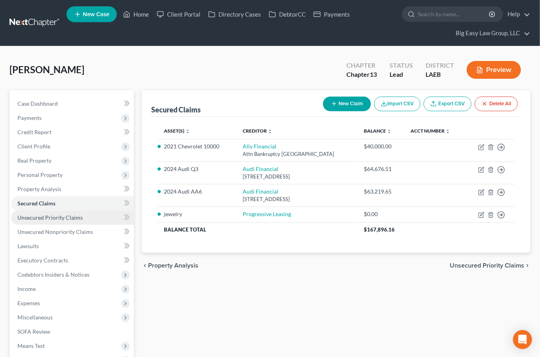
click at [41, 220] on span "Unsecured Priority Claims" at bounding box center [49, 217] width 65 height 7
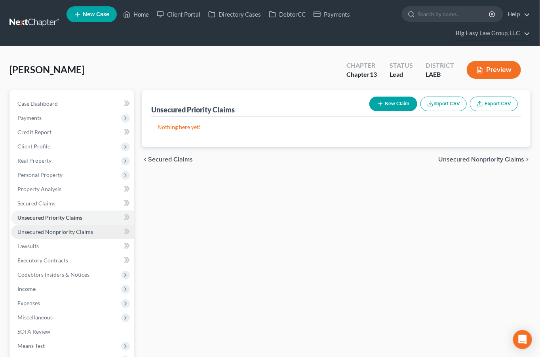
click at [51, 230] on span "Unsecured Nonpriority Claims" at bounding box center [55, 232] width 76 height 7
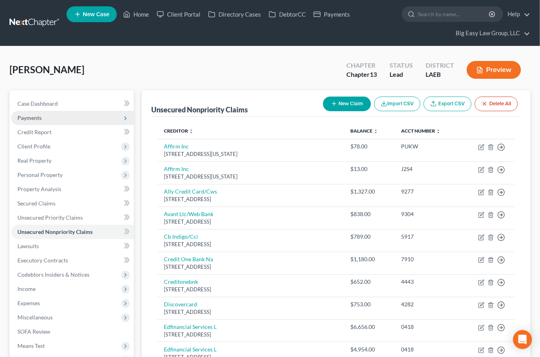
click at [29, 118] on span "Payments" at bounding box center [29, 117] width 24 height 7
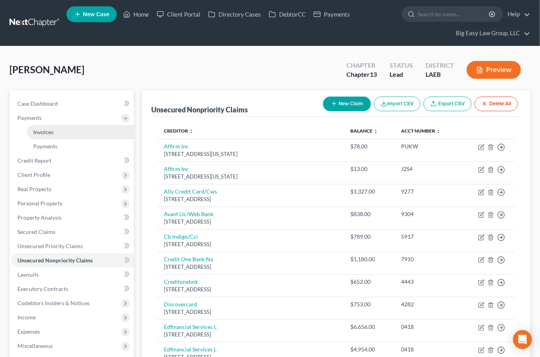
click at [61, 132] on link "Invoices" at bounding box center [80, 132] width 107 height 14
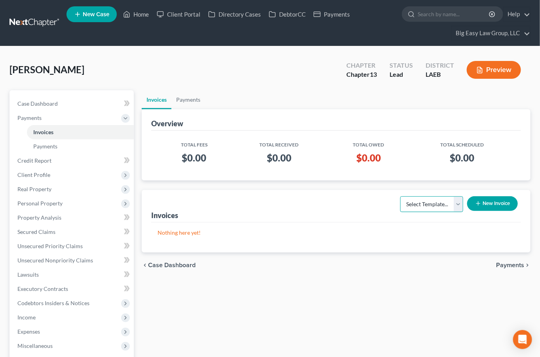
click at [455, 202] on select "Select Template..." at bounding box center [431, 204] width 63 height 16
click at [484, 203] on button "New Invoice" at bounding box center [492, 203] width 51 height 15
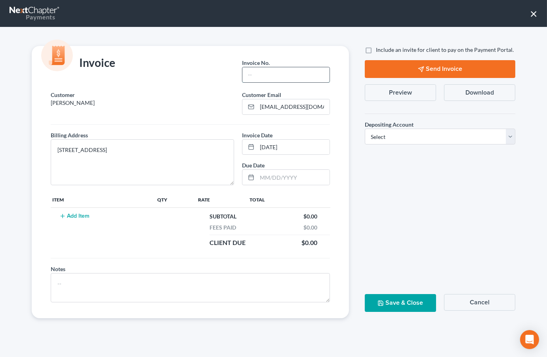
click at [267, 78] on input "text" at bounding box center [285, 74] width 87 height 15
type input "1"
click at [82, 213] on button "Add Item" at bounding box center [74, 216] width 35 height 6
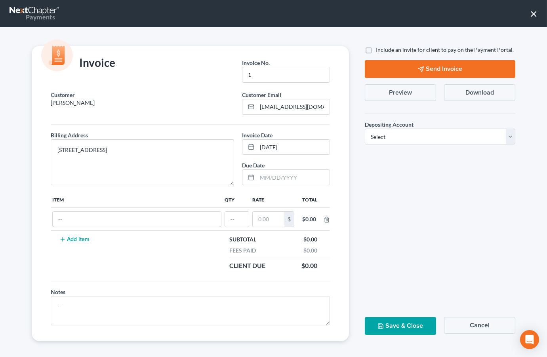
click at [82, 216] on input "text" at bounding box center [137, 219] width 168 height 15
type input "fee"
click at [238, 220] on input "text" at bounding box center [237, 219] width 24 height 15
type input "1"
type input "350"
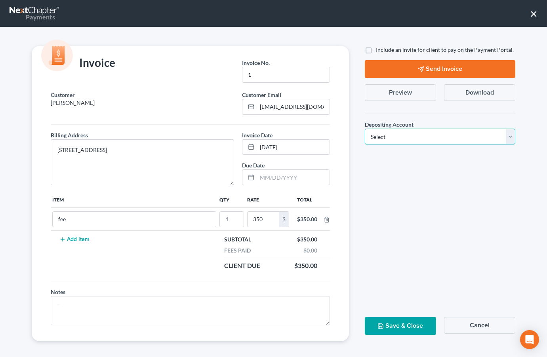
click at [403, 136] on select "Select Operation Trust" at bounding box center [440, 137] width 151 height 16
select select "0"
click at [365, 129] on select "Select Operation Trust" at bounding box center [440, 137] width 151 height 16
click at [410, 327] on button "Save & Close" at bounding box center [400, 326] width 71 height 18
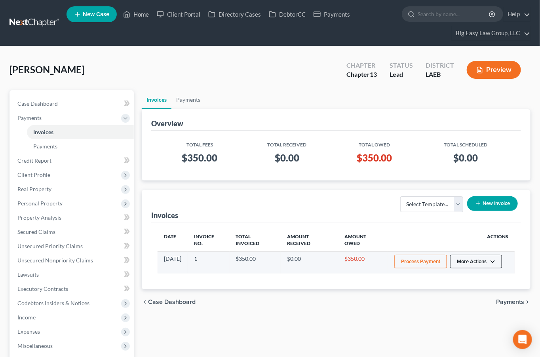
drag, startPoint x: 488, startPoint y: 264, endPoint x: 479, endPoint y: 263, distance: 9.2
click at [488, 264] on button "More Actions" at bounding box center [476, 261] width 52 height 13
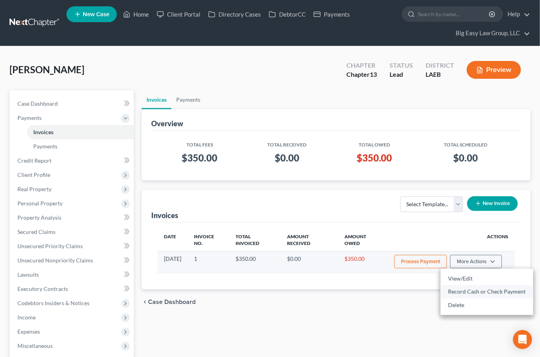
click at [482, 295] on link "Record Cash or Check Payment" at bounding box center [487, 291] width 93 height 13
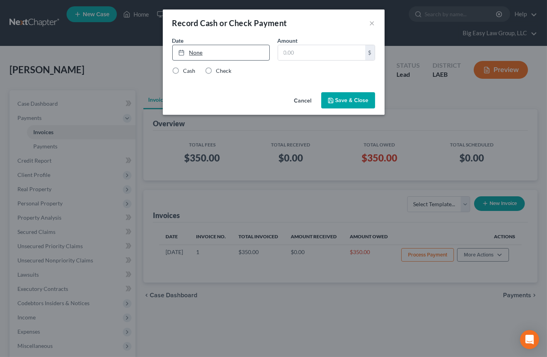
click at [216, 51] on link "None" at bounding box center [221, 52] width 97 height 15
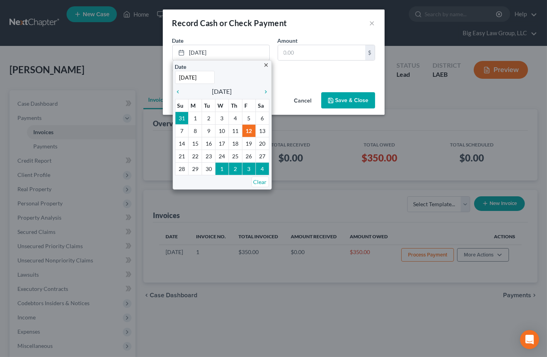
click at [291, 70] on div "Cash Check" at bounding box center [273, 71] width 203 height 8
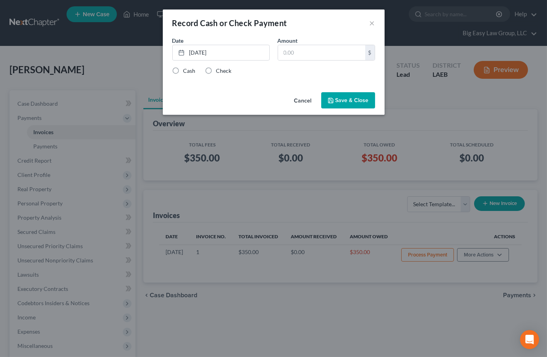
click at [183, 74] on label "Cash" at bounding box center [189, 71] width 12 height 8
click at [187, 72] on input "Cash" at bounding box center [189, 69] width 5 height 5
radio input "true"
click at [330, 55] on input "text" at bounding box center [321, 52] width 87 height 15
type input "2"
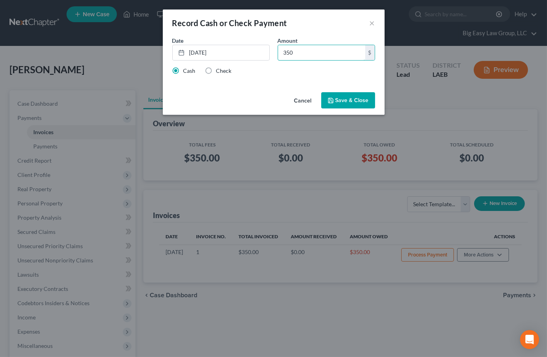
type input "350"
click at [335, 101] on button "Save & Close" at bounding box center [348, 100] width 54 height 17
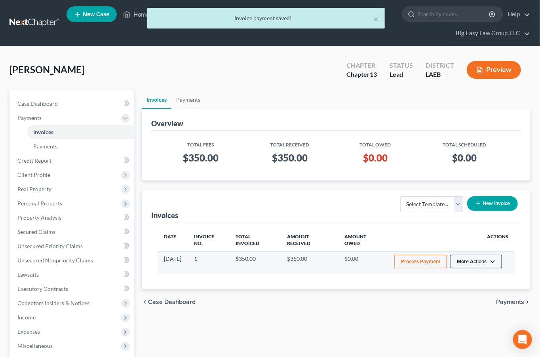
click at [459, 258] on button "More Actions" at bounding box center [476, 261] width 52 height 13
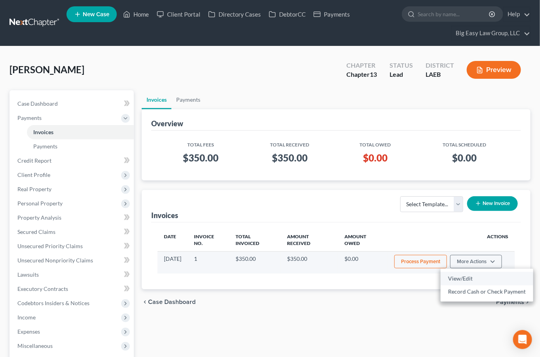
click at [479, 283] on link "View/Edit" at bounding box center [487, 278] width 93 height 13
select select "0"
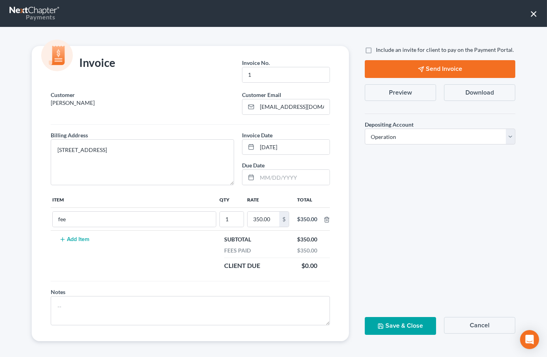
drag, startPoint x: 416, startPoint y: 92, endPoint x: 434, endPoint y: 91, distance: 18.3
click at [416, 92] on button "Preview" at bounding box center [400, 92] width 71 height 17
